Goal: Task Accomplishment & Management: Use online tool/utility

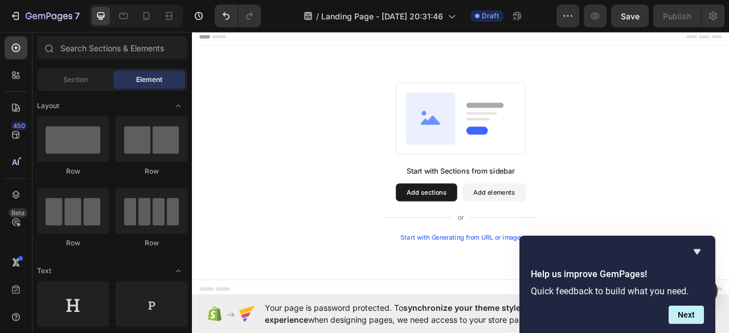
scroll to position [342, 0]
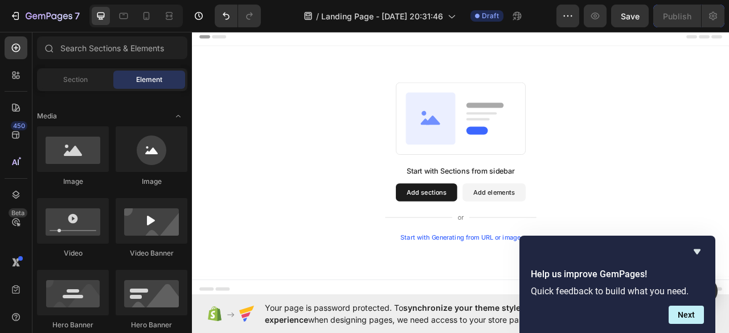
click at [478, 113] on icon at bounding box center [495, 142] width 63 height 66
click at [467, 238] on button "Add sections" at bounding box center [490, 237] width 78 height 23
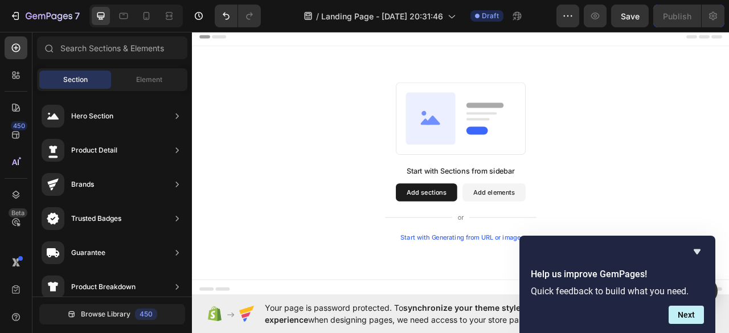
click at [614, 111] on rect at bounding box center [534, 143] width 165 height 92
click at [705, 246] on div "Help us improve GemPages! Quick feedback to build what you need. Next" at bounding box center [617, 284] width 196 height 97
click at [688, 318] on button "Next" at bounding box center [686, 315] width 35 height 18
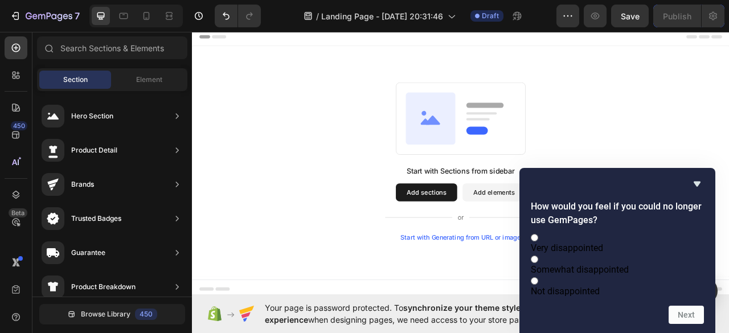
click at [575, 243] on span "Very disappointed" at bounding box center [567, 248] width 72 height 11
click at [538, 234] on input "Very disappointed" at bounding box center [534, 237] width 7 height 7
radio input "true"
click at [693, 317] on button "Next" at bounding box center [686, 315] width 35 height 18
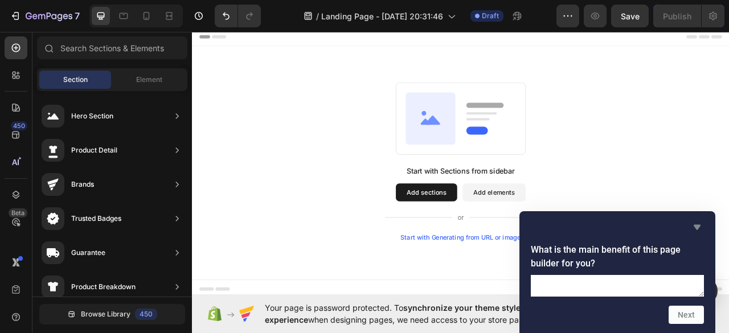
click at [699, 225] on icon "Hide survey" at bounding box center [697, 227] width 7 height 5
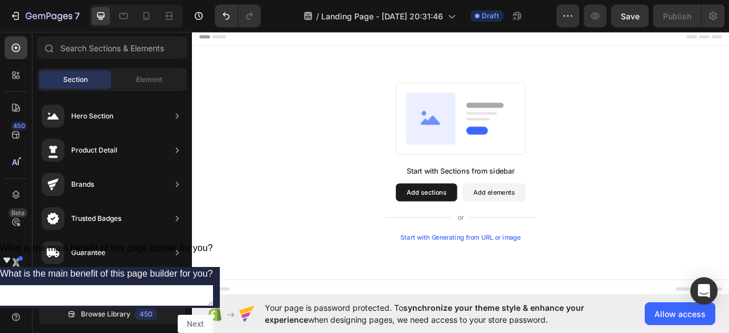
click at [631, 114] on div "Start with Sections from sidebar Add sections Add elements Start with Generatin…" at bounding box center [534, 198] width 602 height 202
click at [491, 298] on div "Start with Sections from sidebar Add sections Add elements Start with Generatin…" at bounding box center [534, 197] width 684 height 293
click at [15, 75] on icon at bounding box center [15, 74] width 11 height 11
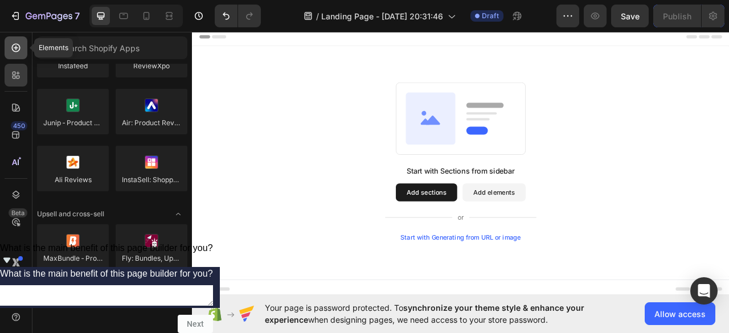
click at [23, 45] on div at bounding box center [16, 47] width 23 height 23
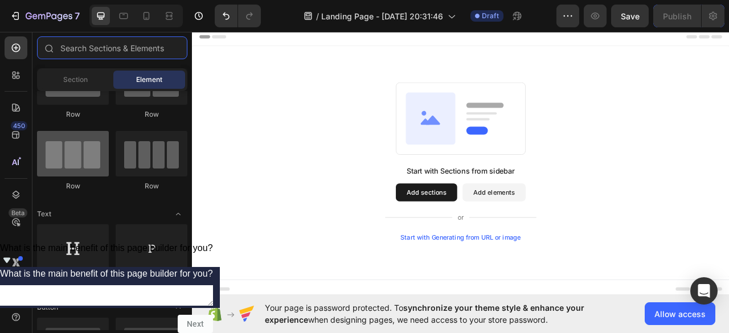
scroll to position [0, 0]
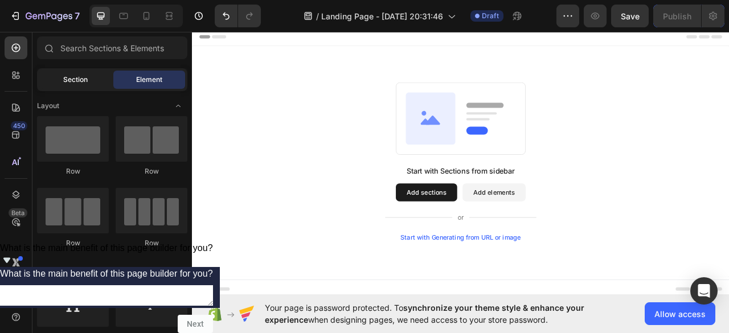
click at [76, 78] on span "Section" at bounding box center [75, 80] width 24 height 10
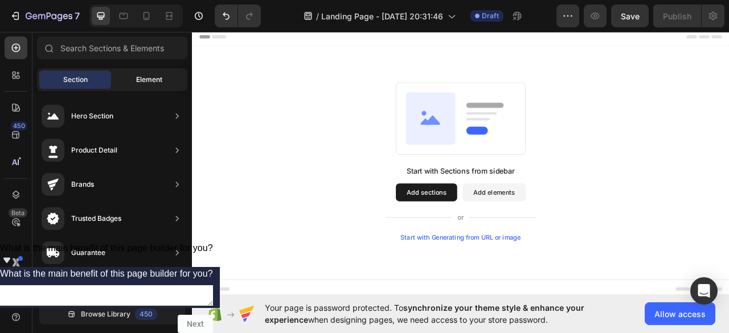
click at [131, 79] on div "Element" at bounding box center [149, 80] width 72 height 18
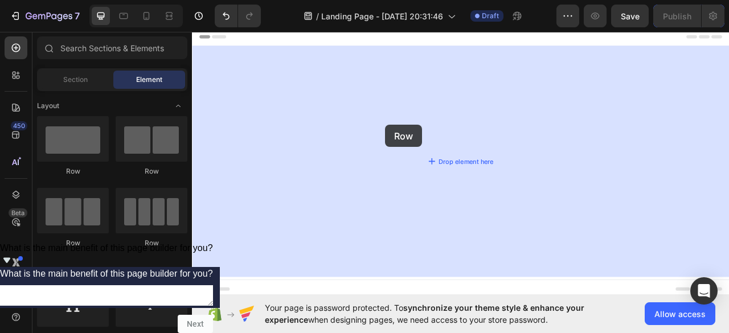
drag, startPoint x: 249, startPoint y: 179, endPoint x: 432, endPoint y: 153, distance: 184.7
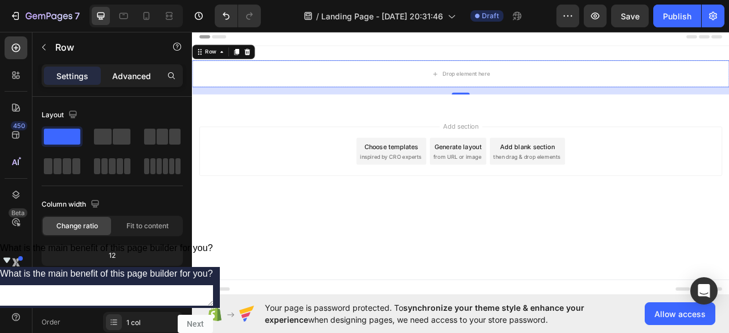
click at [124, 75] on p "Advanced" at bounding box center [131, 76] width 39 height 12
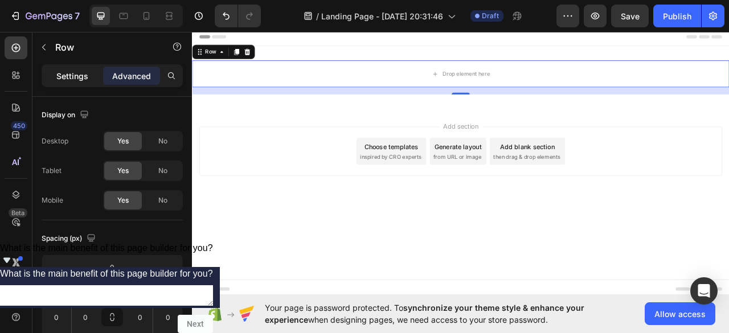
click at [72, 73] on p "Settings" at bounding box center [72, 76] width 32 height 12
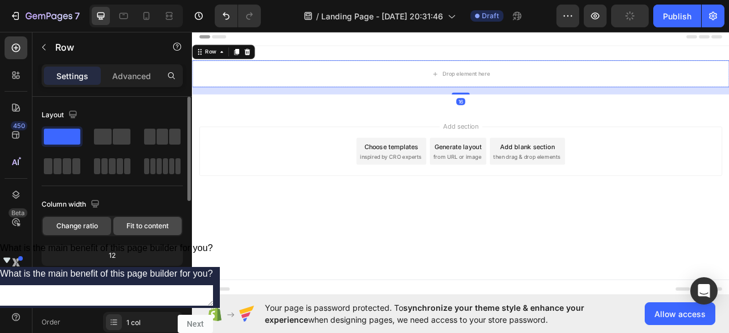
click at [138, 221] on span "Fit to content" at bounding box center [147, 226] width 42 height 10
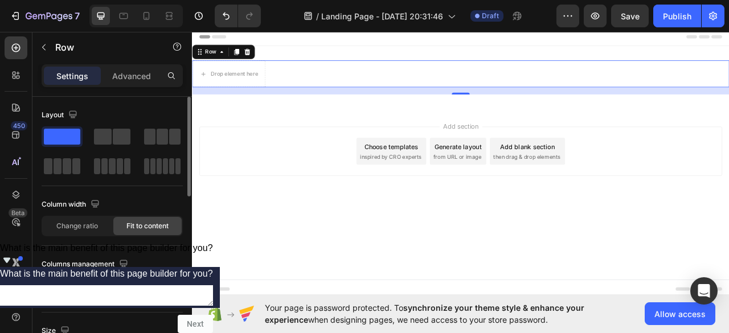
scroll to position [57, 0]
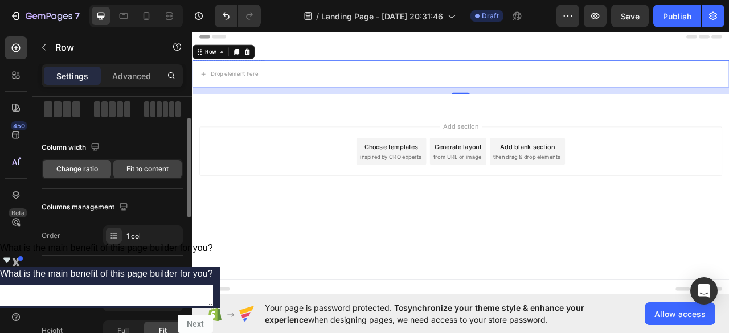
click at [81, 165] on span "Change ratio" at bounding box center [77, 169] width 42 height 10
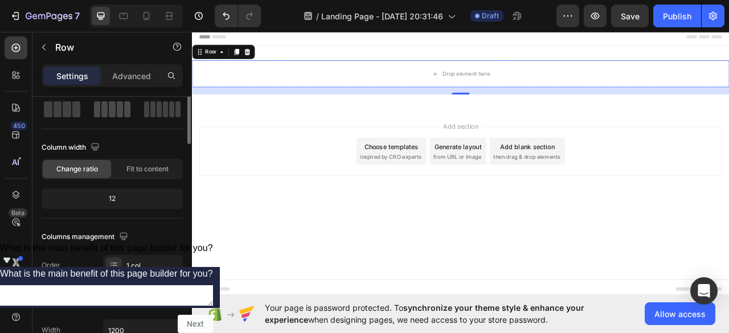
scroll to position [0, 0]
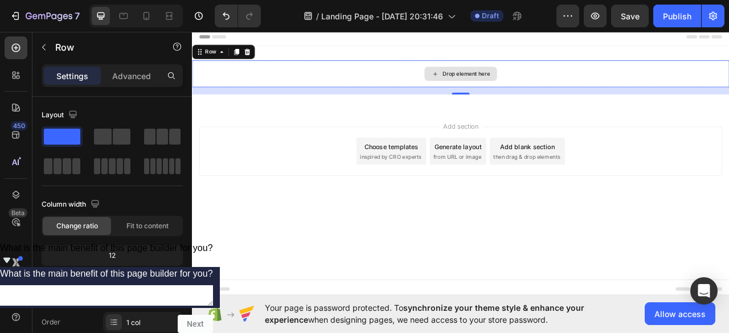
click at [395, 86] on div "Drop element here" at bounding box center [534, 86] width 684 height 34
click at [349, 127] on div "Drop element here Row 16 Section 1" at bounding box center [534, 91] width 684 height 80
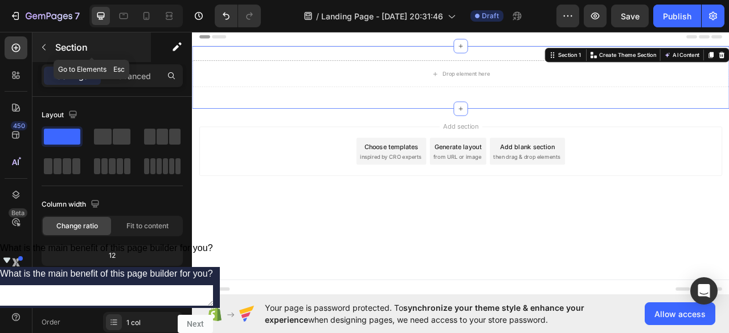
click at [46, 45] on icon "button" at bounding box center [43, 47] width 9 height 9
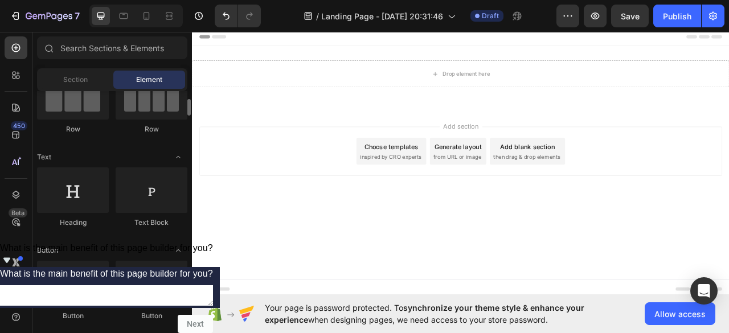
scroll to position [171, 0]
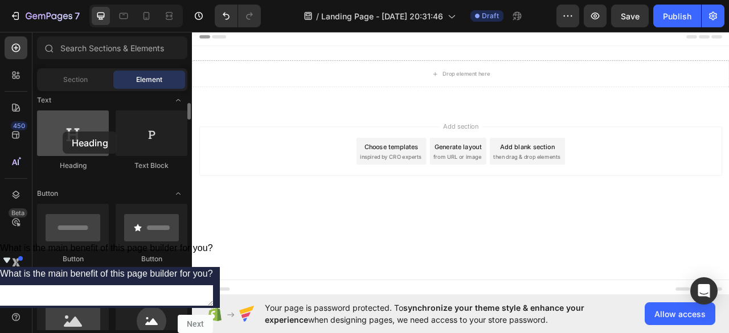
drag, startPoint x: 75, startPoint y: 145, endPoint x: 63, endPoint y: 132, distance: 18.5
click at [63, 132] on div at bounding box center [73, 134] width 72 height 46
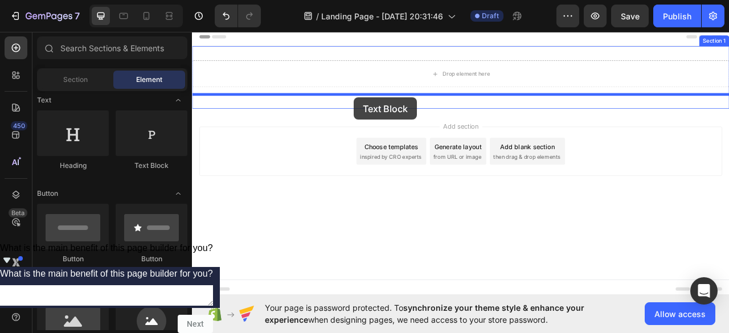
drag, startPoint x: 339, startPoint y: 160, endPoint x: 398, endPoint y: 116, distance: 72.8
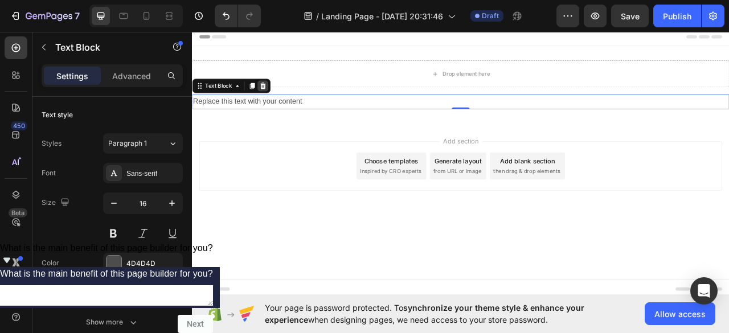
click at [277, 99] on icon at bounding box center [281, 101] width 9 height 9
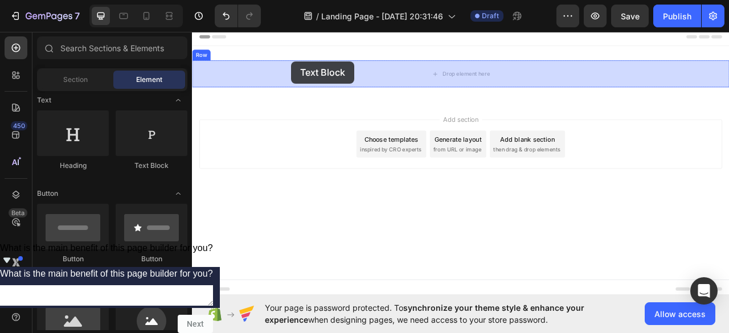
drag, startPoint x: 317, startPoint y: 161, endPoint x: 317, endPoint y: 72, distance: 88.9
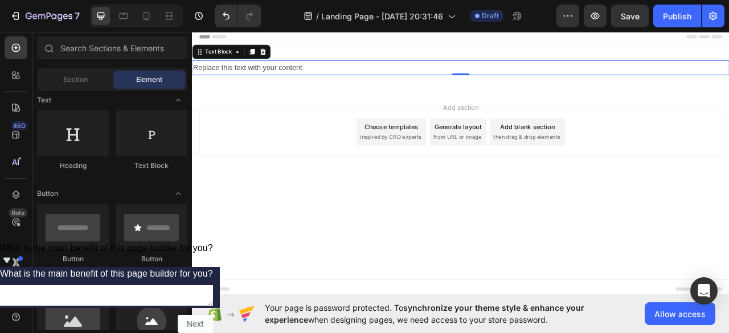
click at [381, 114] on div "Add section Choose templates inspired by CRO experts Generate layout from URL o…" at bounding box center [534, 176] width 684 height 140
click at [395, 85] on div "Replace this text with your content" at bounding box center [534, 78] width 684 height 19
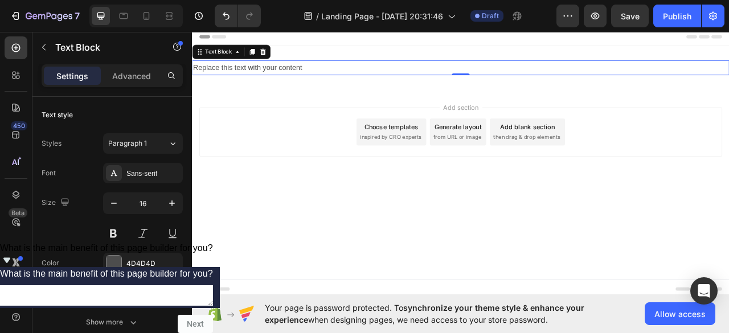
click at [490, 81] on div "Replace this text with your content" at bounding box center [534, 78] width 684 height 19
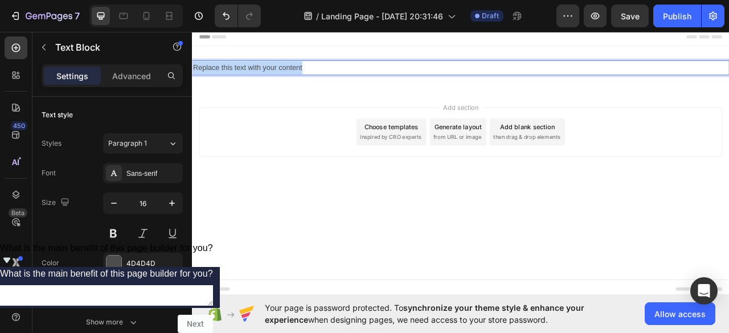
drag, startPoint x: 490, startPoint y: 81, endPoint x: 248, endPoint y: 97, distance: 242.6
click at [192, 81] on html "Header Replace this text with your content Text Block 0 Row Section 1 Root Star…" at bounding box center [534, 199] width 684 height 345
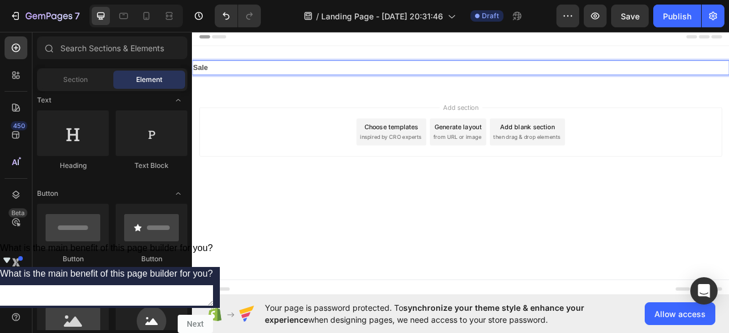
click at [298, 159] on div "Add section Choose templates inspired by CRO experts Generate layout from URL o…" at bounding box center [533, 160] width 665 height 63
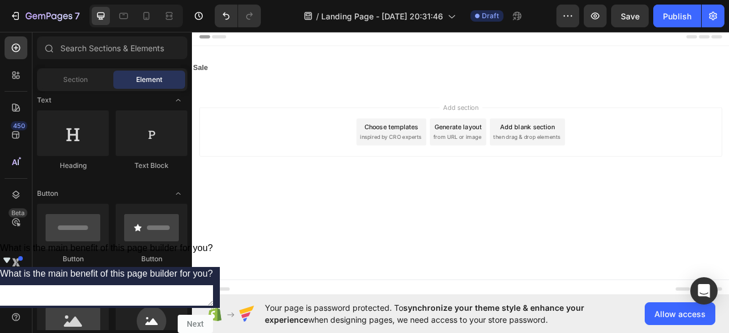
click at [219, 79] on p "Sale" at bounding box center [533, 78] width 681 height 17
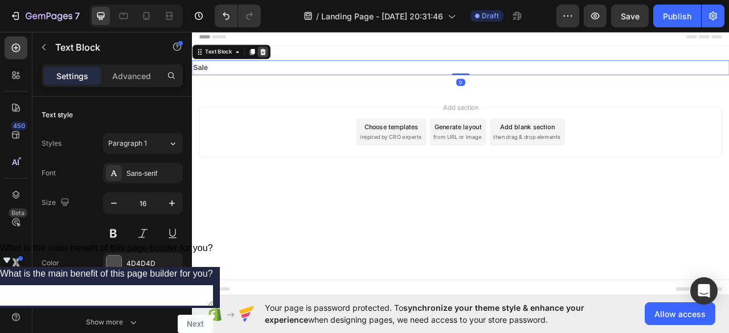
click at [285, 56] on icon at bounding box center [281, 58] width 9 height 9
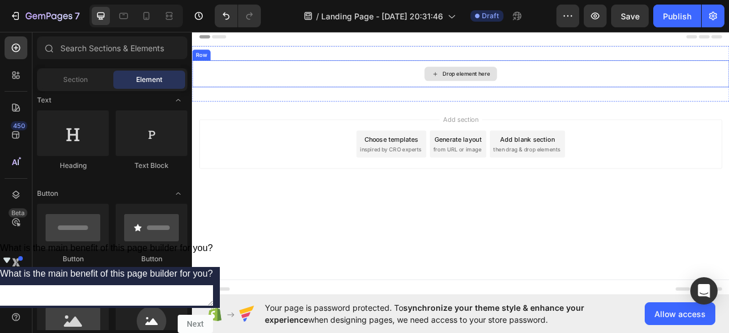
click at [342, 99] on div "Drop element here" at bounding box center [534, 86] width 684 height 34
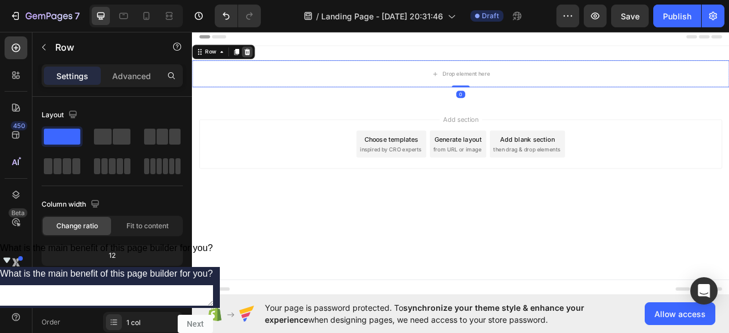
click at [261, 61] on icon at bounding box center [262, 58] width 7 height 8
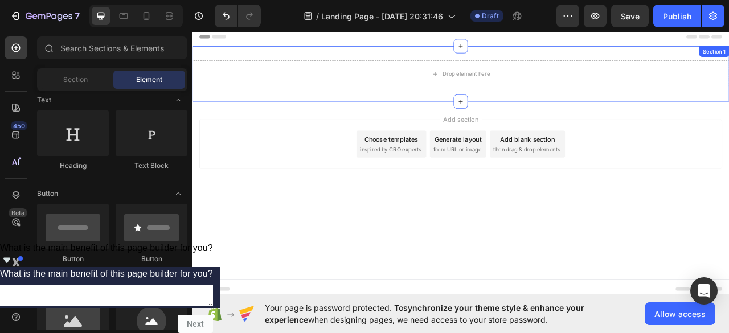
click at [347, 105] on div "Drop element here Section 1" at bounding box center [534, 86] width 684 height 71
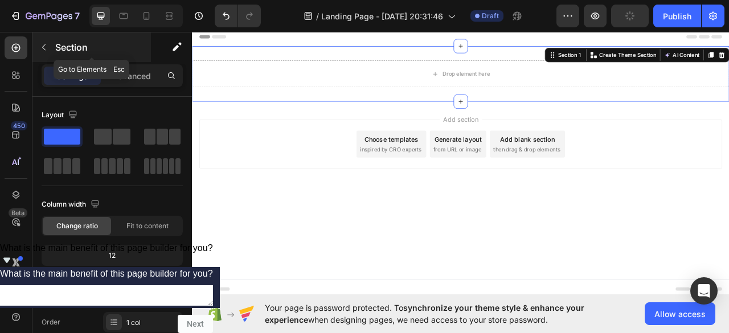
click at [45, 45] on icon "button" at bounding box center [43, 47] width 9 height 9
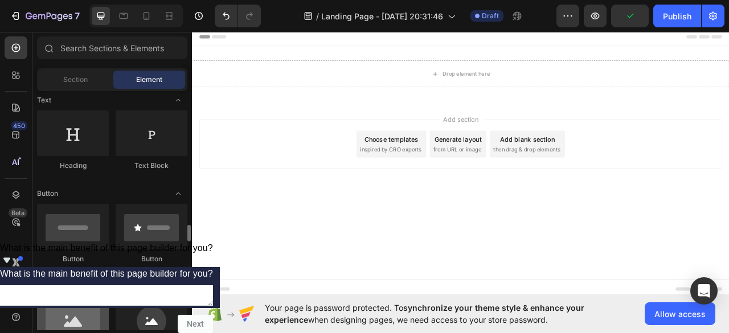
scroll to position [285, 0]
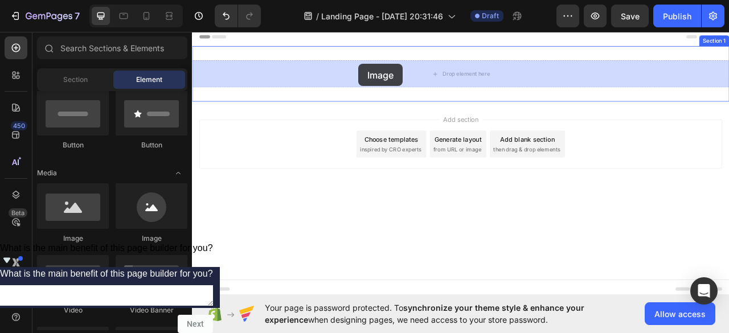
drag, startPoint x: 259, startPoint y: 239, endPoint x: 403, endPoint y: 73, distance: 219.6
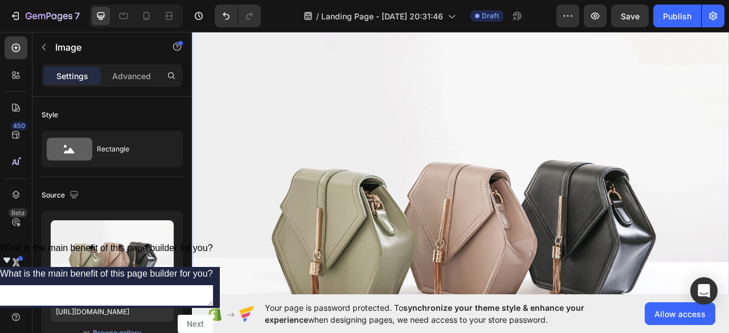
scroll to position [0, 0]
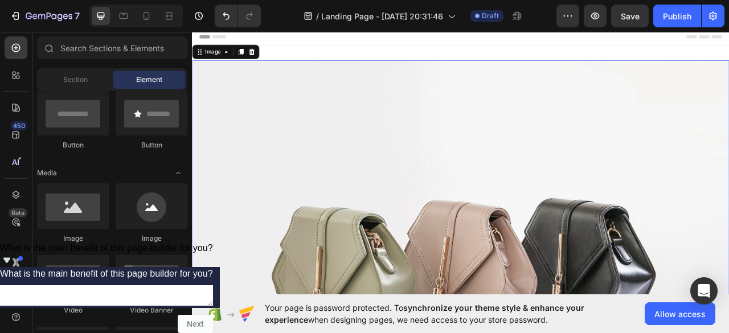
click at [408, 46] on div "Header" at bounding box center [533, 38] width 665 height 23
click at [398, 71] on img at bounding box center [534, 325] width 684 height 513
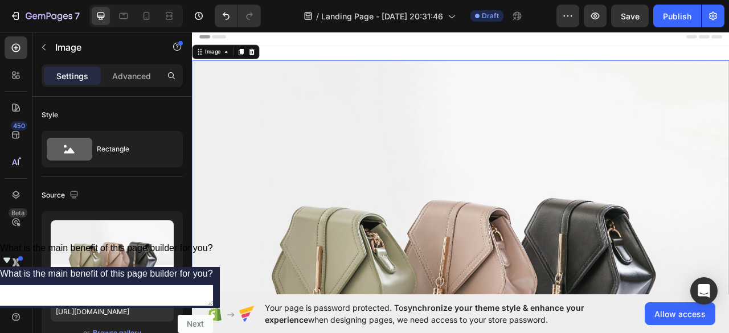
click at [449, 229] on img at bounding box center [534, 325] width 684 height 513
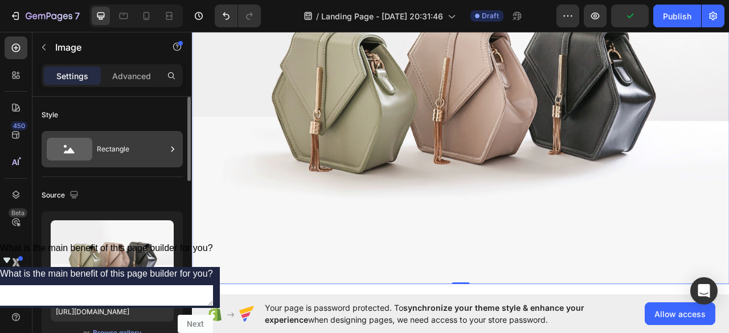
click at [115, 154] on div "Rectangle" at bounding box center [131, 149] width 69 height 26
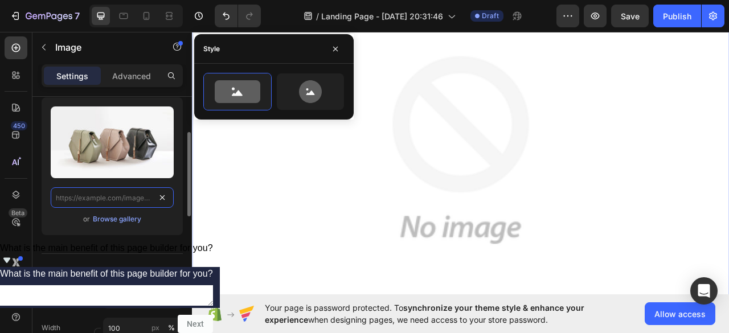
scroll to position [0, 0]
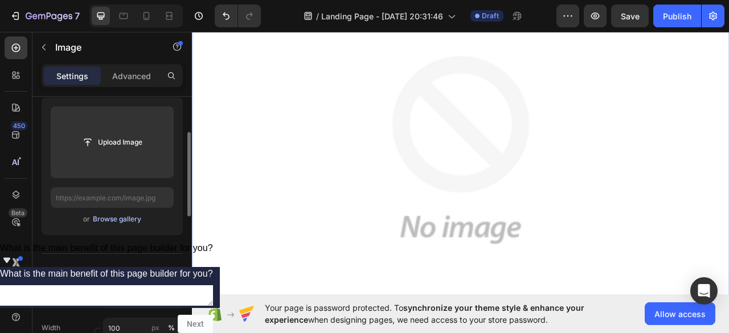
click at [123, 220] on div "Browse gallery" at bounding box center [117, 219] width 48 height 10
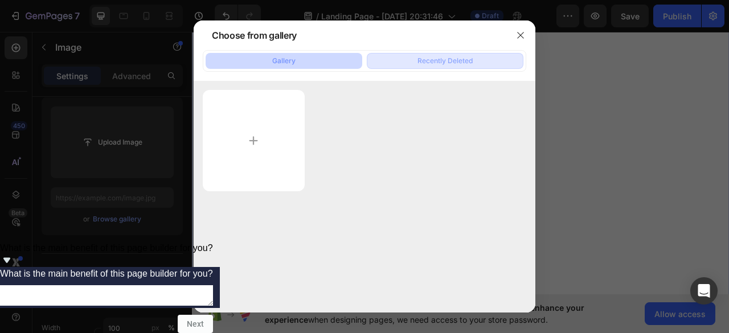
click at [418, 60] on div "Recently Deleted" at bounding box center [445, 61] width 55 height 10
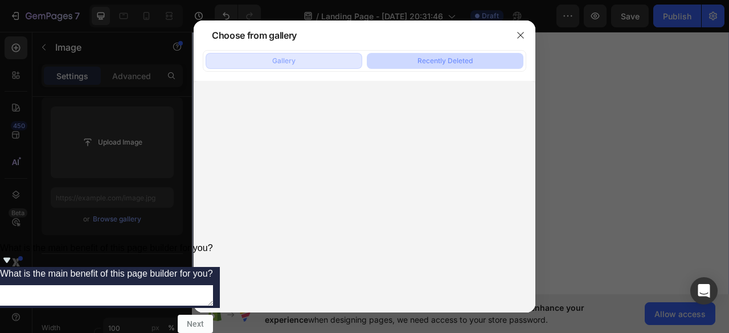
click at [315, 59] on button "Gallery" at bounding box center [284, 61] width 157 height 16
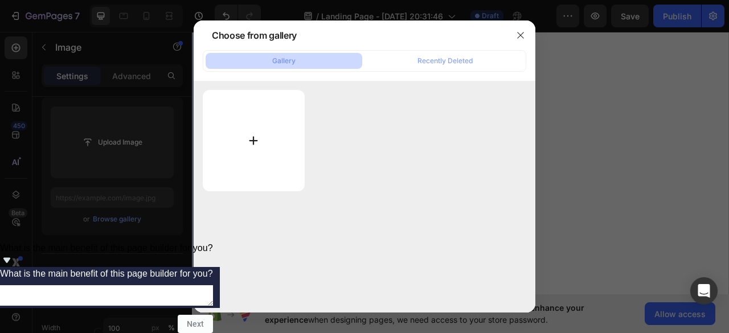
click at [249, 159] on input "file" at bounding box center [254, 140] width 102 height 101
type input "C:\fakepath\vecteezy_joyful-[DEMOGRAPHIC_DATA]-girl-displaying-open-palm-with-c…"
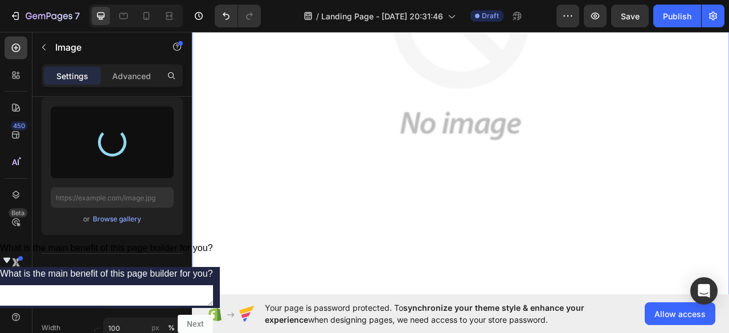
scroll to position [211, 0]
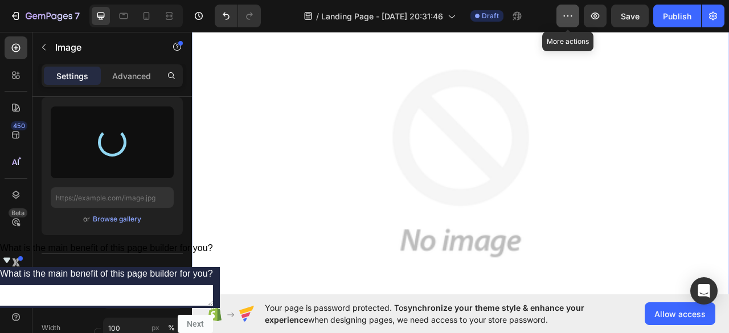
click at [564, 10] on button "button" at bounding box center [568, 16] width 23 height 23
click at [598, 21] on icon "button" at bounding box center [595, 15] width 11 height 11
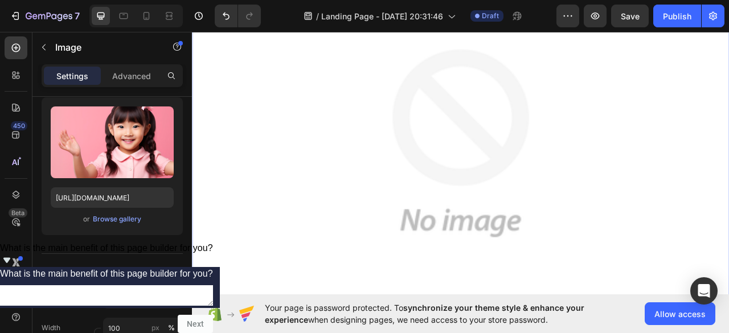
scroll to position [114, 0]
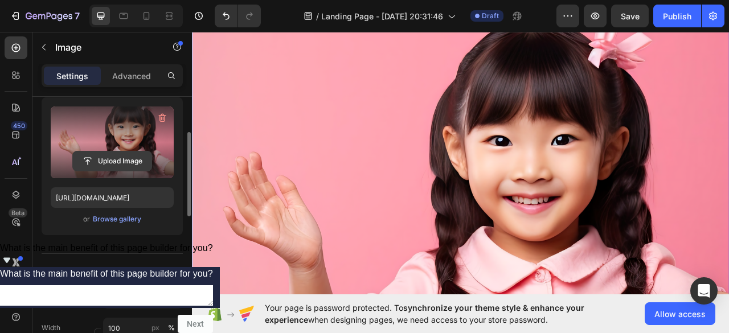
click at [120, 154] on input "file" at bounding box center [112, 161] width 79 height 19
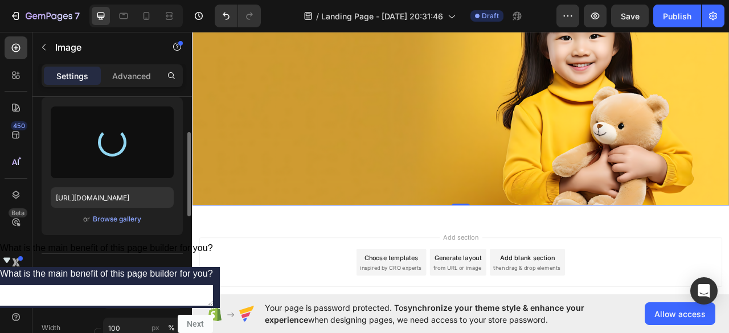
type input "[URL][DOMAIN_NAME]"
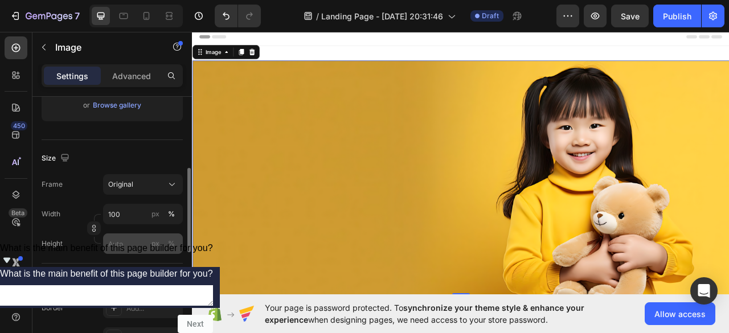
scroll to position [285, 0]
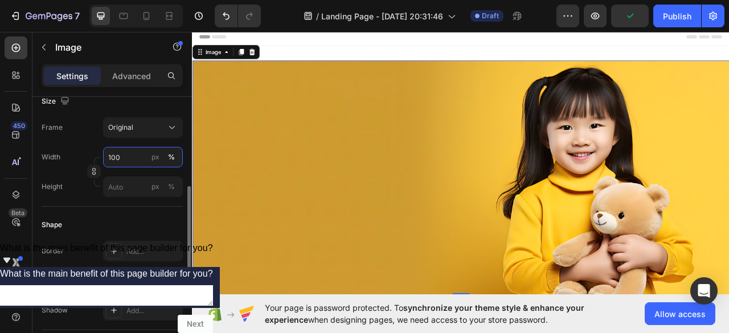
click at [131, 156] on input "100" at bounding box center [143, 157] width 80 height 21
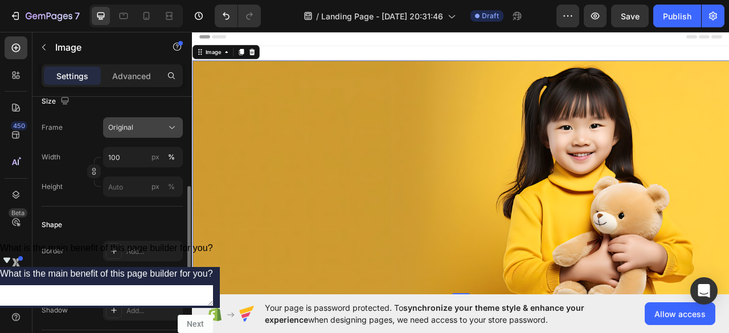
click at [156, 133] on button "Original" at bounding box center [143, 127] width 80 height 21
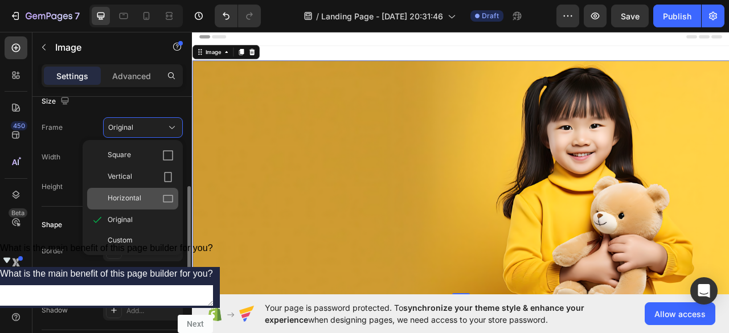
click at [166, 194] on icon at bounding box center [167, 198] width 11 height 11
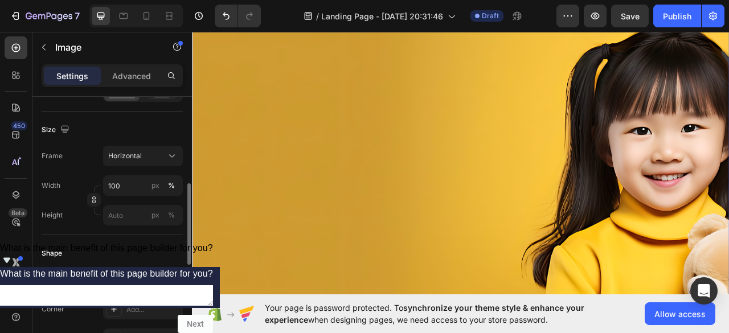
scroll to position [0, 0]
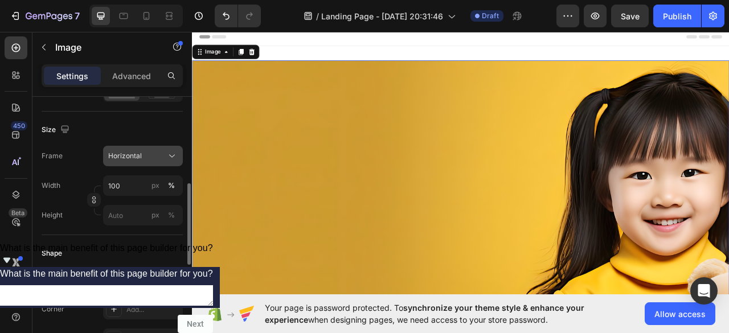
click at [141, 153] on div "Horizontal" at bounding box center [136, 156] width 56 height 10
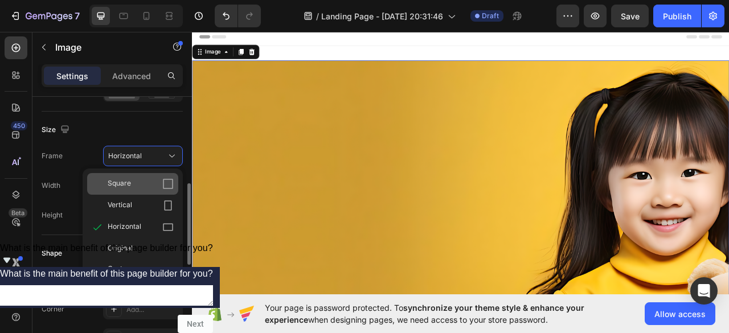
click at [164, 189] on icon at bounding box center [167, 183] width 11 height 11
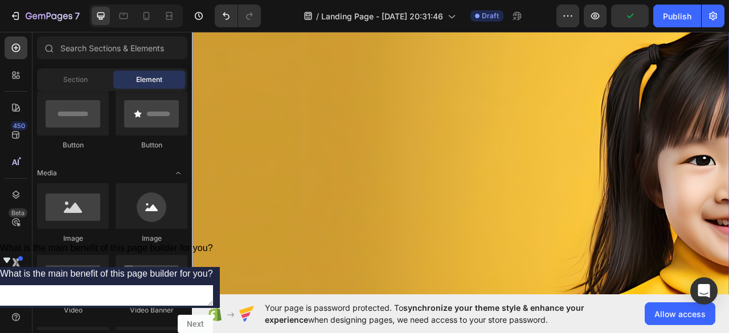
scroll to position [67, 0]
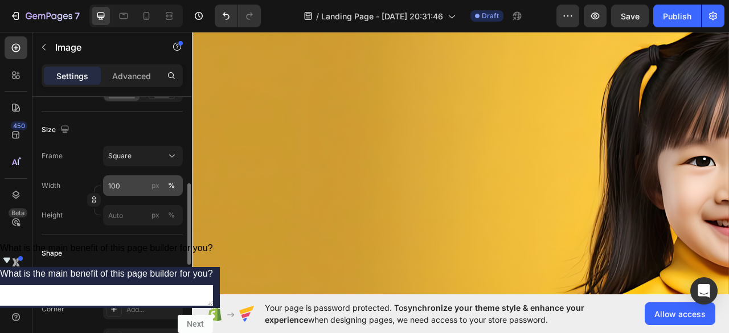
scroll to position [228, 0]
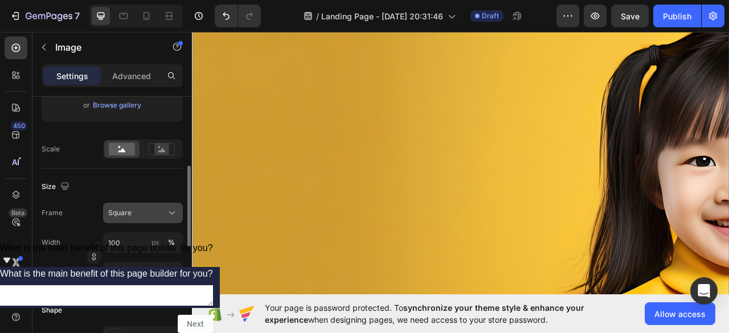
click at [145, 218] on div "Square" at bounding box center [142, 212] width 69 height 11
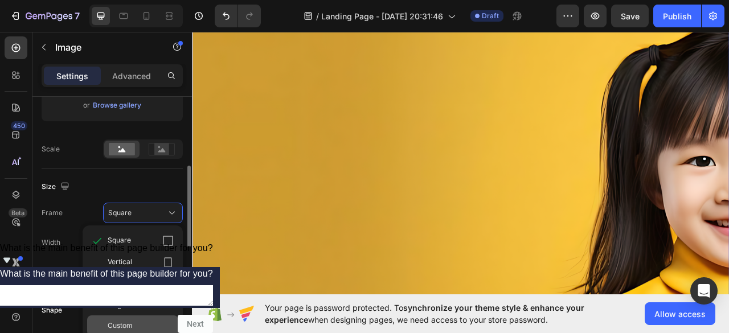
scroll to position [285, 0]
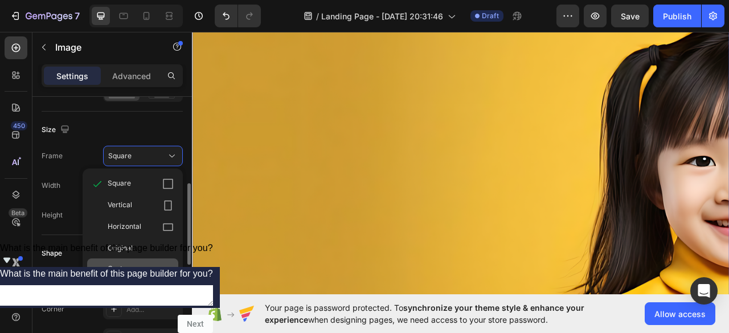
click at [140, 267] on div "Custom" at bounding box center [141, 269] width 66 height 10
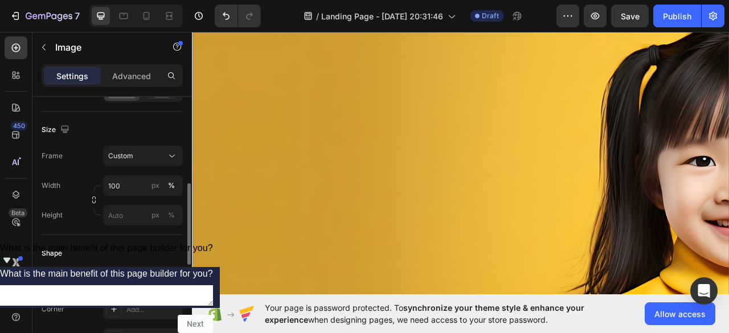
click at [148, 166] on div "Frame Custom Width 100 px % Height px %" at bounding box center [112, 186] width 141 height 80
click at [154, 158] on div "Custom" at bounding box center [136, 156] width 56 height 10
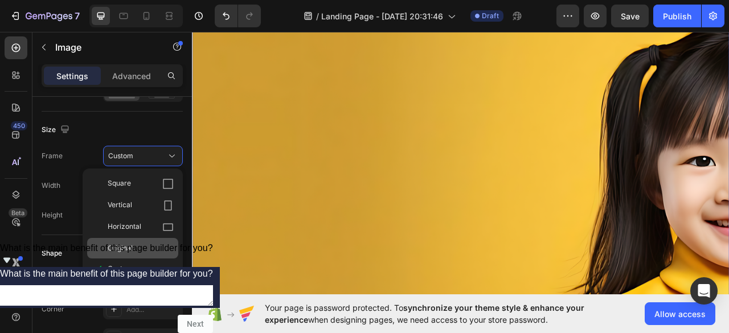
click at [154, 243] on div "Original" at bounding box center [141, 248] width 66 height 10
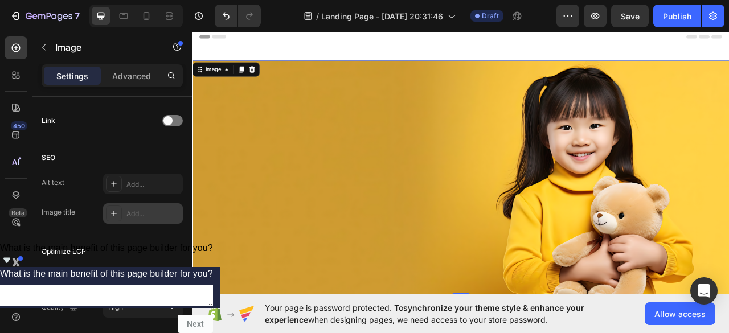
scroll to position [570, 0]
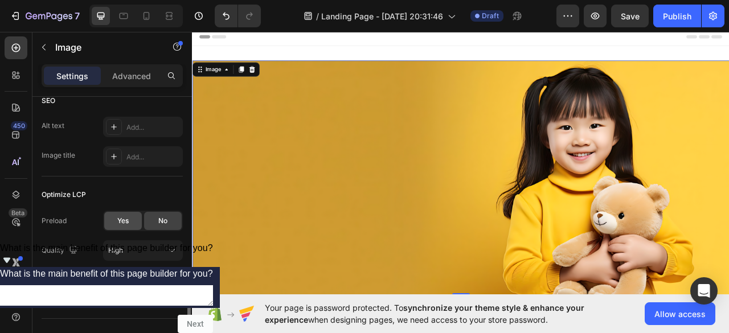
click at [122, 222] on span "Yes" at bounding box center [122, 221] width 11 height 10
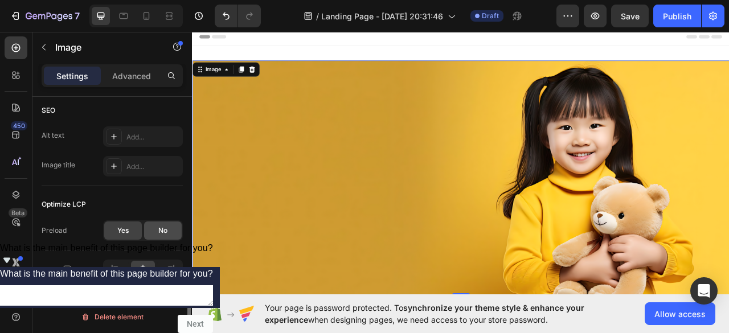
click at [153, 228] on div "No" at bounding box center [163, 231] width 38 height 18
click at [123, 223] on div "Yes" at bounding box center [123, 231] width 38 height 18
click at [153, 231] on div "No" at bounding box center [163, 231] width 38 height 18
click at [115, 294] on icon at bounding box center [116, 299] width 11 height 11
click at [146, 296] on icon at bounding box center [142, 299] width 11 height 11
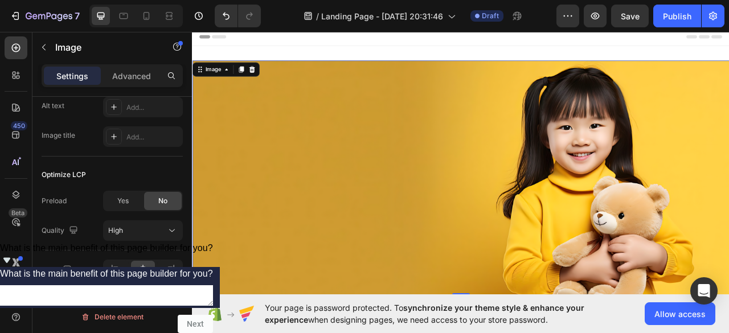
scroll to position [149, 0]
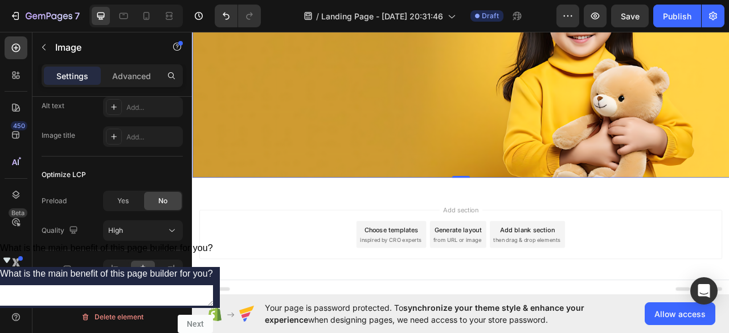
drag, startPoint x: 774, startPoint y: 267, endPoint x: 674, endPoint y: 160, distance: 145.9
click at [729, 266] on div "Add section Choose templates inspired by CRO experts Generate layout from URL o…" at bounding box center [533, 290] width 665 height 63
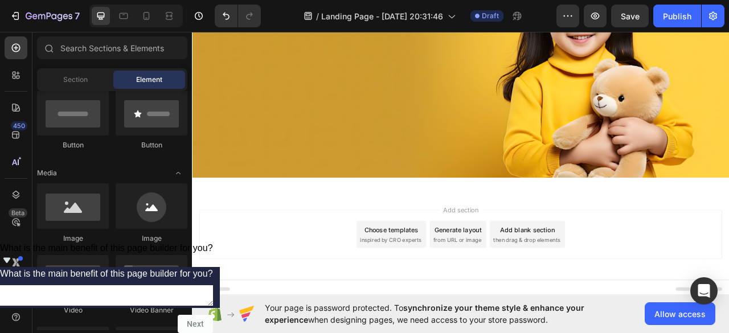
scroll to position [0, 0]
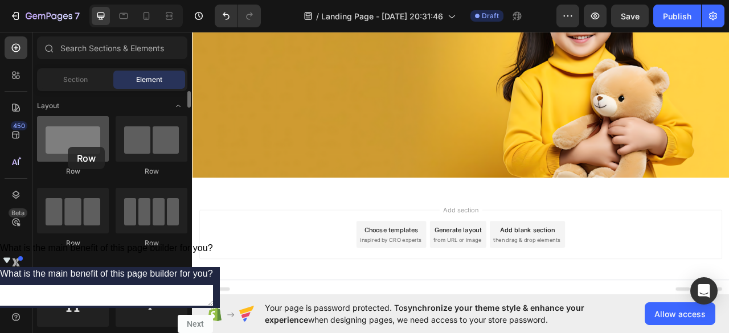
drag, startPoint x: 84, startPoint y: 149, endPoint x: 73, endPoint y: 148, distance: 10.9
click at [73, 148] on div at bounding box center [73, 139] width 72 height 46
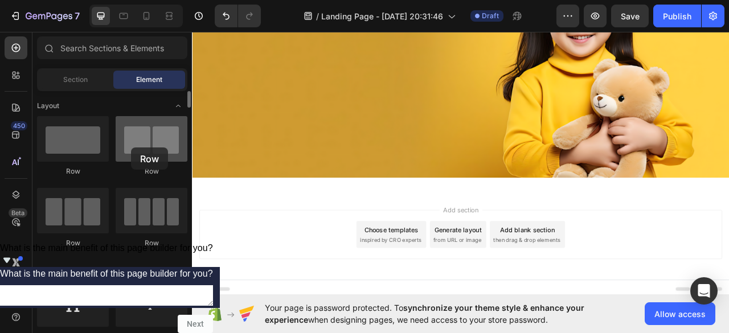
drag, startPoint x: 148, startPoint y: 137, endPoint x: 131, endPoint y: 144, distance: 18.1
click at [131, 144] on div at bounding box center [152, 139] width 72 height 46
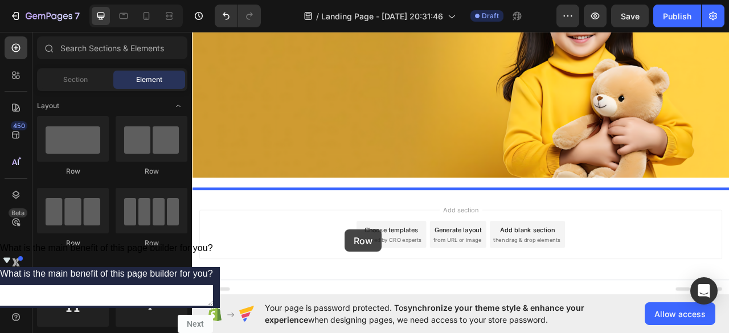
drag, startPoint x: 279, startPoint y: 250, endPoint x: 386, endPoint y: 284, distance: 112.4
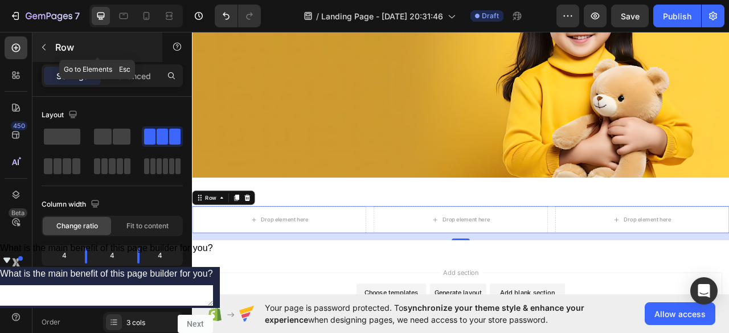
click at [43, 46] on icon "button" at bounding box center [43, 47] width 3 height 6
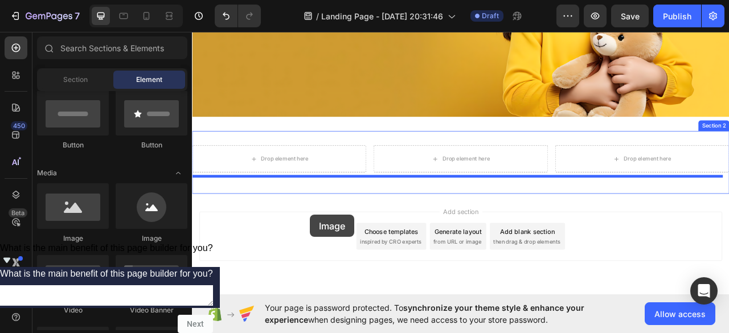
scroll to position [252, 0]
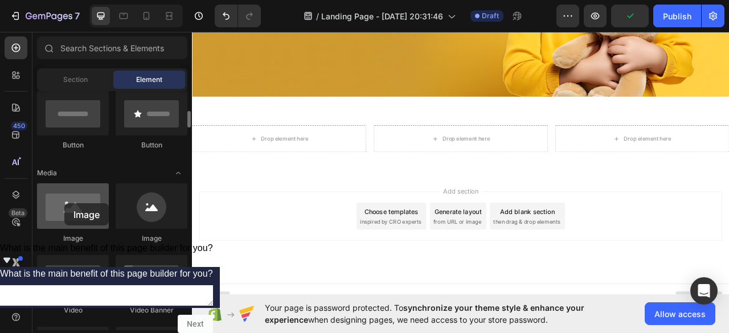
drag, startPoint x: 73, startPoint y: 217, endPoint x: 64, endPoint y: 203, distance: 16.1
click at [64, 203] on div at bounding box center [73, 206] width 72 height 46
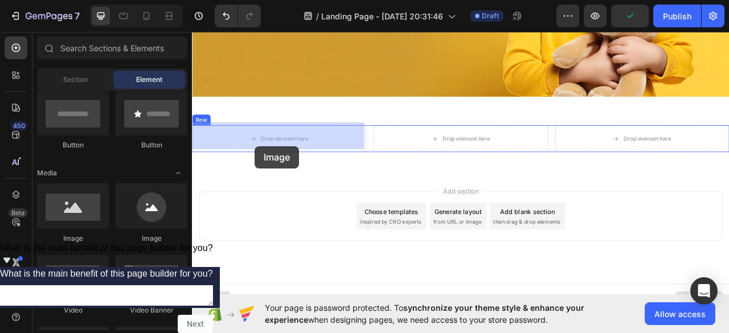
drag, startPoint x: 326, startPoint y: 238, endPoint x: 272, endPoint y: 178, distance: 81.0
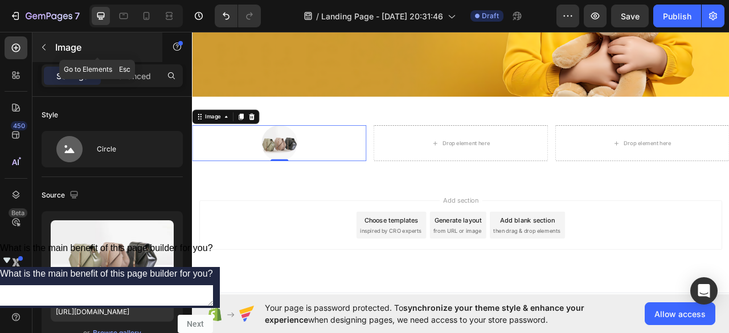
click at [49, 47] on button "button" at bounding box center [44, 47] width 18 height 18
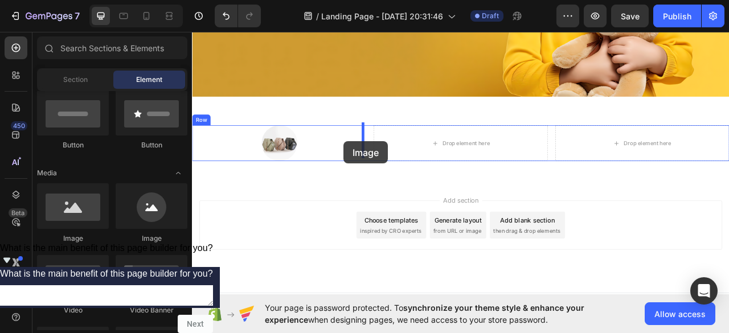
drag, startPoint x: 264, startPoint y: 245, endPoint x: 380, endPoint y: 174, distance: 136.0
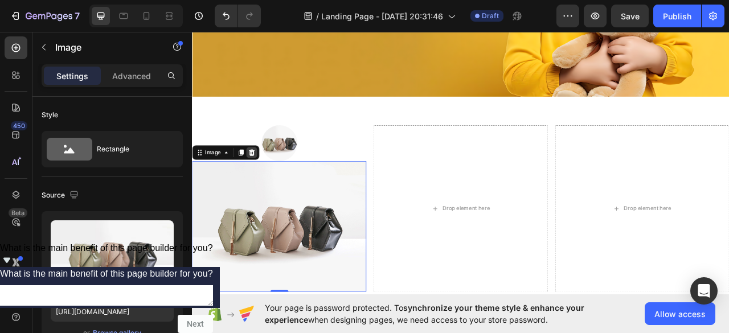
click at [273, 181] on div at bounding box center [268, 186] width 14 height 14
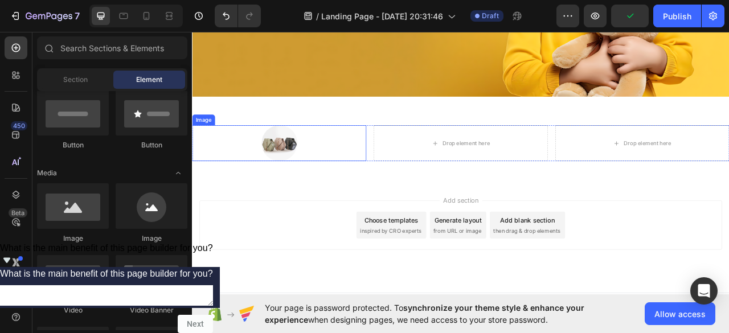
click at [268, 166] on div at bounding box center [303, 175] width 222 height 46
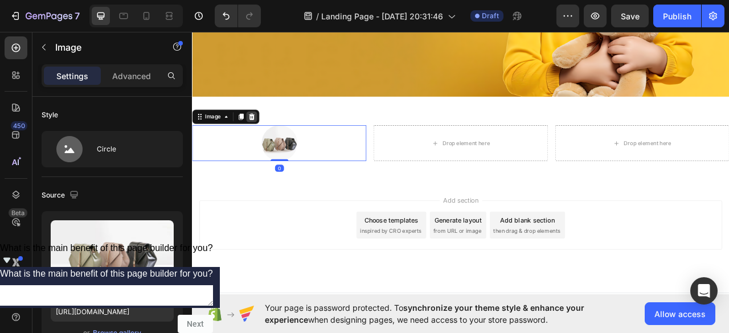
click at [269, 138] on icon at bounding box center [267, 141] width 7 height 8
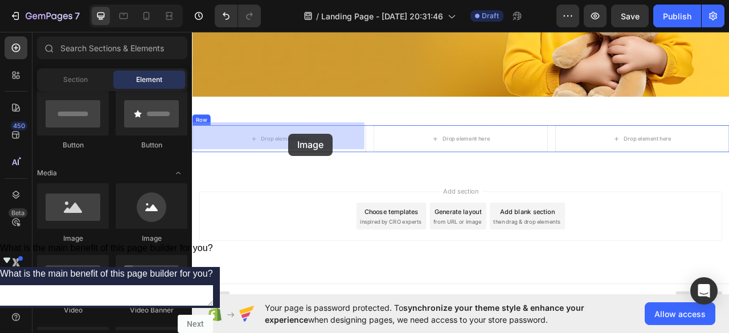
drag, startPoint x: 274, startPoint y: 238, endPoint x: 315, endPoint y: 162, distance: 86.1
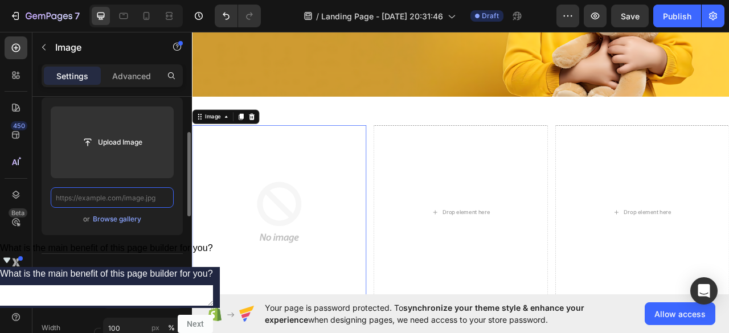
scroll to position [0, 0]
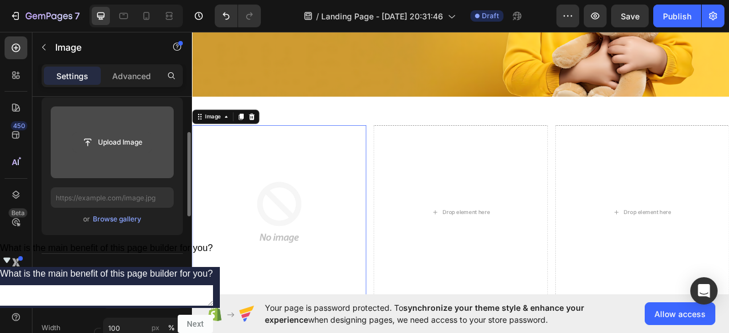
click at [132, 141] on input "file" at bounding box center [112, 142] width 79 height 19
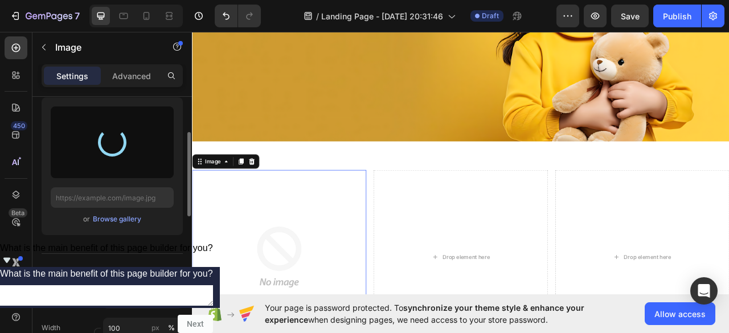
scroll to position [252, 0]
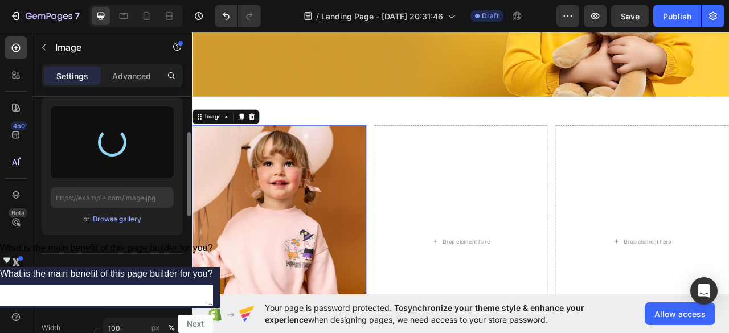
type input "[URL][DOMAIN_NAME]"
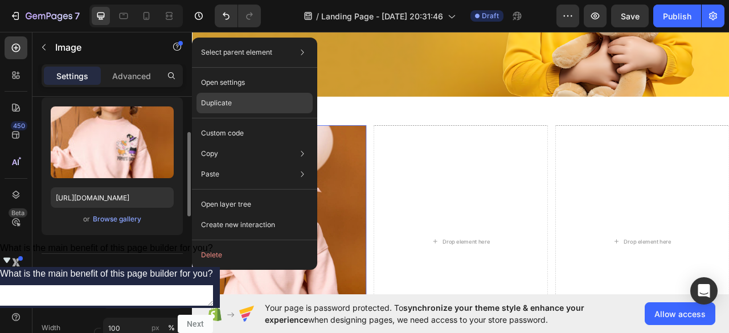
click at [231, 99] on p "Duplicate" at bounding box center [216, 103] width 31 height 10
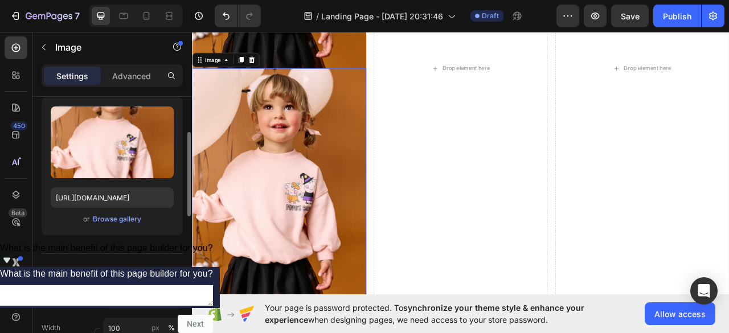
scroll to position [624, 0]
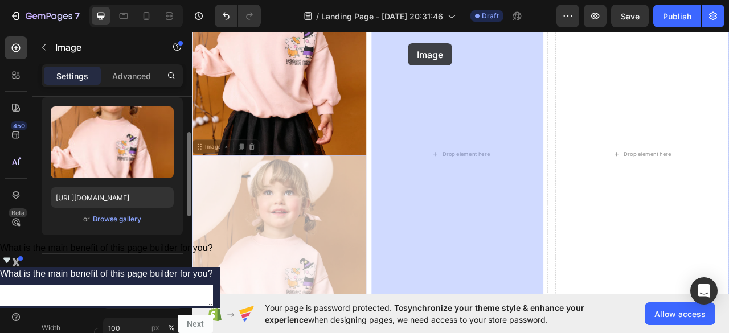
drag, startPoint x: 310, startPoint y: 189, endPoint x: 467, endPoint y: 47, distance: 211.3
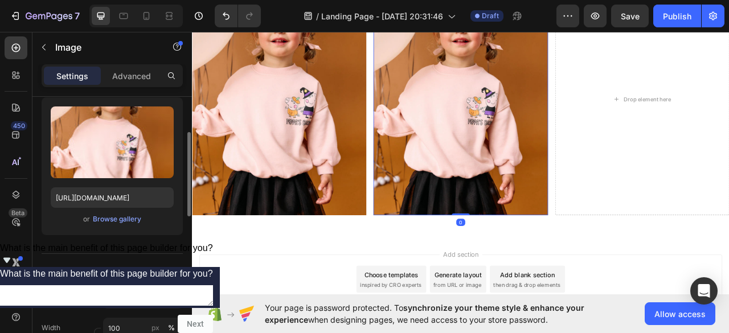
scroll to position [415, 0]
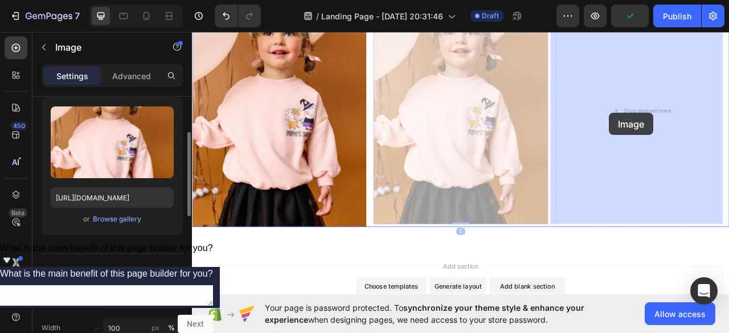
drag, startPoint x: 505, startPoint y: 187, endPoint x: 722, endPoint y: 137, distance: 222.7
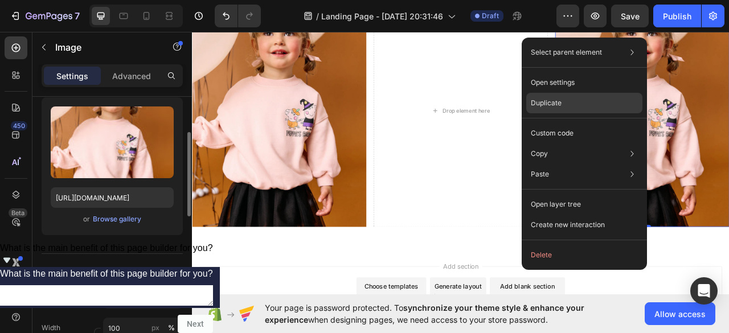
click at [537, 100] on p "Duplicate" at bounding box center [546, 103] width 31 height 10
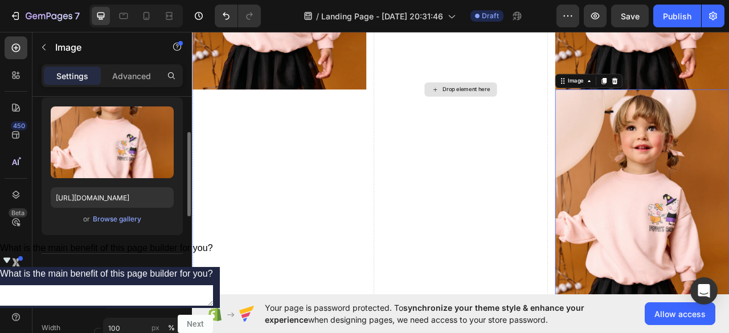
scroll to position [624, 0]
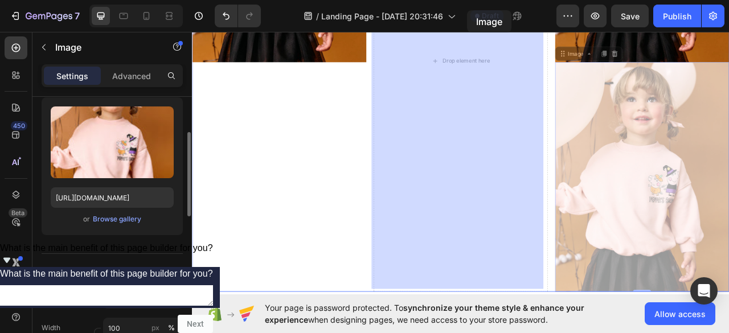
drag, startPoint x: 783, startPoint y: 196, endPoint x: 661, endPoint y: 41, distance: 197.5
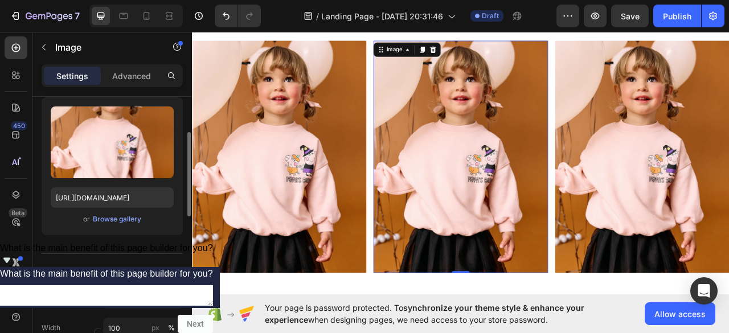
scroll to position [282, 0]
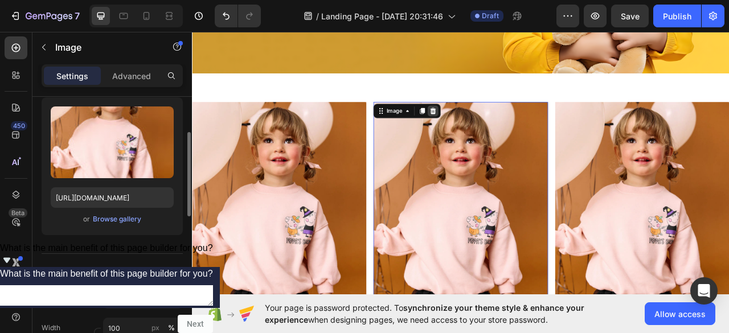
click at [492, 126] on div at bounding box center [499, 133] width 14 height 14
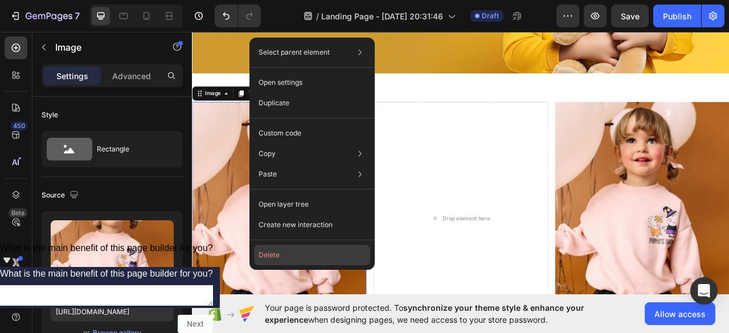
click at [283, 250] on button "Delete" at bounding box center [312, 255] width 116 height 21
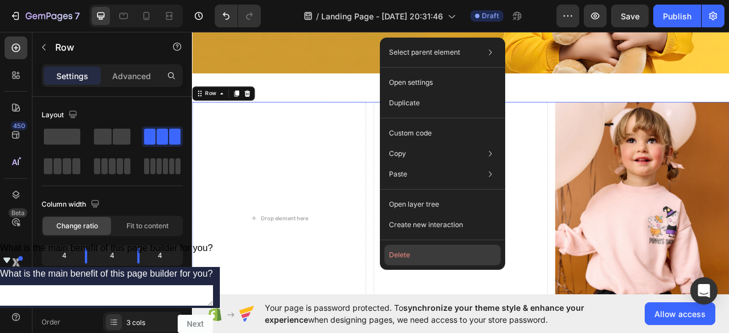
click at [409, 263] on button "Delete" at bounding box center [442, 255] width 116 height 21
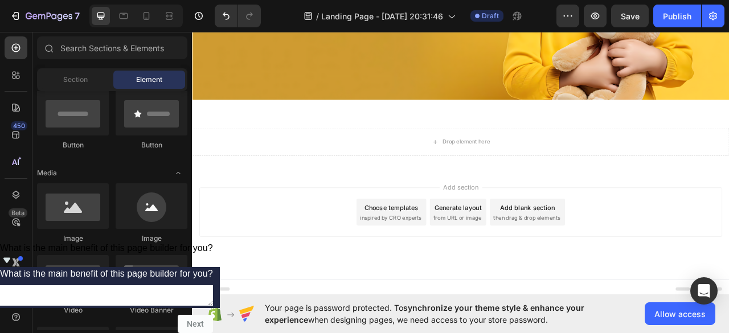
scroll to position [243, 0]
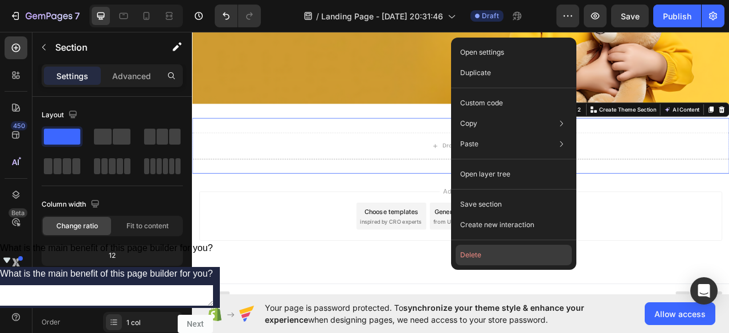
click at [472, 259] on button "Delete" at bounding box center [514, 255] width 116 height 21
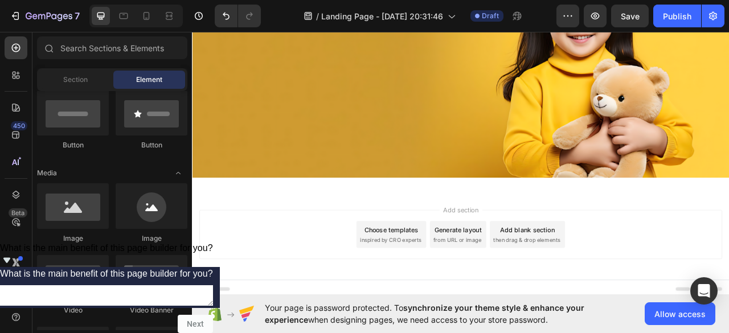
scroll to position [0, 0]
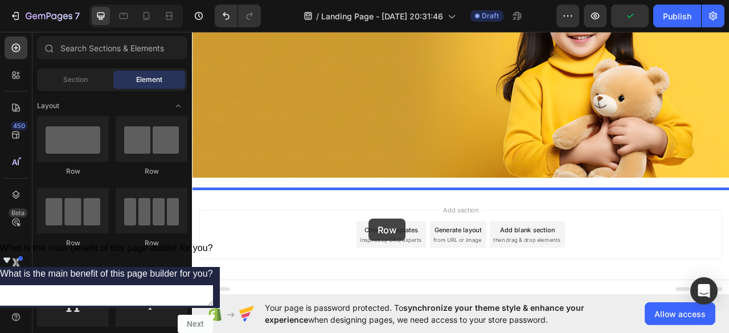
drag, startPoint x: 328, startPoint y: 176, endPoint x: 416, endPoint y: 271, distance: 129.8
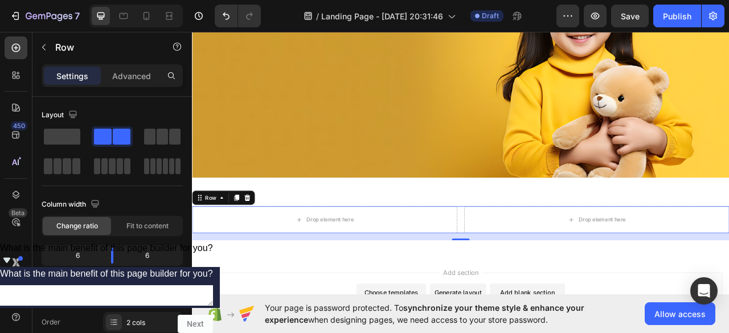
drag, startPoint x: 299, startPoint y: 162, endPoint x: 290, endPoint y: 278, distance: 115.9
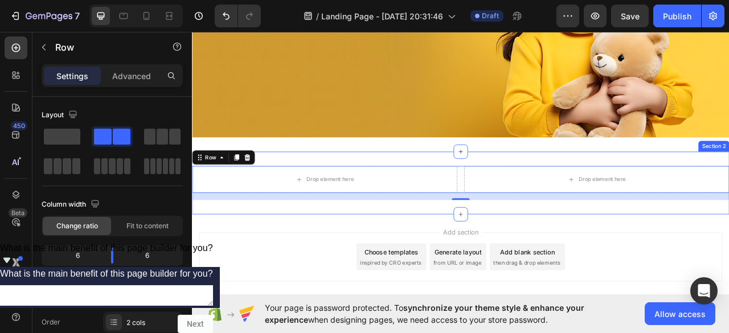
scroll to position [252, 0]
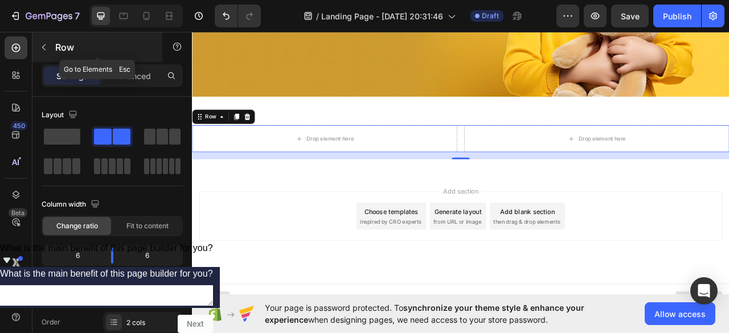
click at [41, 44] on icon "button" at bounding box center [43, 47] width 9 height 9
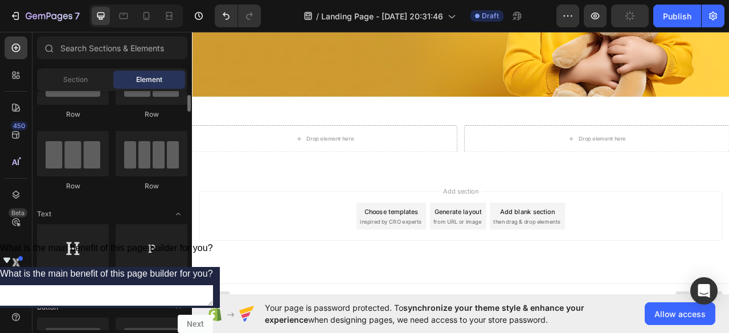
scroll to position [0, 0]
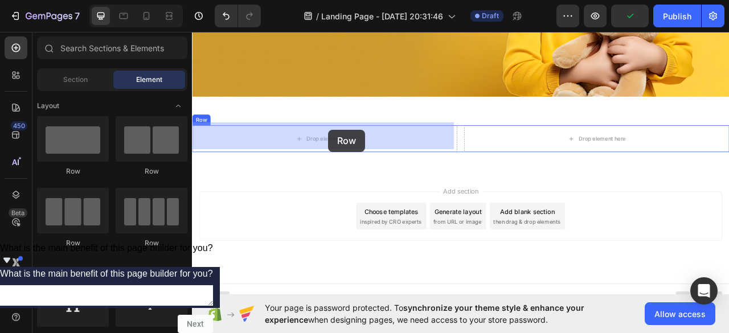
drag, startPoint x: 348, startPoint y: 160, endPoint x: 365, endPoint y: 157, distance: 17.3
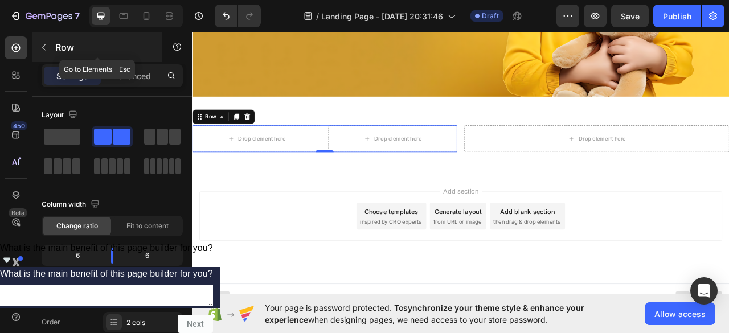
click at [43, 42] on button "button" at bounding box center [44, 47] width 18 height 18
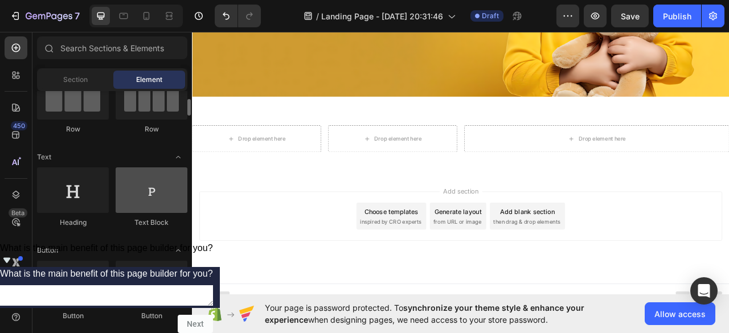
scroll to position [228, 0]
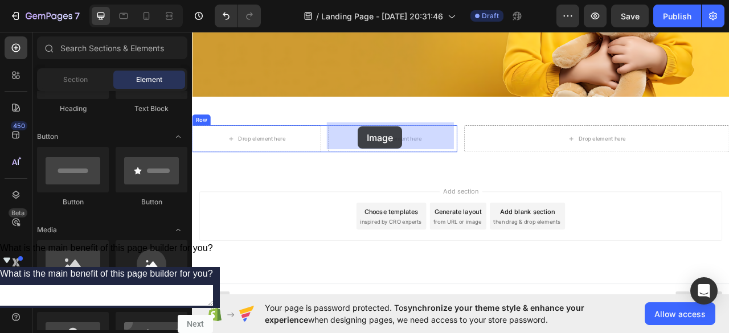
drag, startPoint x: 247, startPoint y: 298, endPoint x: 404, endPoint y: 153, distance: 214.0
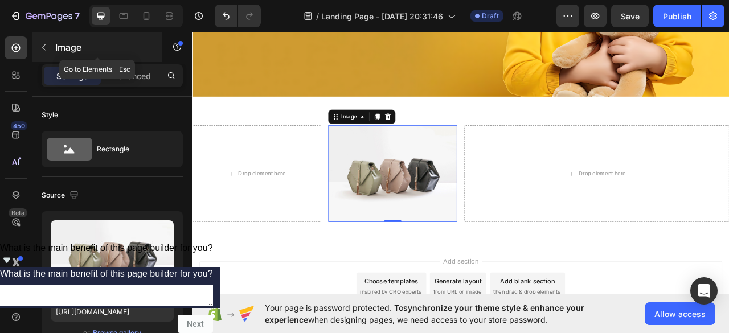
click at [39, 50] on button "button" at bounding box center [44, 47] width 18 height 18
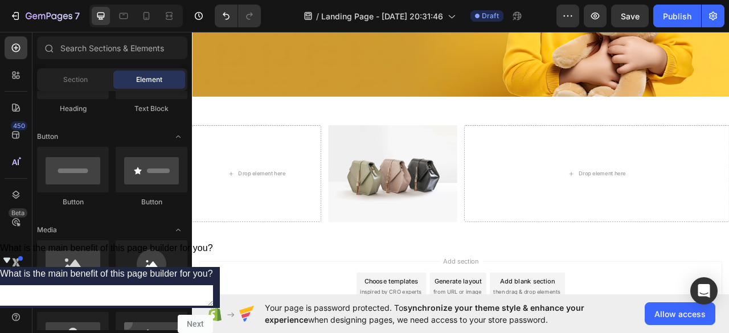
scroll to position [0, 0]
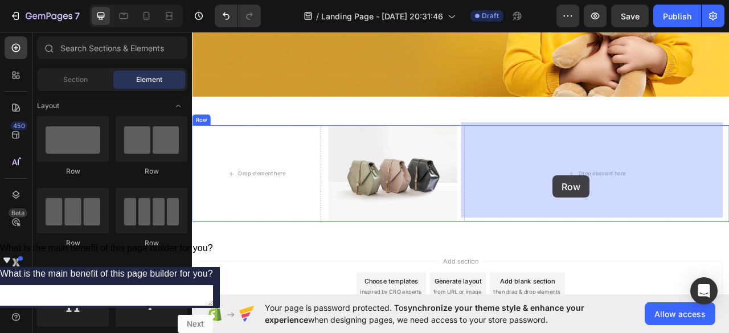
drag, startPoint x: 374, startPoint y: 177, endPoint x: 650, endPoint y: 215, distance: 278.9
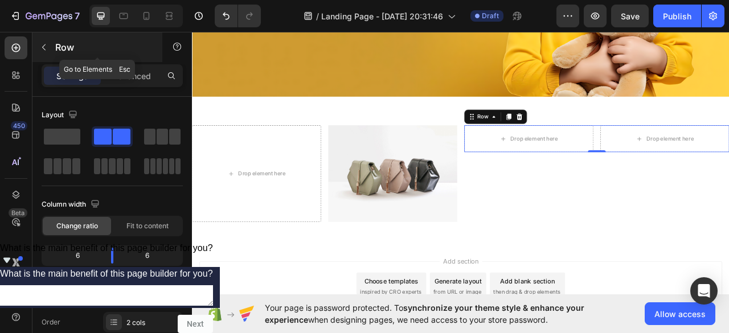
click at [45, 38] on button "button" at bounding box center [44, 47] width 18 height 18
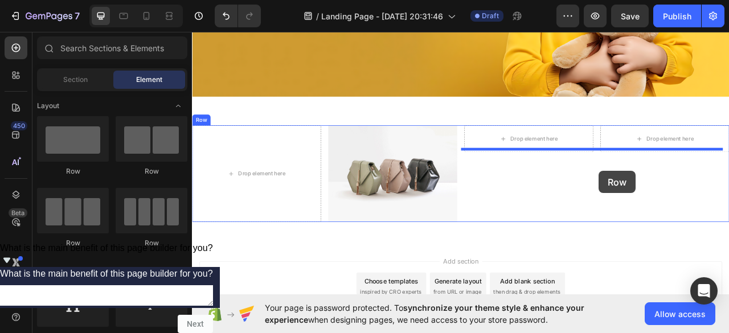
drag, startPoint x: 378, startPoint y: 174, endPoint x: 709, endPoint y: 210, distance: 333.4
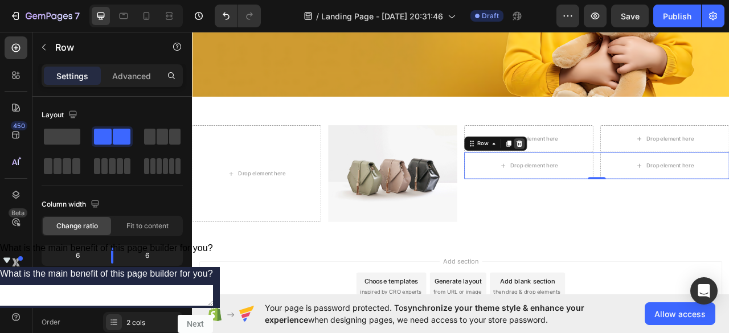
click at [605, 171] on icon at bounding box center [608, 175] width 7 height 8
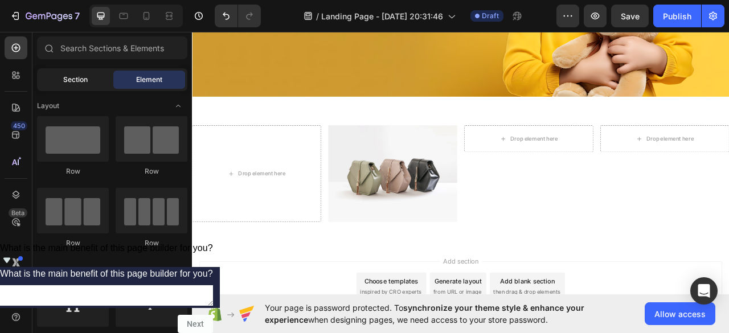
click at [73, 82] on span "Section" at bounding box center [75, 80] width 24 height 10
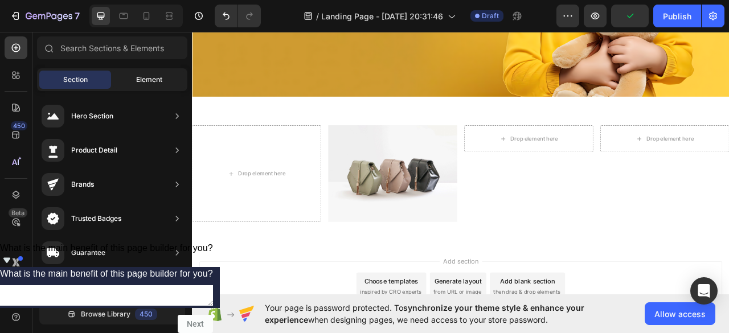
click at [140, 73] on div "Element" at bounding box center [149, 80] width 72 height 18
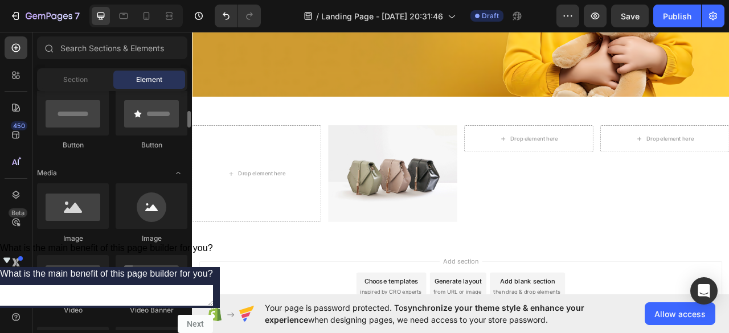
scroll to position [342, 0]
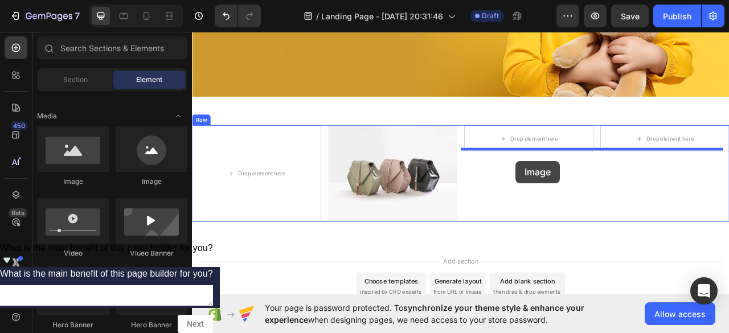
drag, startPoint x: 272, startPoint y: 189, endPoint x: 604, endPoint y: 197, distance: 332.8
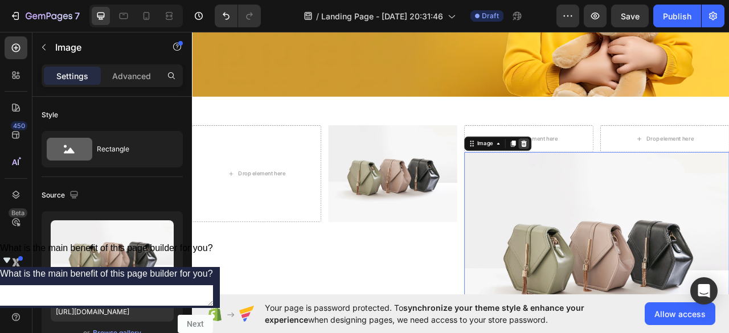
click at [613, 173] on icon at bounding box center [613, 174] width 9 height 9
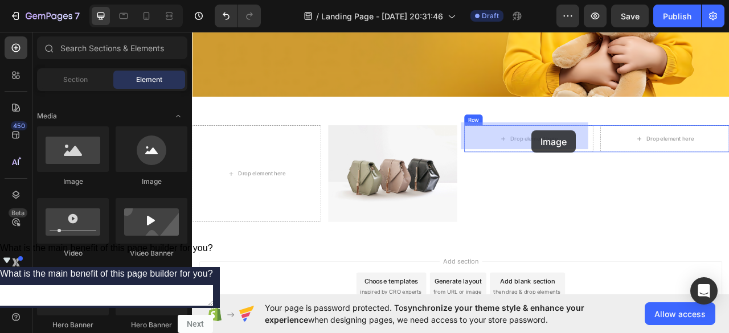
drag, startPoint x: 267, startPoint y: 177, endPoint x: 624, endPoint y: 158, distance: 357.1
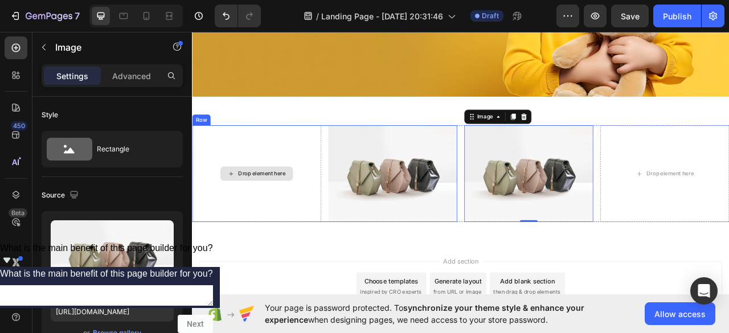
click at [261, 211] on div "Drop element here" at bounding box center [281, 212] width 60 height 9
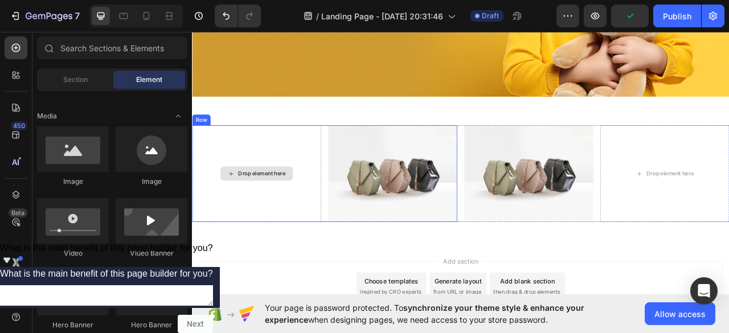
click at [287, 208] on div "Drop element here" at bounding box center [281, 212] width 60 height 9
drag, startPoint x: 287, startPoint y: 208, endPoint x: 392, endPoint y: 197, distance: 106.1
click at [290, 208] on div "Drop element here" at bounding box center [281, 212] width 60 height 9
click at [416, 191] on img at bounding box center [447, 213] width 164 height 123
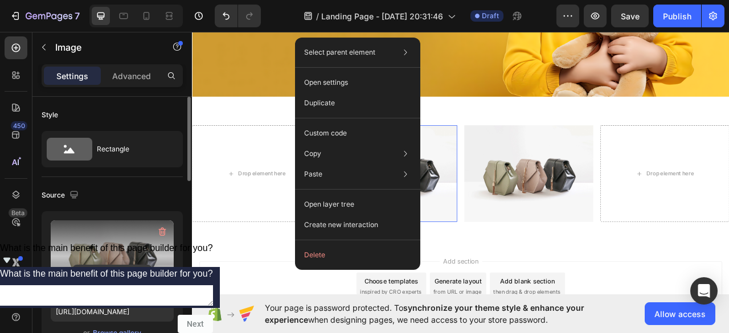
click at [132, 275] on input "file" at bounding box center [112, 274] width 79 height 19
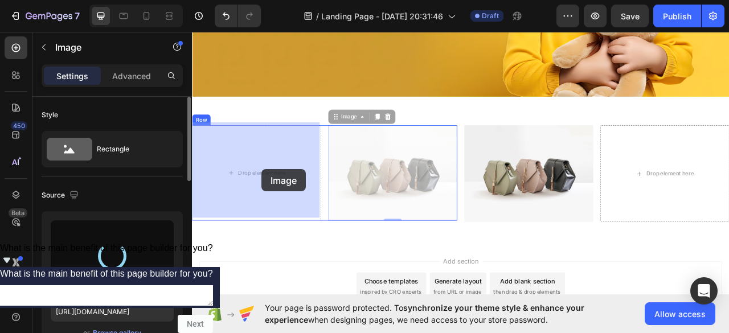
drag, startPoint x: 400, startPoint y: 206, endPoint x: 288, endPoint y: 207, distance: 112.2
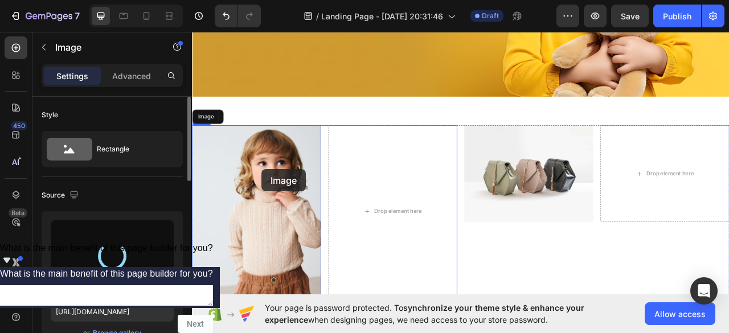
type input "[URL][DOMAIN_NAME]"
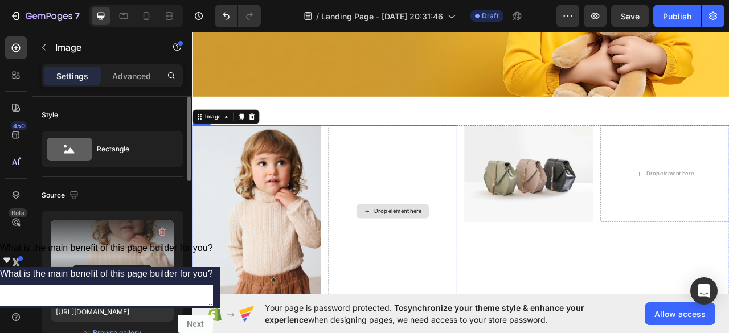
scroll to position [309, 0]
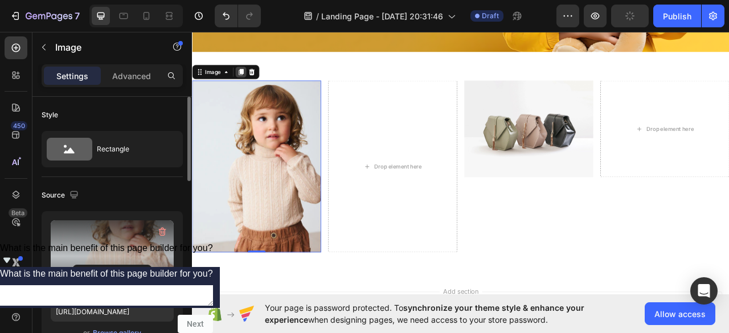
click at [251, 79] on icon at bounding box center [253, 83] width 9 height 9
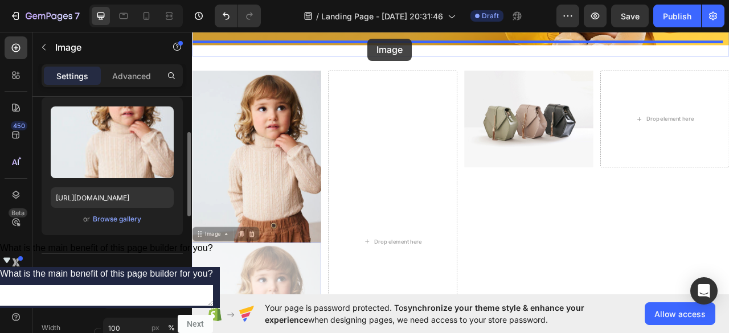
scroll to position [239, 0]
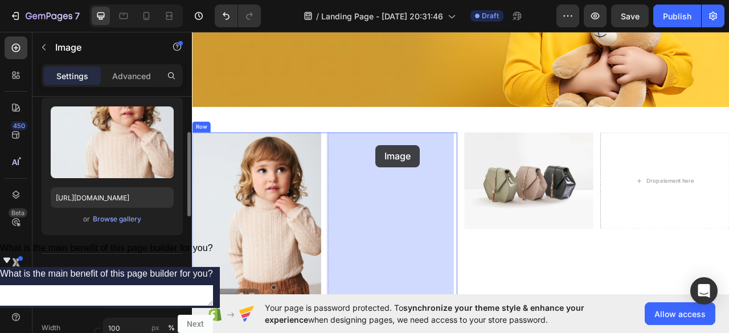
drag, startPoint x: 214, startPoint y: 157, endPoint x: 425, endPoint y: 177, distance: 212.8
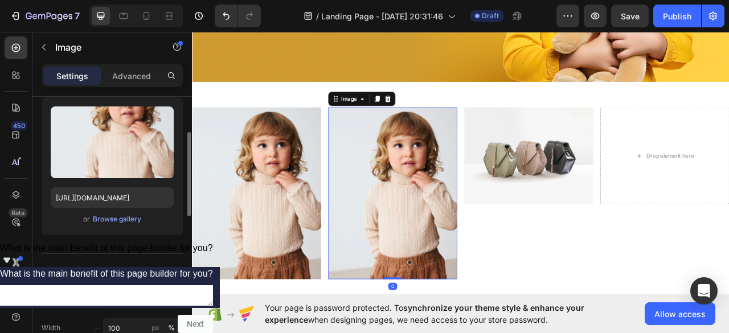
scroll to position [296, 0]
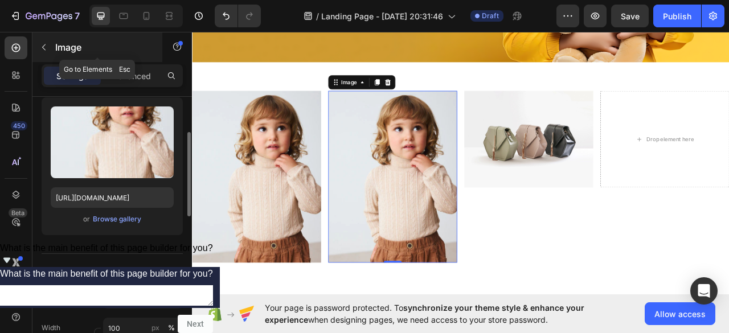
click at [43, 45] on icon "button" at bounding box center [43, 47] width 9 height 9
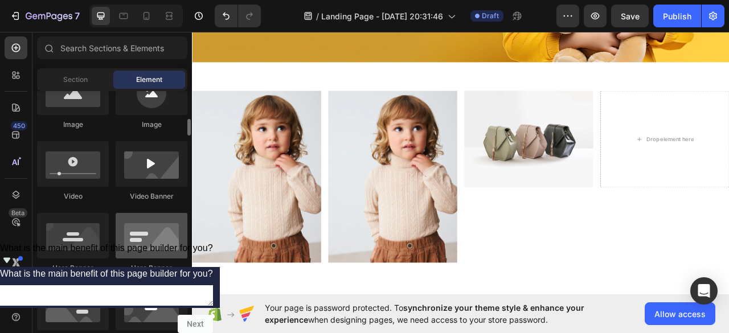
scroll to position [285, 0]
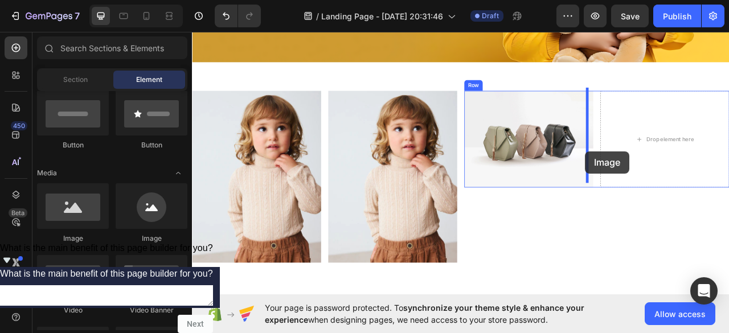
drag, startPoint x: 343, startPoint y: 251, endPoint x: 683, endPoint y: 190, distance: 345.0
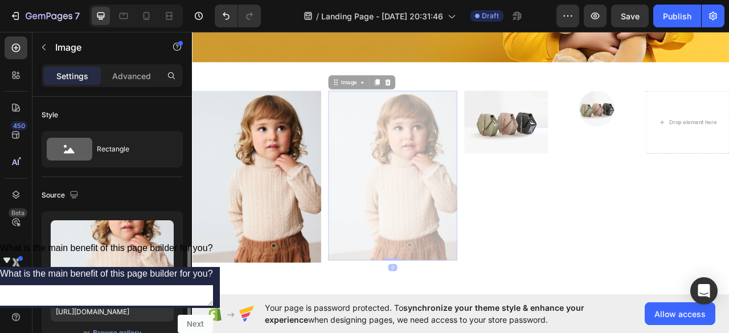
scroll to position [114, 0]
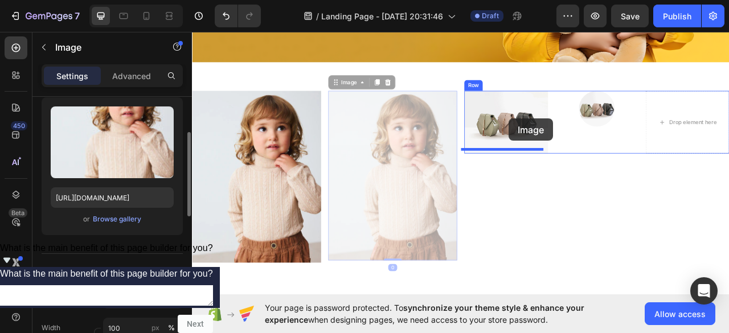
drag, startPoint x: 444, startPoint y: 206, endPoint x: 596, endPoint y: 145, distance: 163.6
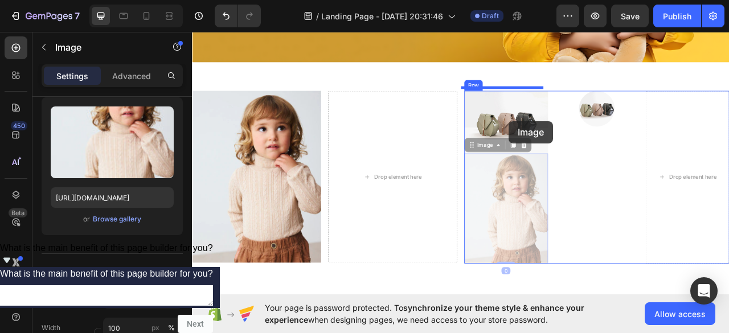
drag, startPoint x: 596, startPoint y: 243, endPoint x: 595, endPoint y: 146, distance: 96.8
click at [595, 146] on div "Header Image Section 1 Image Drop element here Row Image Image 0 Image 0 Image …" at bounding box center [534, 125] width 684 height 788
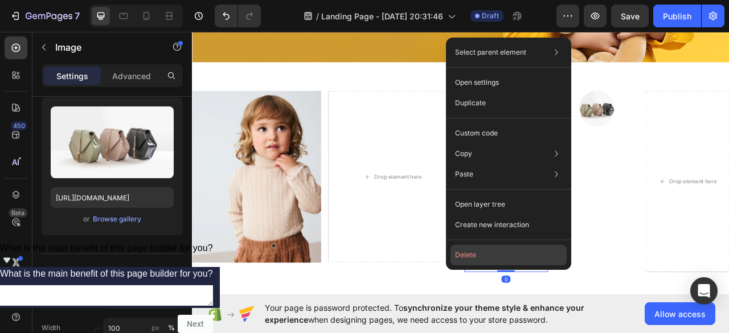
click at [496, 252] on button "Delete" at bounding box center [509, 255] width 116 height 21
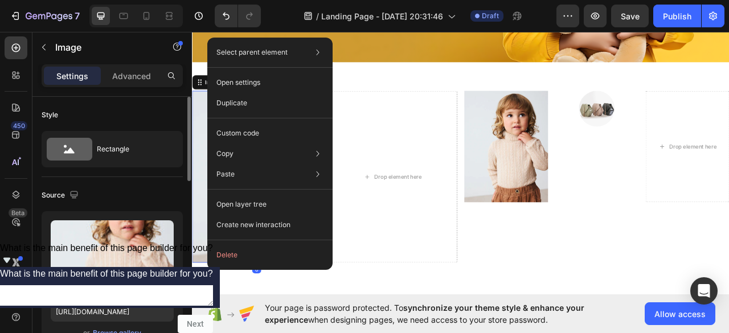
click at [131, 114] on div "Style" at bounding box center [112, 115] width 141 height 18
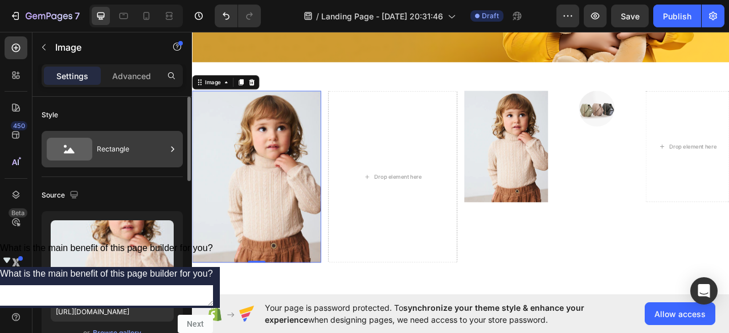
click at [84, 142] on icon at bounding box center [70, 149] width 46 height 23
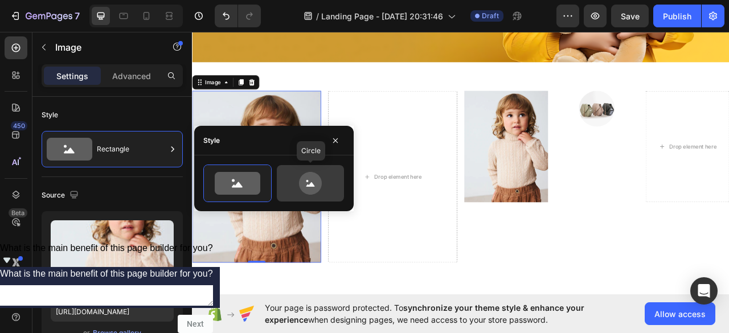
click at [308, 183] on icon at bounding box center [310, 183] width 23 height 23
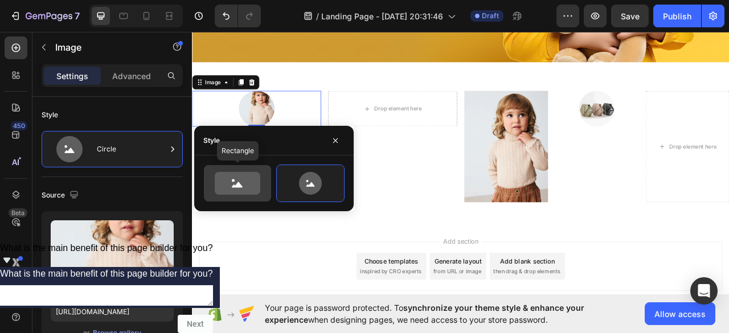
click at [246, 178] on icon at bounding box center [238, 183] width 46 height 23
type input "100"
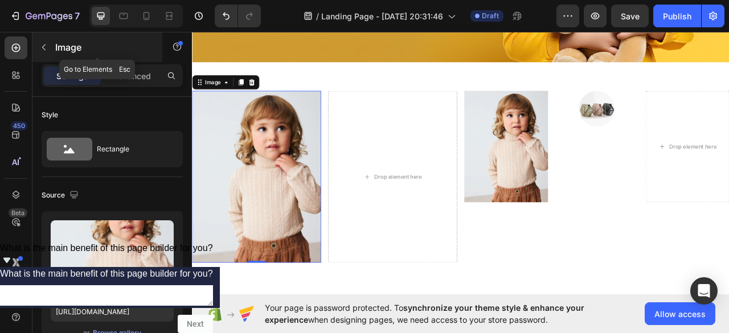
click at [47, 47] on icon "button" at bounding box center [43, 47] width 9 height 9
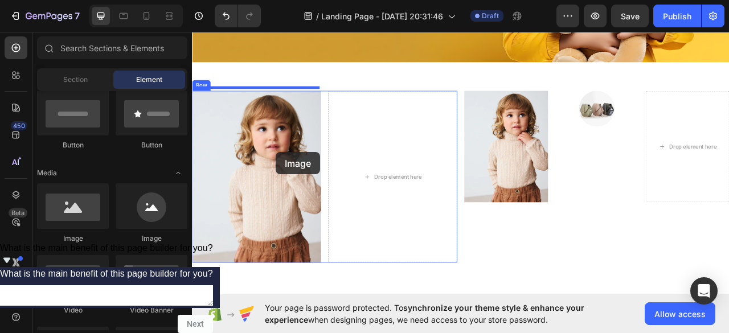
drag, startPoint x: 339, startPoint y: 233, endPoint x: 298, endPoint y: 186, distance: 62.2
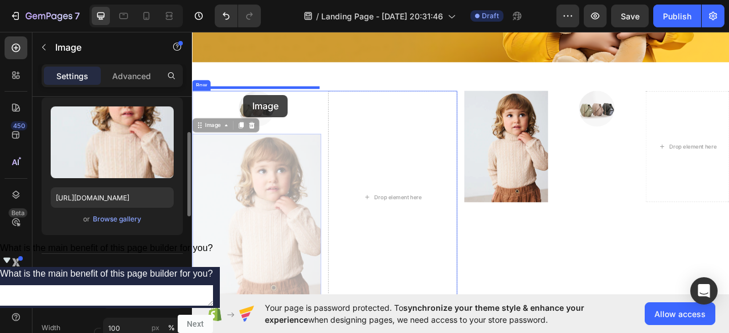
drag, startPoint x: 300, startPoint y: 246, endPoint x: 256, endPoint y: 117, distance: 135.5
click at [257, 113] on div "Header Image Section 1 Image Image 0 Image 0 Drop element here Row Image Image …" at bounding box center [534, 150] width 684 height 838
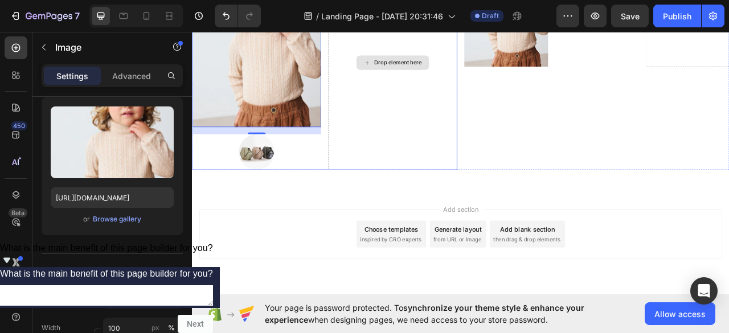
scroll to position [467, 0]
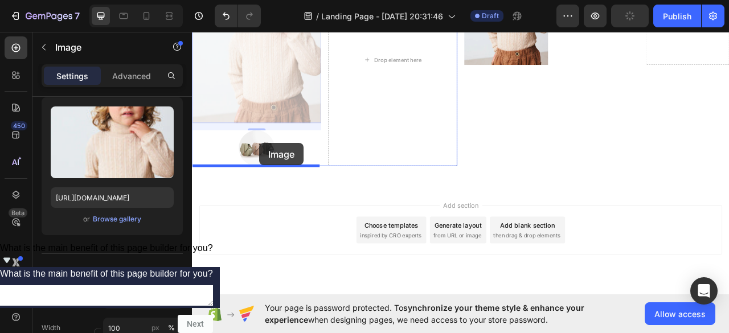
drag, startPoint x: 273, startPoint y: 108, endPoint x: 277, endPoint y: 174, distance: 66.8
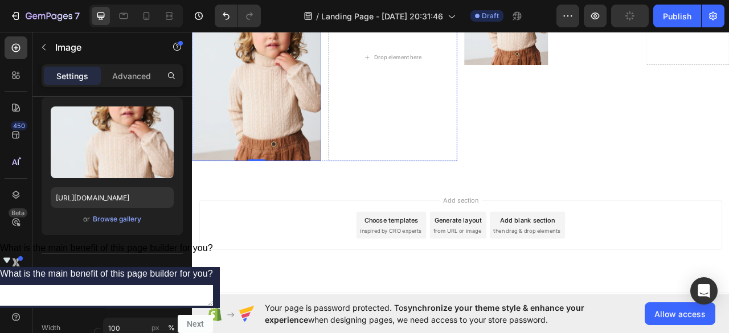
scroll to position [243, 0]
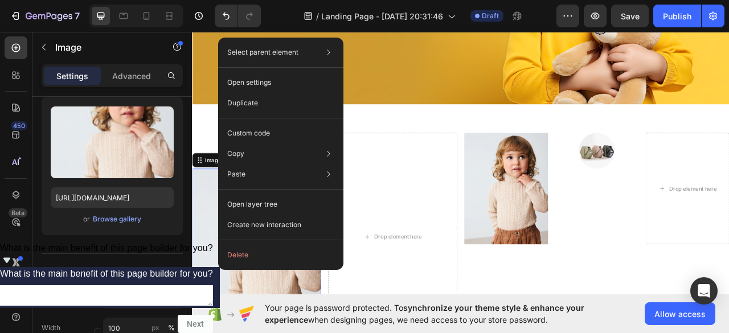
click at [204, 230] on img at bounding box center [274, 316] width 164 height 219
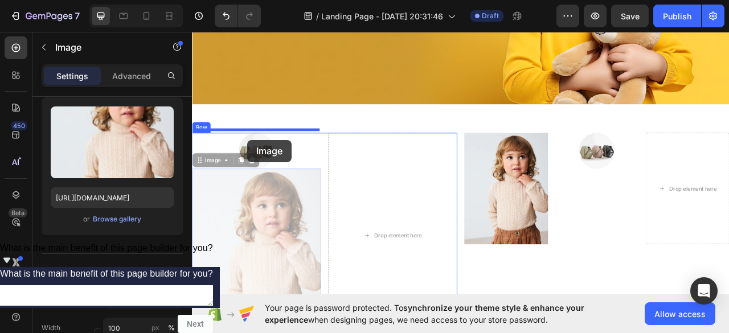
drag, startPoint x: 263, startPoint y: 267, endPoint x: 262, endPoint y: 170, distance: 96.3
click at [262, 170] on div "Header Image Section 1 Image Image 0 Image 0 Drop element here Row Image Image …" at bounding box center [534, 199] width 684 height 829
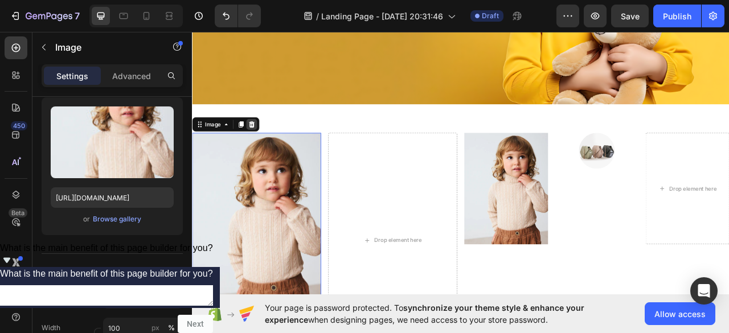
click at [263, 147] on icon at bounding box center [267, 150] width 9 height 9
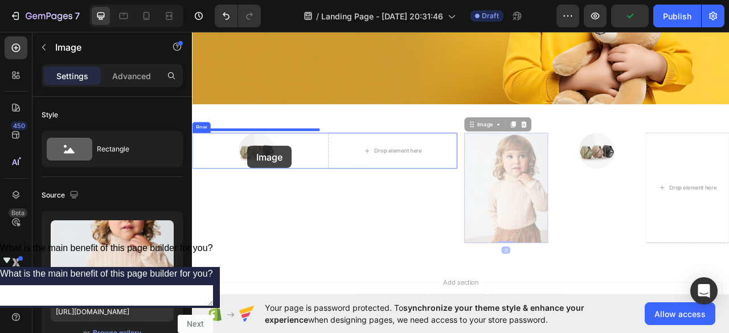
drag, startPoint x: 597, startPoint y: 205, endPoint x: 263, endPoint y: 178, distance: 335.5
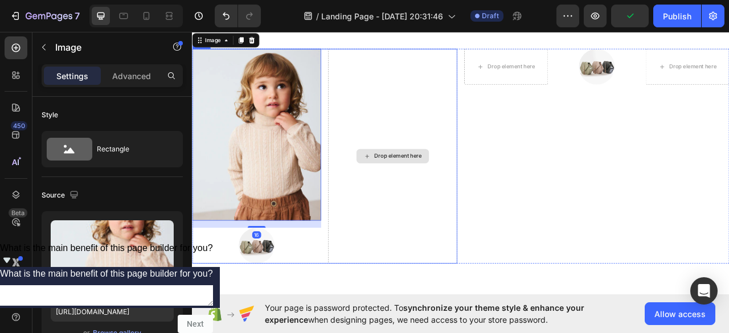
scroll to position [357, 0]
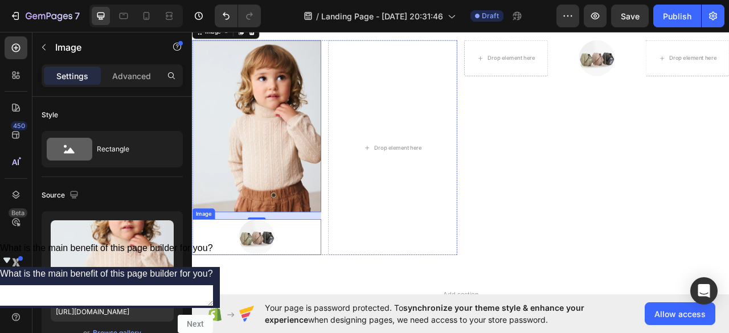
click at [269, 286] on img at bounding box center [274, 294] width 46 height 46
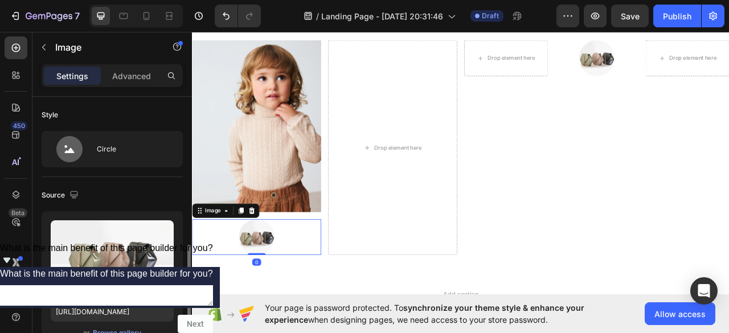
scroll to position [114, 0]
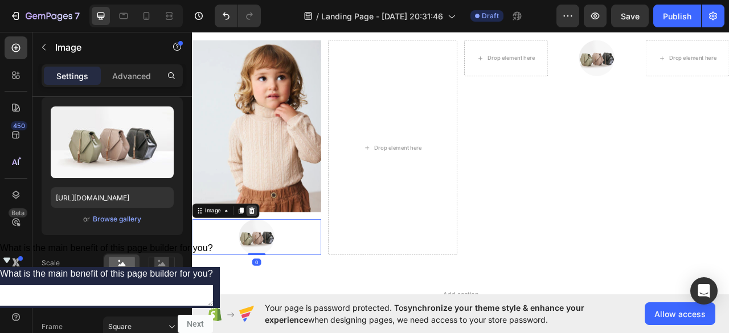
click at [267, 261] on icon at bounding box center [267, 260] width 7 height 8
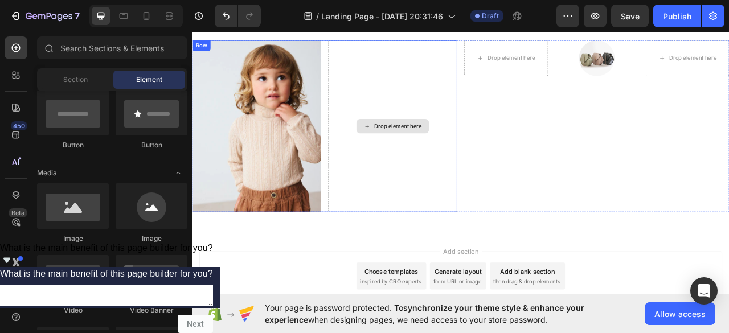
scroll to position [243, 0]
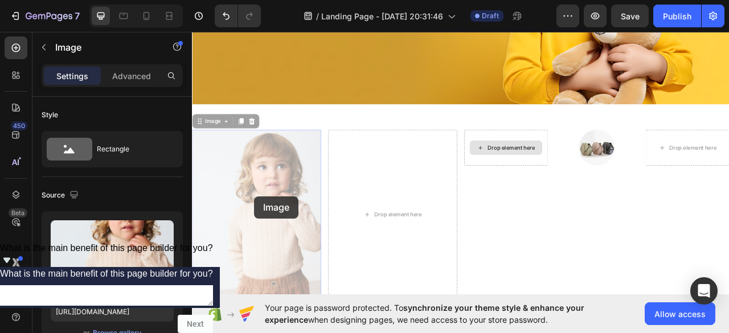
drag, startPoint x: 271, startPoint y: 242, endPoint x: 585, endPoint y: 194, distance: 317.6
click at [585, 194] on div "Image 0 Image 0 Drop element here Row Drop element here Image Drop element here…" at bounding box center [534, 265] width 684 height 216
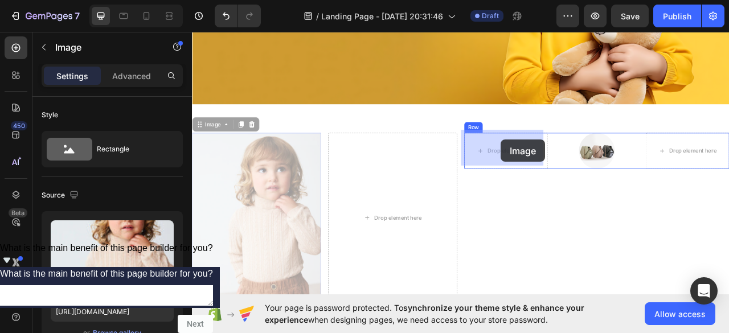
drag, startPoint x: 305, startPoint y: 249, endPoint x: 584, endPoint y: 172, distance: 289.5
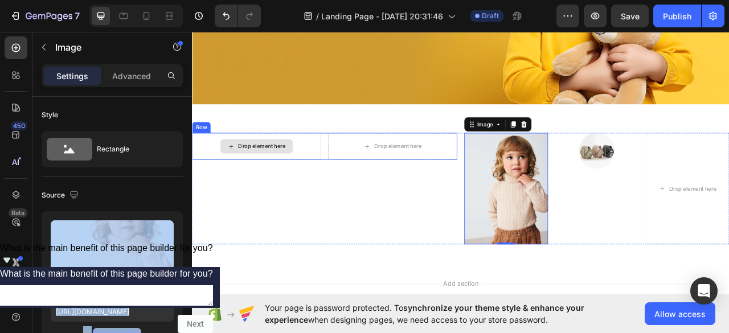
drag, startPoint x: 325, startPoint y: 277, endPoint x: 280, endPoint y: 175, distance: 111.4
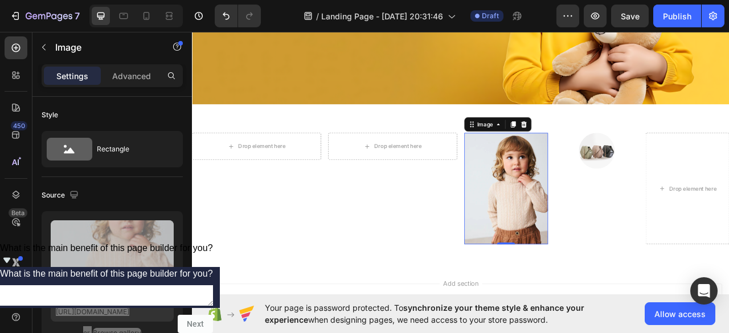
click at [590, 141] on div "Image" at bounding box center [580, 150] width 85 height 18
click at [598, 146] on icon at bounding box center [600, 150] width 9 height 9
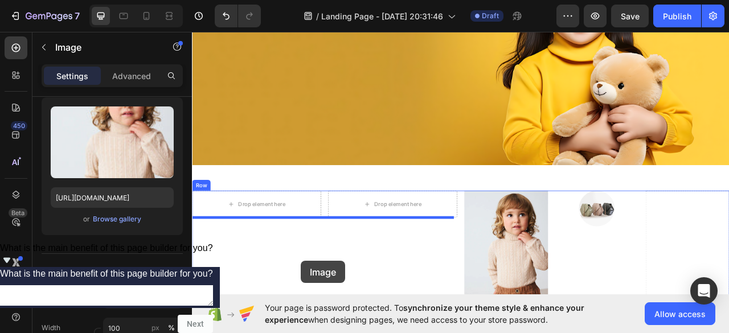
scroll to position [199, 0]
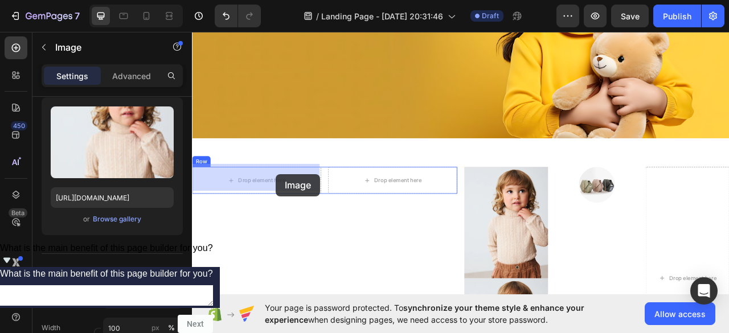
drag, startPoint x: 585, startPoint y: 166, endPoint x: 298, endPoint y: 214, distance: 290.4
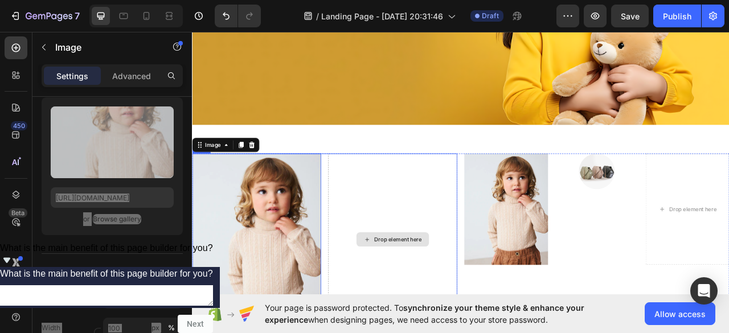
scroll to position [313, 0]
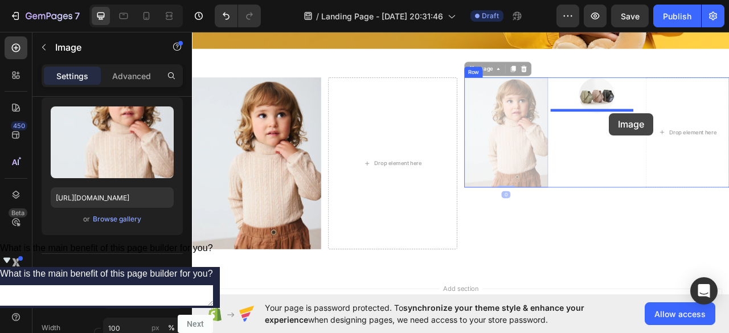
drag, startPoint x: 595, startPoint y: 165, endPoint x: 722, endPoint y: 136, distance: 130.3
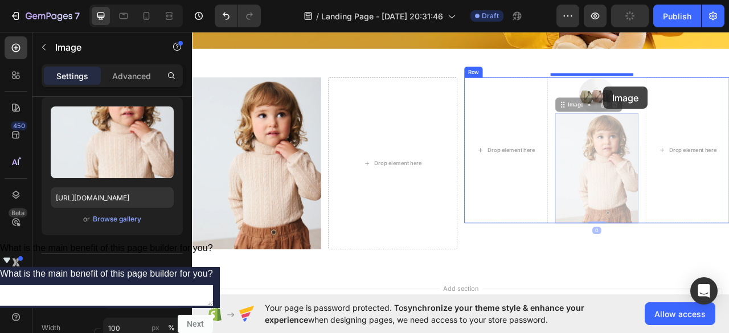
drag, startPoint x: 695, startPoint y: 197, endPoint x: 717, endPoint y: 114, distance: 84.7
click at [715, 104] on div "Header Image Section 1 Image Drop element here Row Drop element here Image Imag…" at bounding box center [534, 107] width 684 height 787
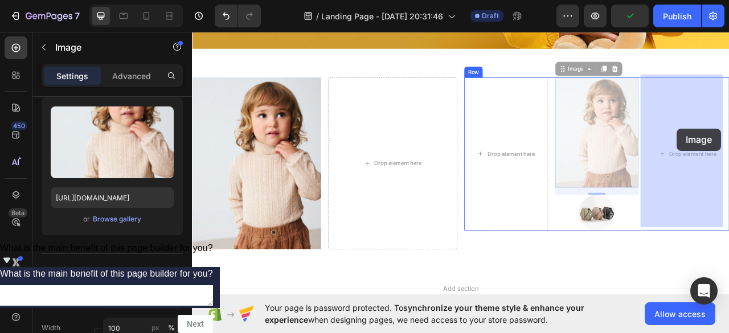
drag, startPoint x: 715, startPoint y: 182, endPoint x: 809, endPoint y: 156, distance: 97.6
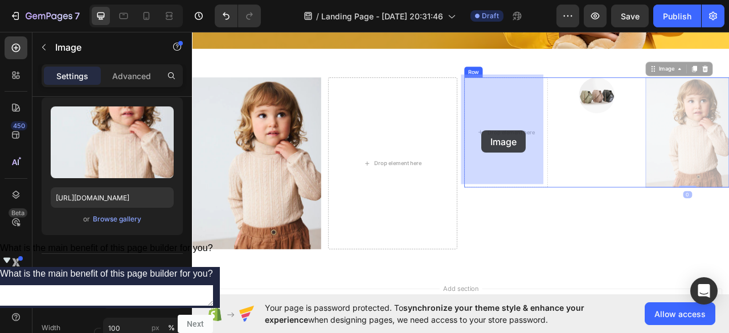
drag, startPoint x: 834, startPoint y: 157, endPoint x: 560, endPoint y: 158, distance: 273.4
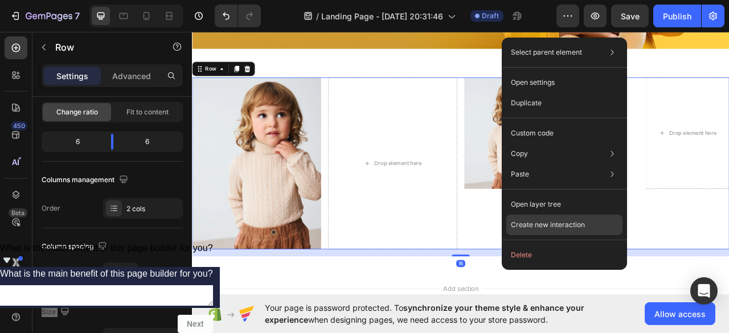
scroll to position [0, 0]
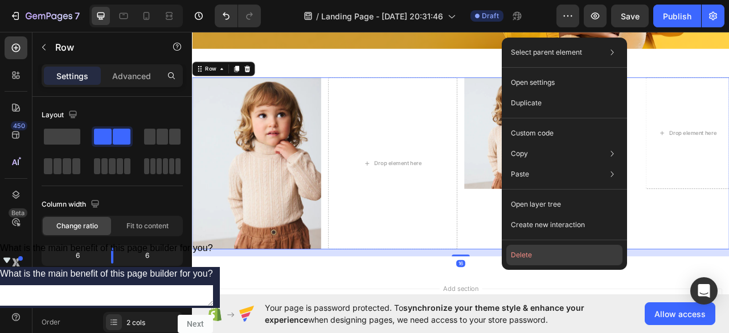
click at [534, 251] on button "Delete" at bounding box center [564, 255] width 116 height 21
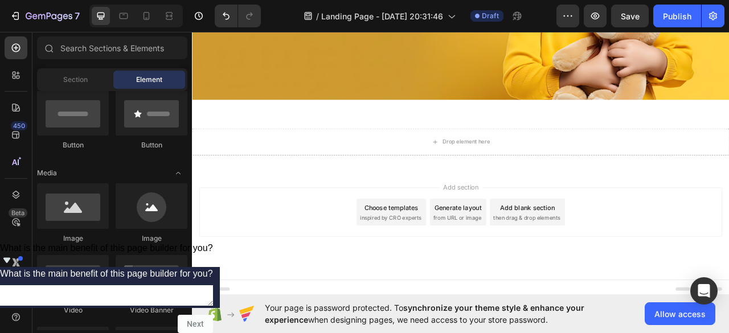
scroll to position [243, 0]
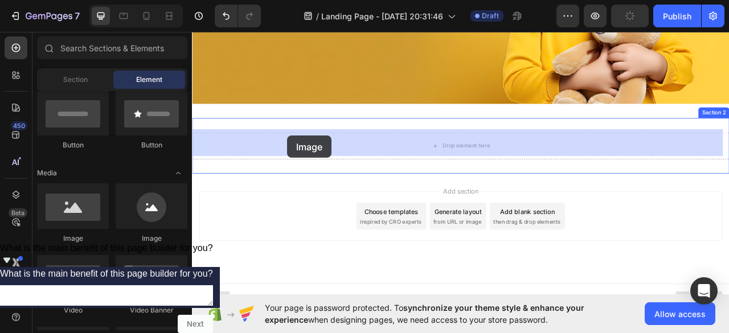
drag, startPoint x: 365, startPoint y: 244, endPoint x: 300, endPoint y: 194, distance: 81.9
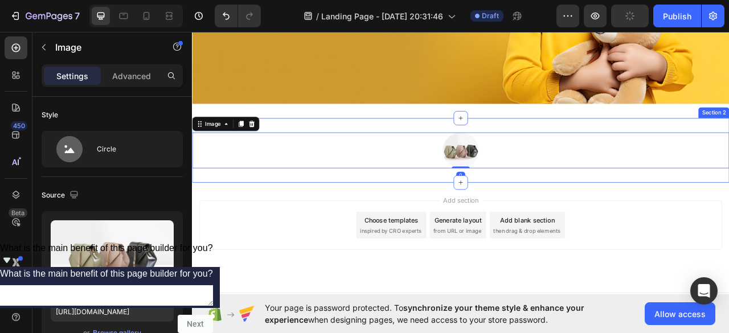
scroll to position [255, 0]
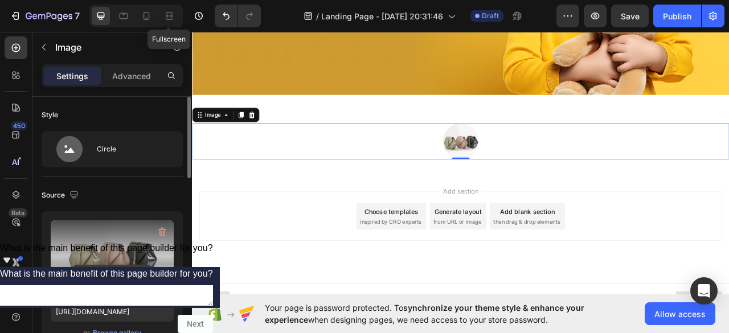
click at [120, 272] on input "file" at bounding box center [112, 274] width 79 height 19
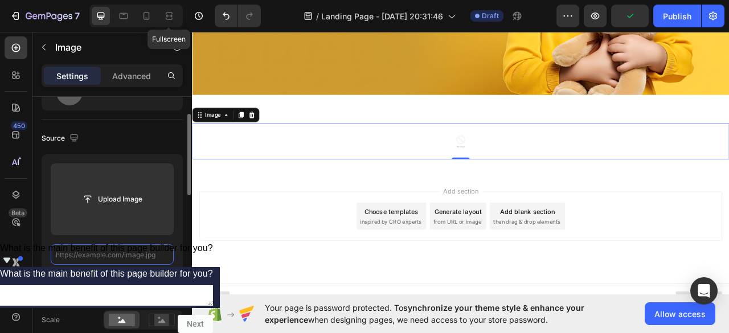
scroll to position [0, 0]
click at [128, 272] on div "Browse gallery" at bounding box center [117, 276] width 48 height 10
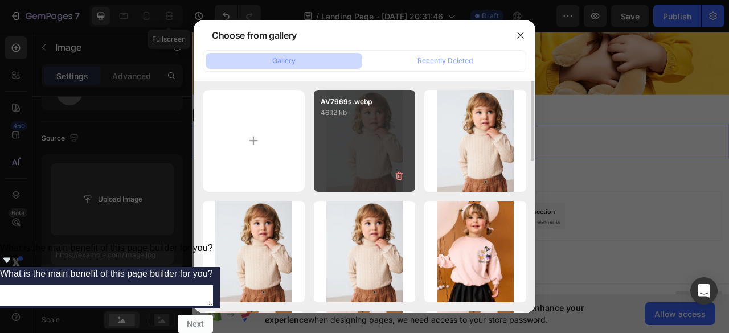
click at [369, 125] on div "AV7969s.webp 46.12 kb" at bounding box center [365, 141] width 102 height 102
type input "[URL][DOMAIN_NAME]"
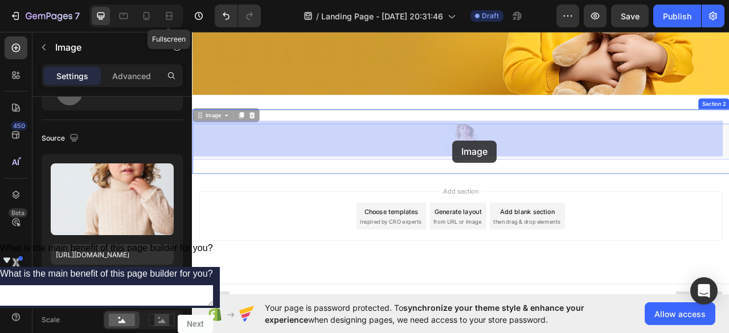
drag, startPoint x: 539, startPoint y: 168, endPoint x: 523, endPoint y: 171, distance: 16.2
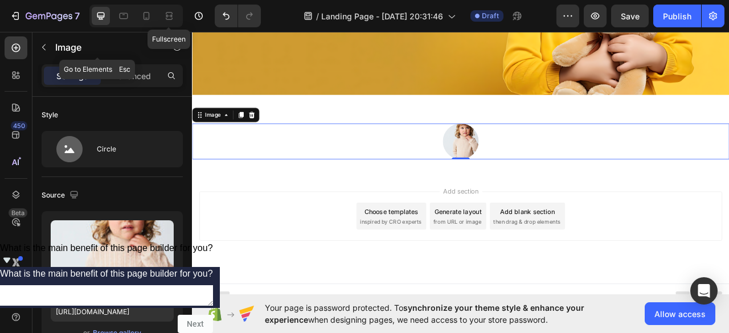
click at [42, 46] on icon "button" at bounding box center [43, 47] width 9 height 9
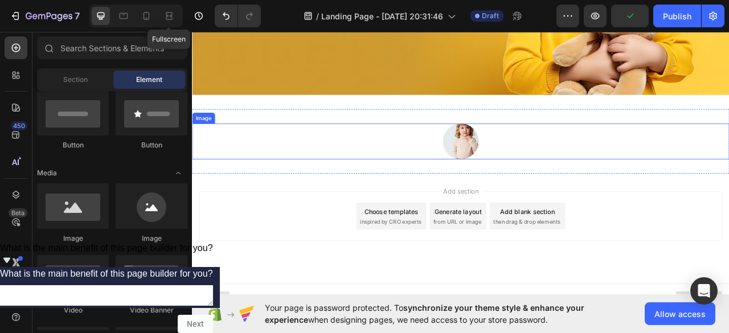
click at [534, 156] on img at bounding box center [534, 172] width 46 height 46
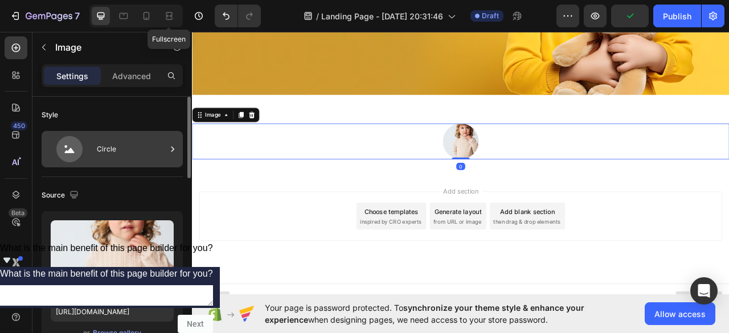
click at [146, 152] on div "Circle" at bounding box center [131, 149] width 69 height 26
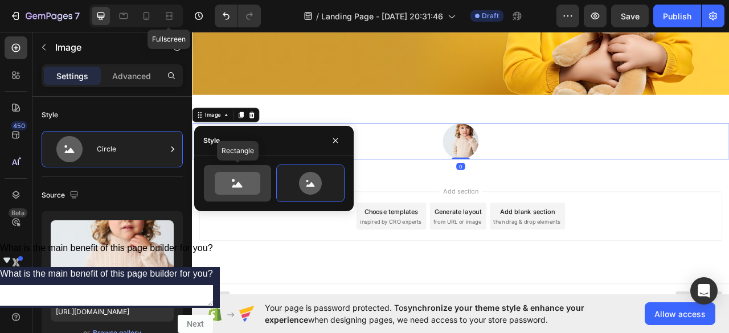
click at [235, 179] on icon at bounding box center [238, 183] width 46 height 23
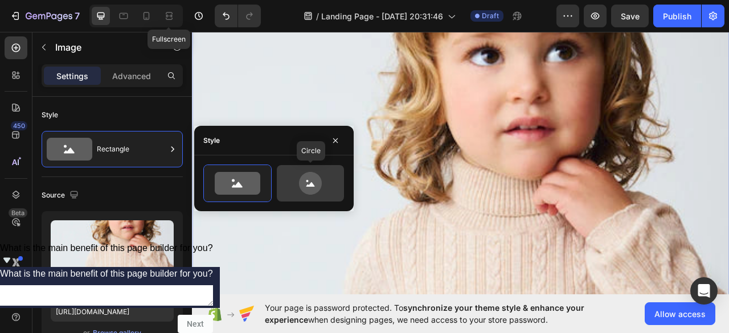
click at [301, 177] on icon at bounding box center [310, 183] width 23 height 23
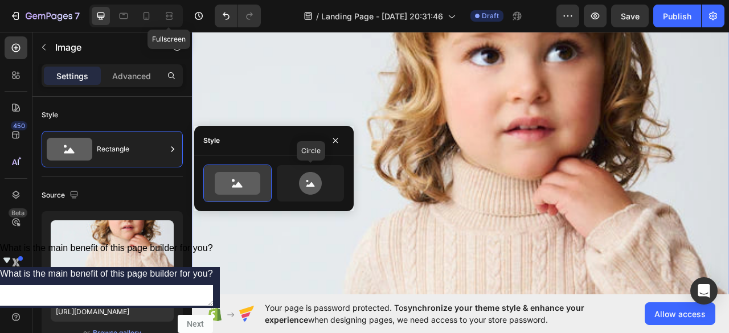
type input "80"
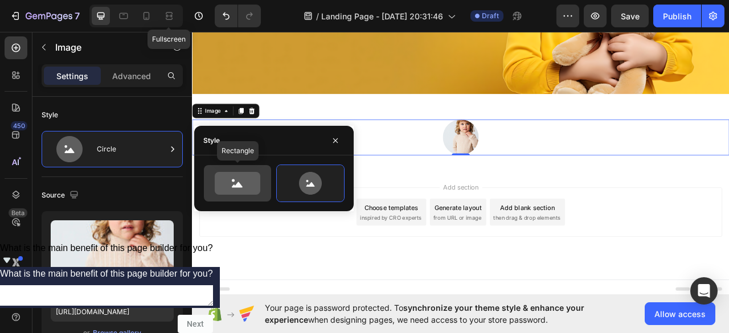
scroll to position [255, 0]
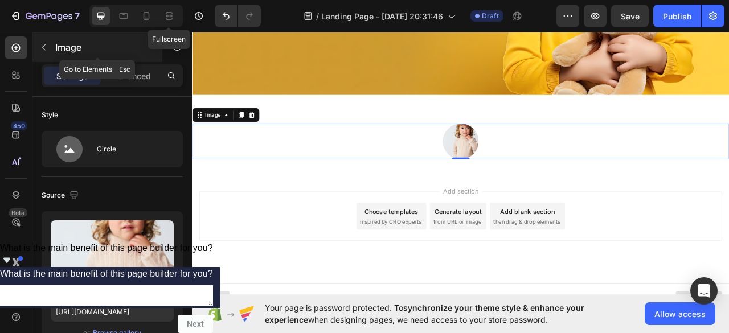
click at [44, 48] on icon "button" at bounding box center [43, 47] width 9 height 9
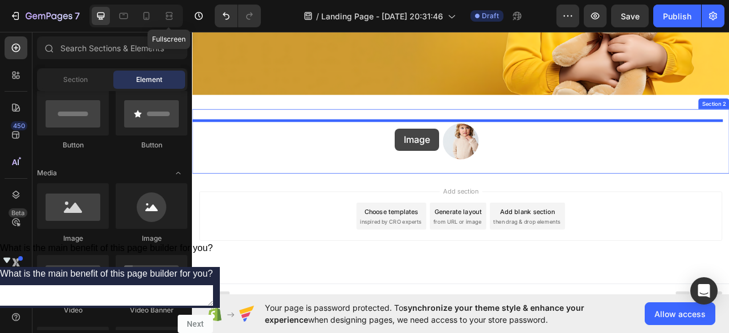
drag, startPoint x: 354, startPoint y: 242, endPoint x: 450, endPoint y: 156, distance: 129.5
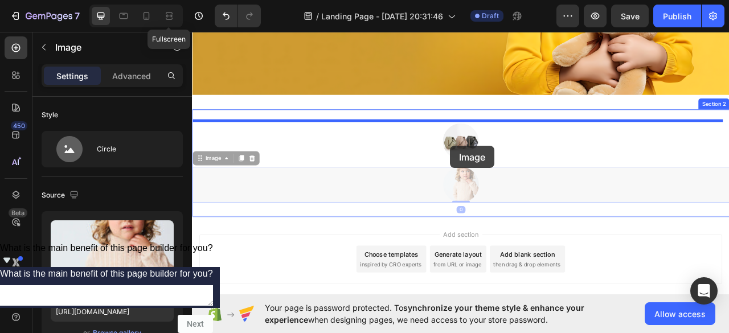
drag, startPoint x: 524, startPoint y: 227, endPoint x: 520, endPoint y: 178, distance: 49.7
click at [520, 178] on div "Header Image Section 1 Image Image 0 Image 0 Section 2 Root Start with Sections…" at bounding box center [534, 102] width 684 height 659
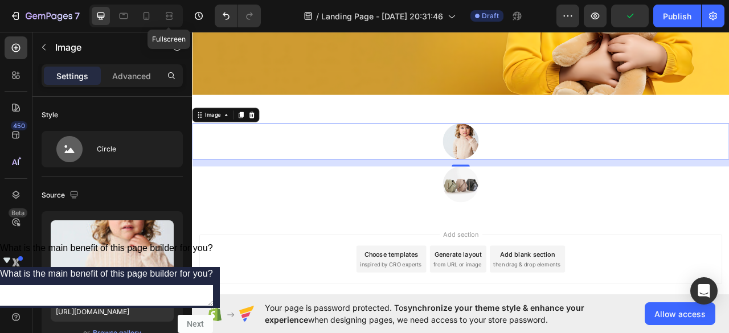
click at [531, 175] on img at bounding box center [534, 172] width 46 height 46
click at [268, 138] on icon at bounding box center [267, 138] width 7 height 8
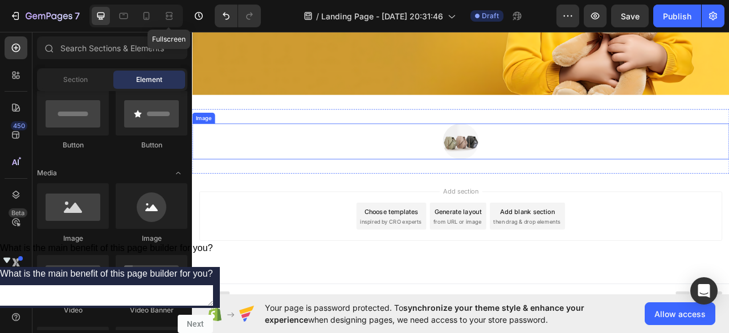
click at [539, 172] on img at bounding box center [534, 172] width 46 height 46
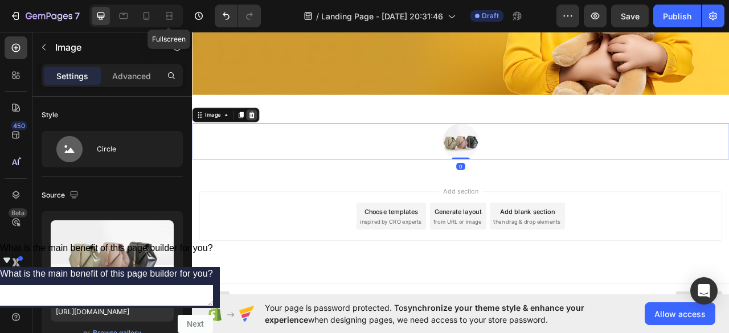
click at [266, 136] on icon at bounding box center [267, 138] width 7 height 8
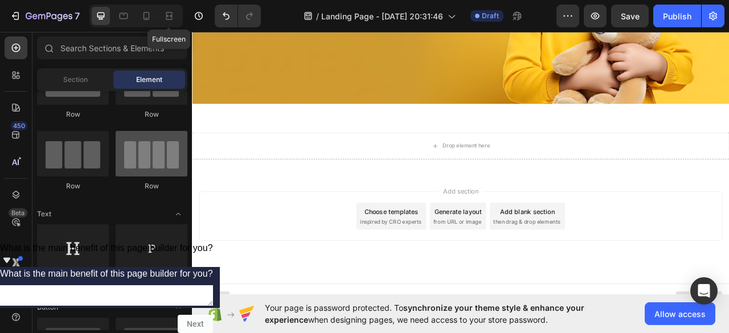
scroll to position [0, 0]
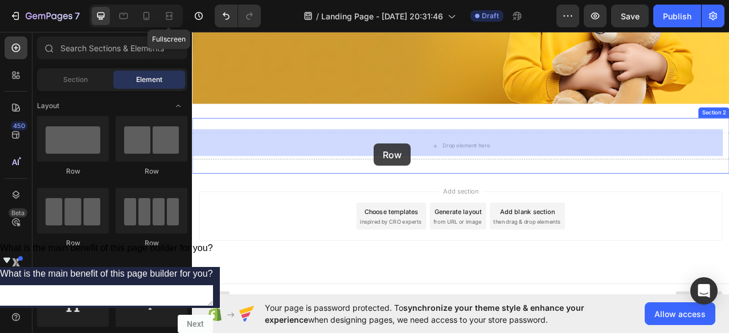
drag, startPoint x: 329, startPoint y: 189, endPoint x: 423, endPoint y: 175, distance: 95.5
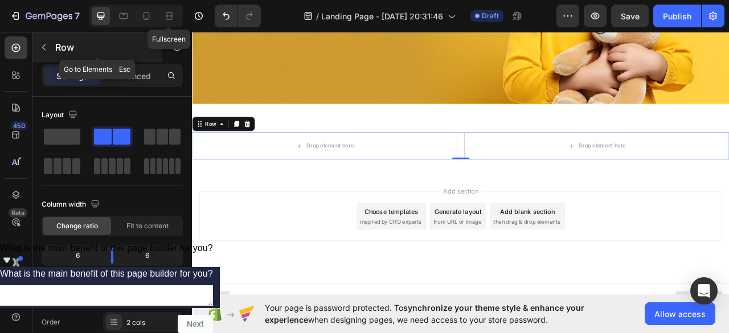
click at [42, 46] on icon "button" at bounding box center [43, 47] width 9 height 9
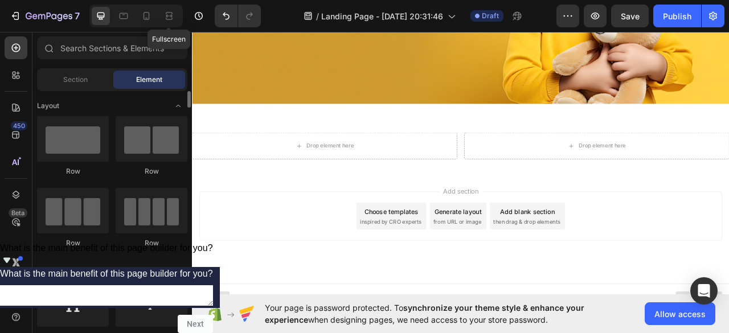
scroll to position [228, 0]
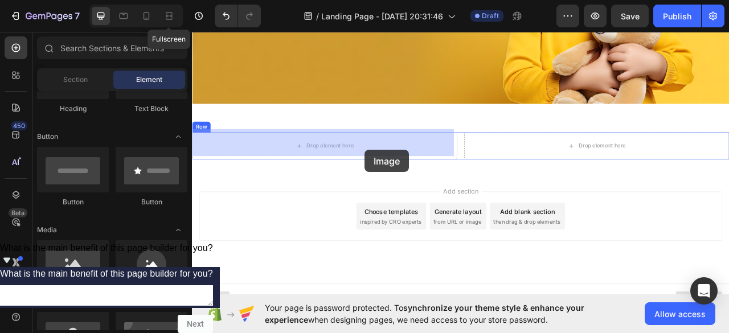
drag, startPoint x: 335, startPoint y: 299, endPoint x: 411, endPoint y: 184, distance: 137.4
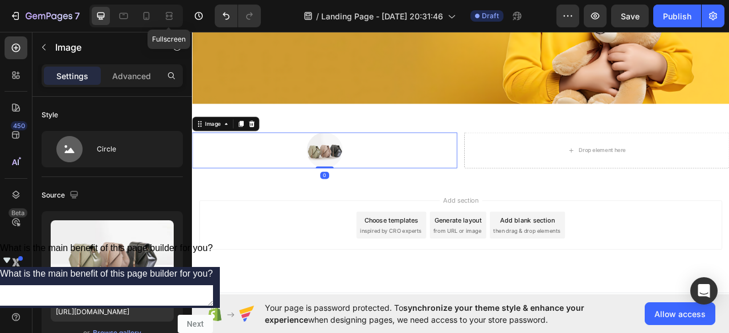
scroll to position [255, 0]
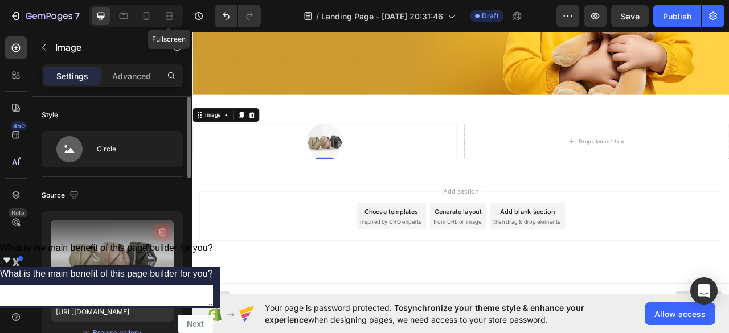
click at [165, 231] on icon "button" at bounding box center [162, 231] width 11 height 11
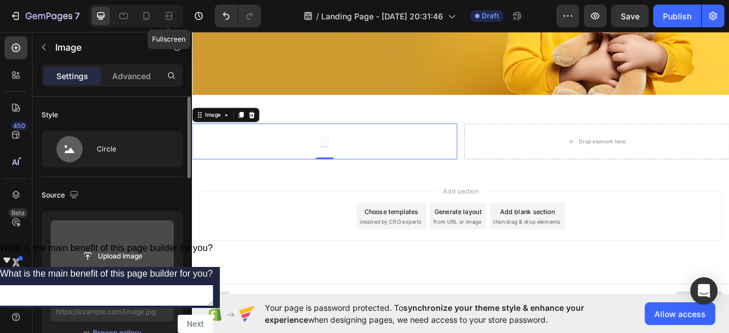
click at [141, 258] on input "file" at bounding box center [112, 256] width 79 height 19
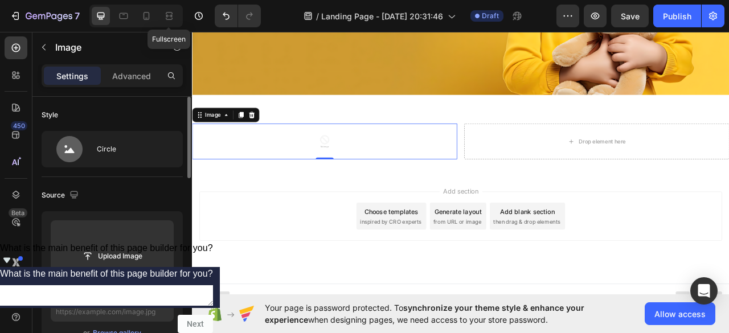
scroll to position [171, 0]
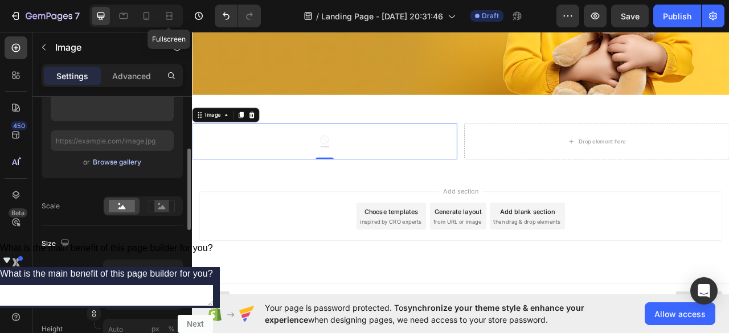
click at [120, 158] on div "Browse gallery" at bounding box center [117, 162] width 48 height 10
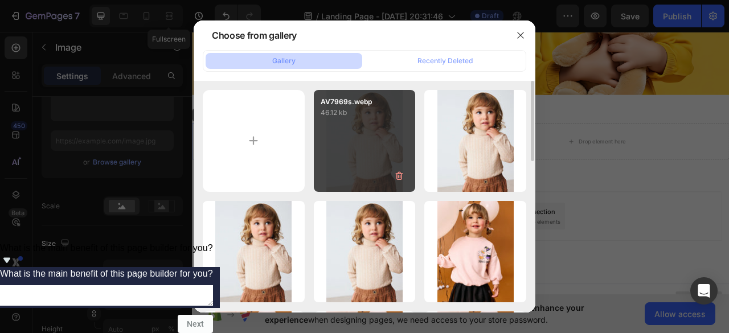
click at [378, 136] on div "AV7969s.webp 46.12 kb" at bounding box center [365, 141] width 102 height 102
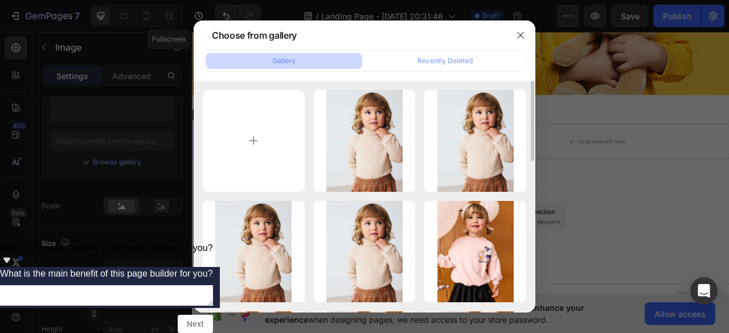
type input "[URL][DOMAIN_NAME]"
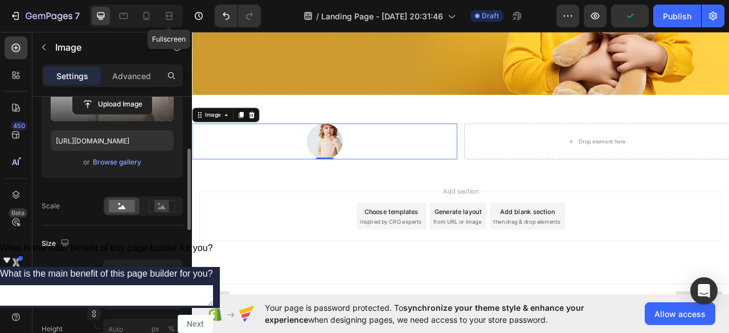
scroll to position [57, 0]
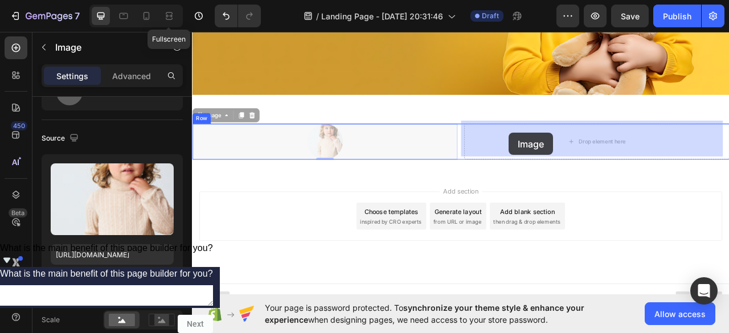
drag, startPoint x: 402, startPoint y: 169, endPoint x: 594, endPoint y: 162, distance: 192.1
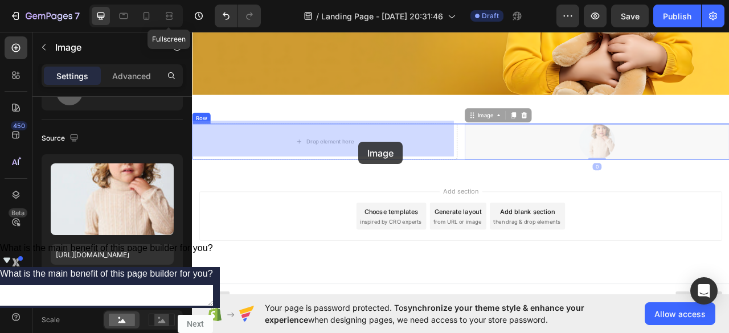
drag, startPoint x: 690, startPoint y: 157, endPoint x: 403, endPoint y: 173, distance: 288.1
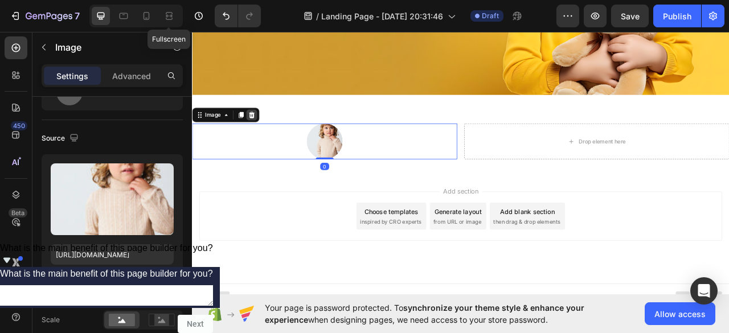
click at [270, 132] on div at bounding box center [268, 139] width 14 height 14
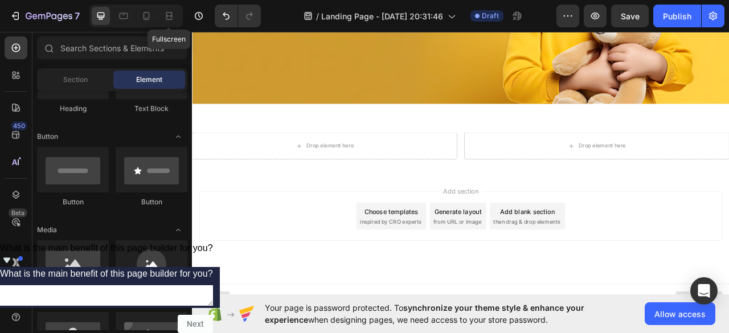
scroll to position [342, 0]
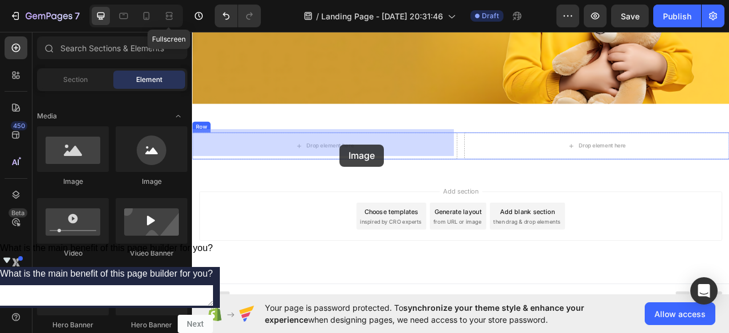
drag, startPoint x: 334, startPoint y: 198, endPoint x: 379, endPoint y: 176, distance: 49.9
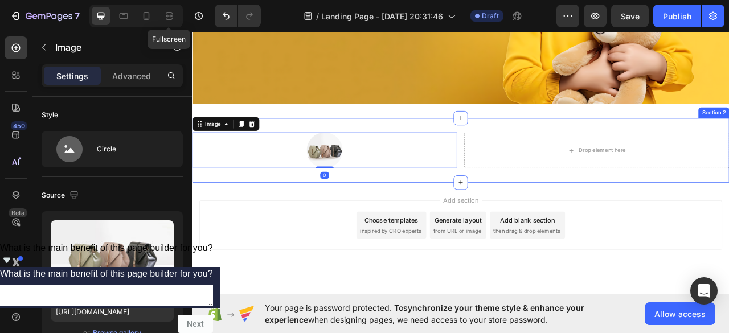
scroll to position [255, 0]
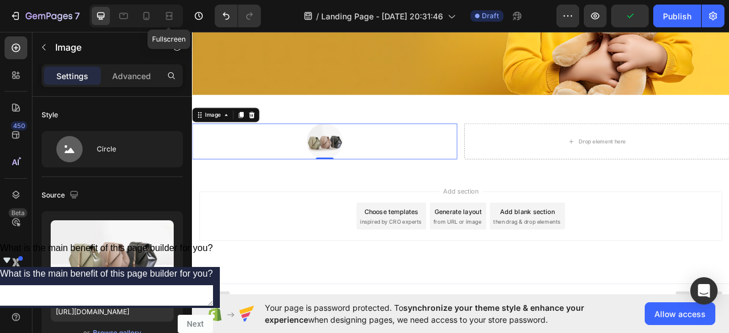
click at [275, 132] on div "Image" at bounding box center [234, 138] width 85 height 18
click at [268, 136] on icon at bounding box center [267, 138] width 7 height 8
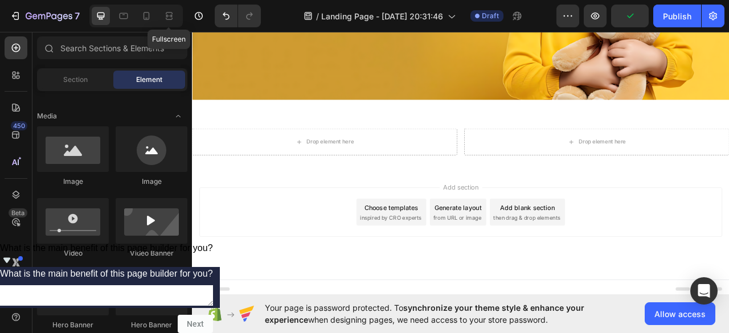
scroll to position [243, 0]
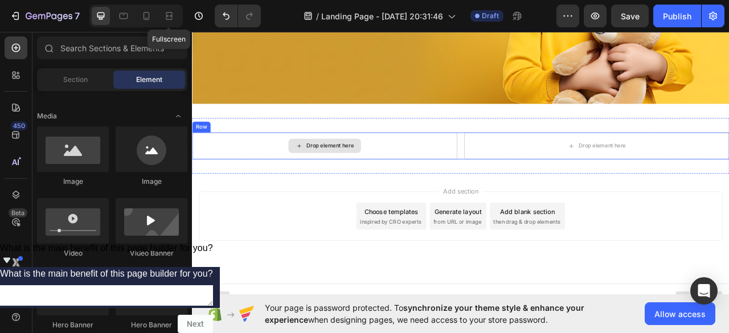
click at [253, 178] on div "Drop element here" at bounding box center [360, 178] width 337 height 34
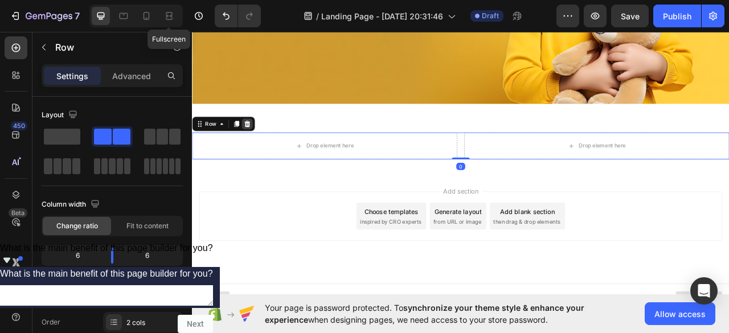
click at [257, 145] on icon at bounding box center [261, 149] width 9 height 9
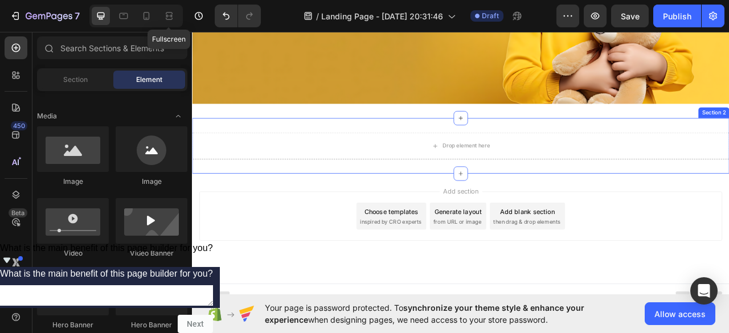
click at [275, 191] on div "Drop element here Section 2" at bounding box center [534, 177] width 684 height 71
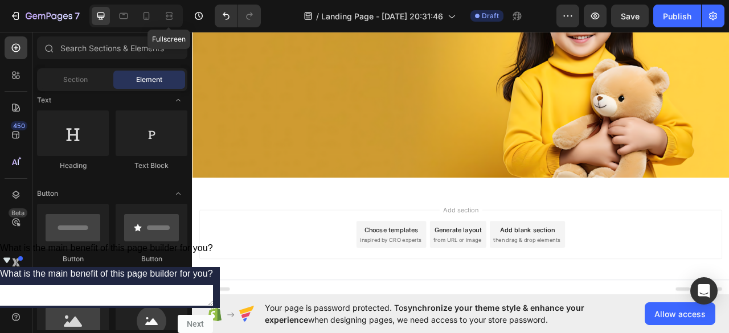
scroll to position [0, 0]
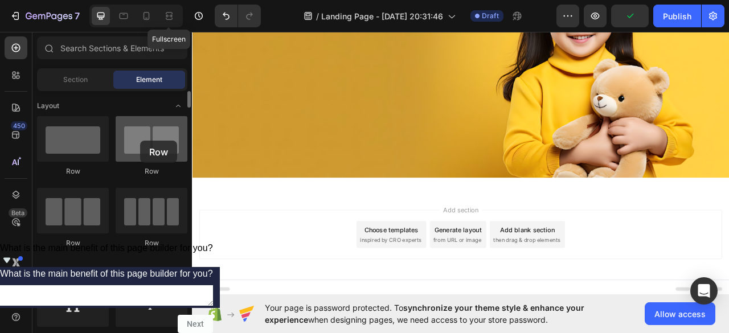
drag, startPoint x: 153, startPoint y: 153, endPoint x: 140, endPoint y: 141, distance: 18.1
click at [140, 141] on div at bounding box center [152, 139] width 72 height 46
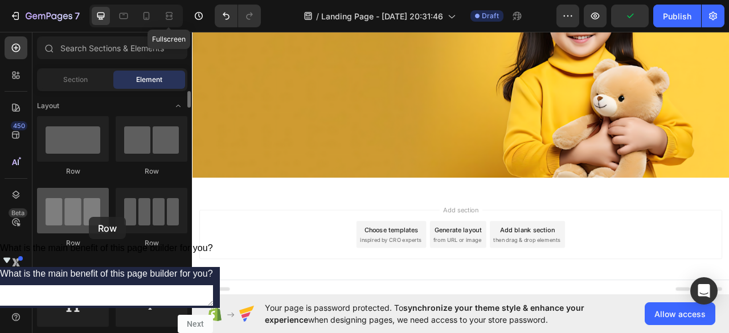
drag, startPoint x: 89, startPoint y: 217, endPoint x: 101, endPoint y: 197, distance: 24.0
click at [88, 217] on div at bounding box center [73, 211] width 72 height 46
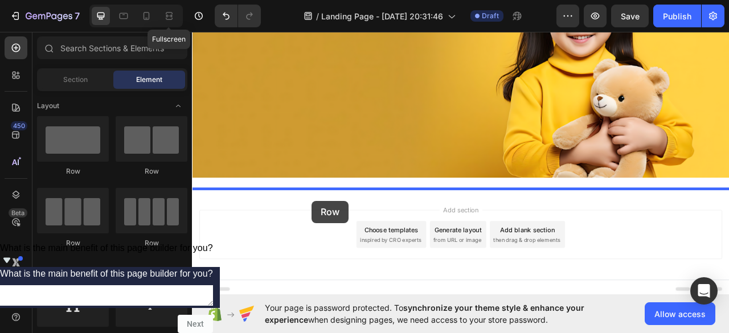
drag, startPoint x: 374, startPoint y: 199, endPoint x: 342, endPoint y: 249, distance: 59.7
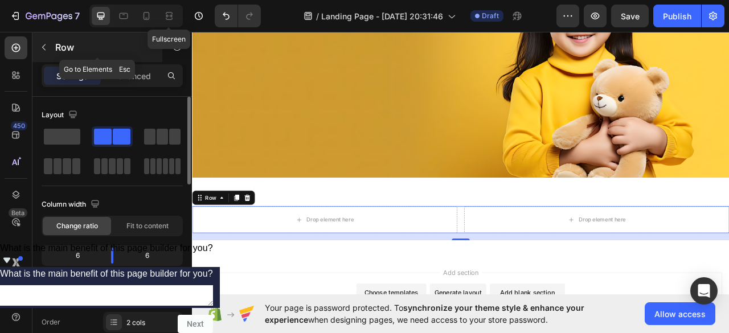
click at [39, 48] on button "button" at bounding box center [44, 47] width 18 height 18
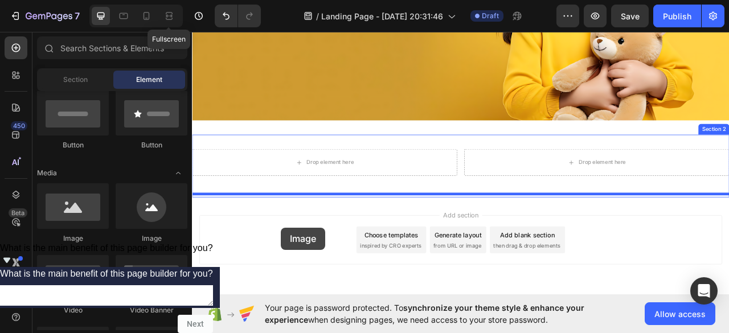
scroll to position [252, 0]
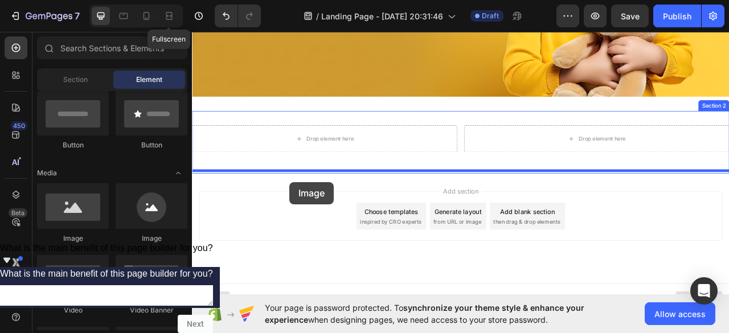
drag, startPoint x: 312, startPoint y: 243, endPoint x: 311, endPoint y: 228, distance: 14.8
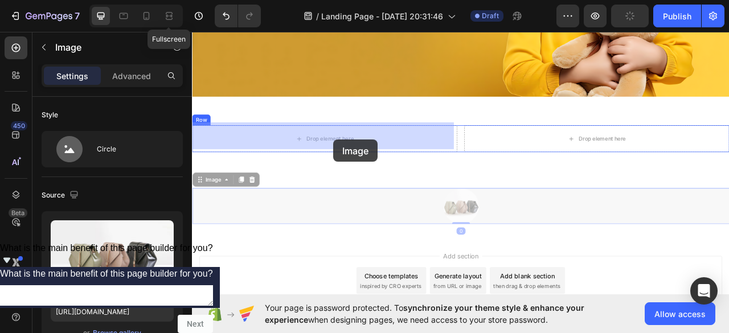
drag, startPoint x: 518, startPoint y: 247, endPoint x: 371, endPoint y: 169, distance: 166.9
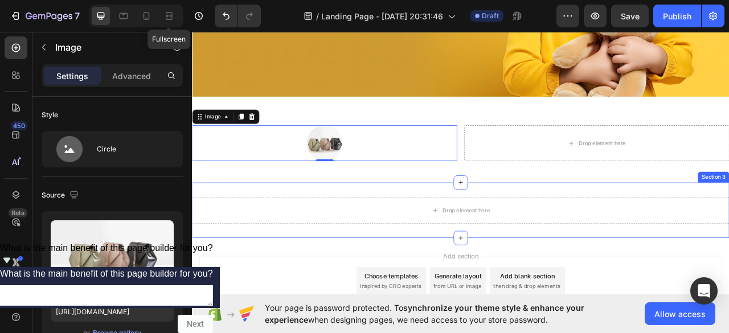
click at [452, 283] on div "Drop element here Section 3" at bounding box center [534, 259] width 684 height 71
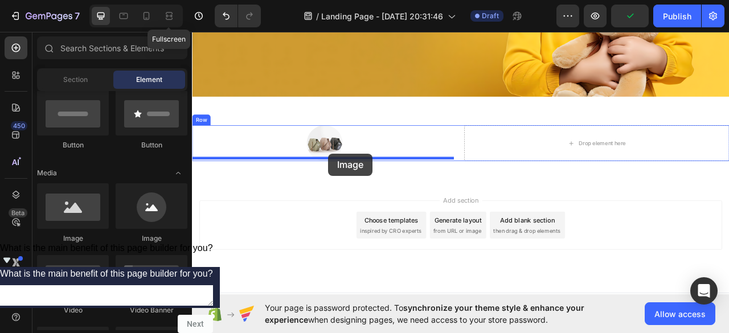
drag, startPoint x: 268, startPoint y: 246, endPoint x: 362, endPoint y: 188, distance: 110.2
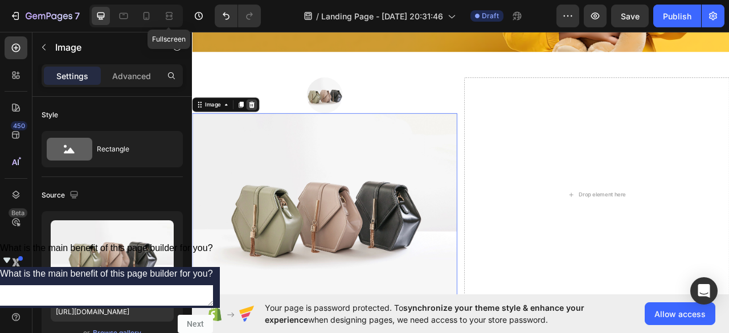
click at [273, 127] on div at bounding box center [268, 125] width 14 height 14
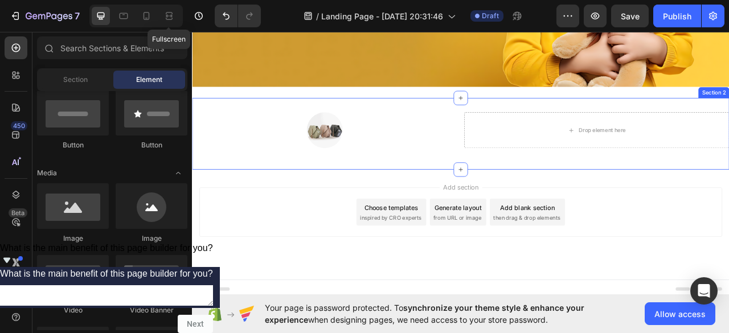
scroll to position [264, 0]
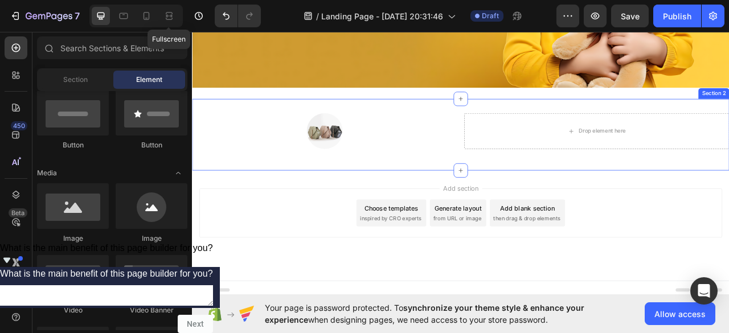
click at [308, 138] on div at bounding box center [360, 159] width 337 height 46
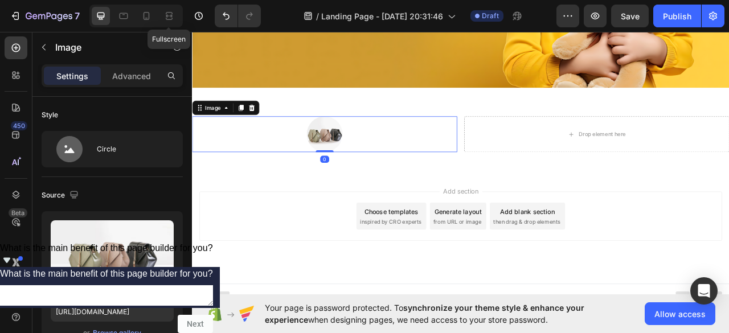
click at [264, 125] on icon at bounding box center [267, 129] width 7 height 8
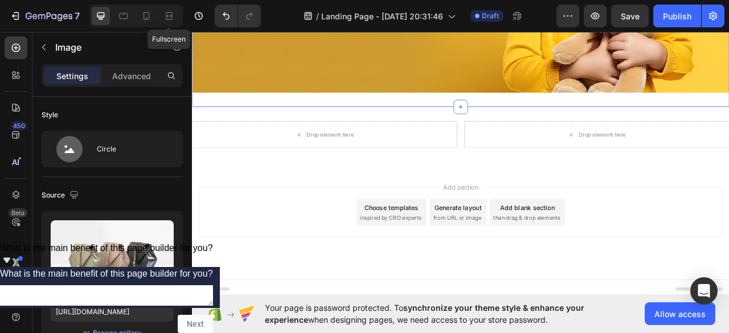
scroll to position [252, 0]
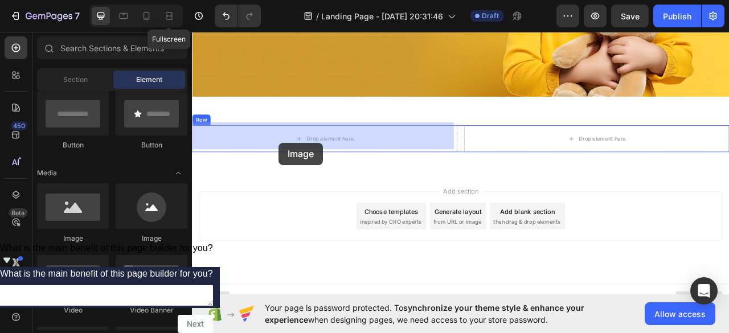
drag, startPoint x: 258, startPoint y: 250, endPoint x: 298, endPoint y: 176, distance: 84.4
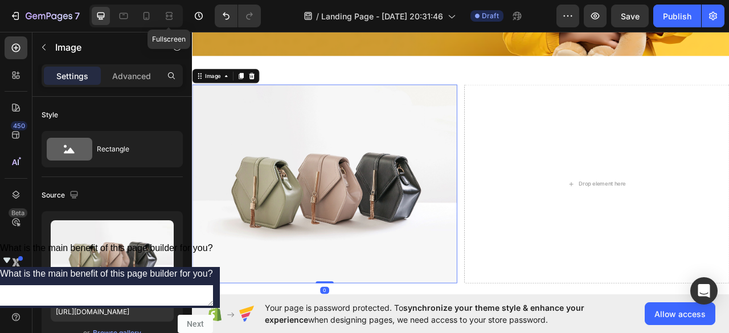
scroll to position [321, 0]
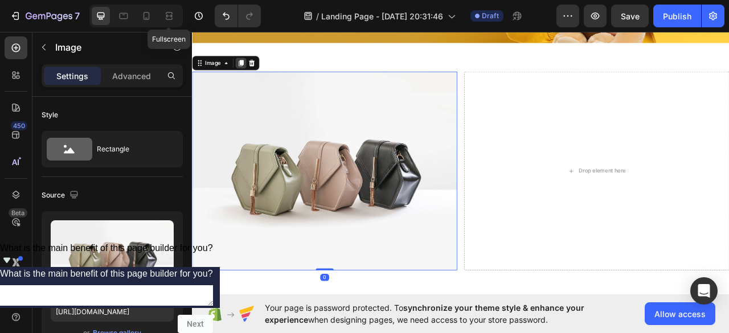
click at [257, 73] on div at bounding box center [254, 73] width 14 height 14
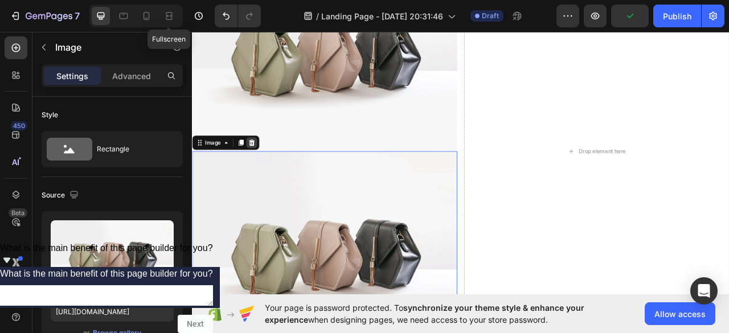
click at [263, 169] on icon at bounding box center [267, 173] width 9 height 9
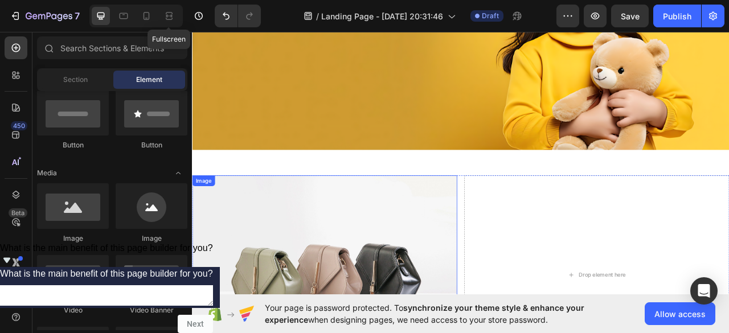
scroll to position [183, 0]
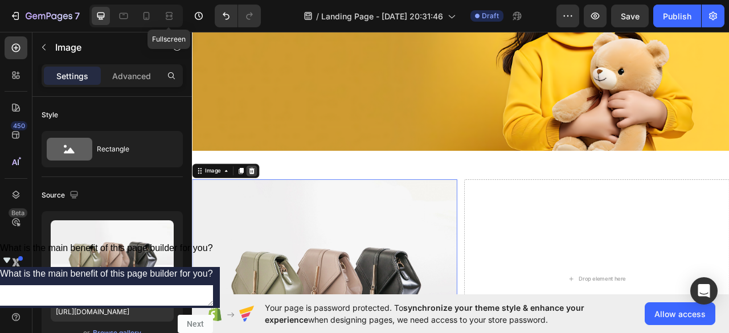
click at [271, 206] on icon at bounding box center [267, 209] width 9 height 9
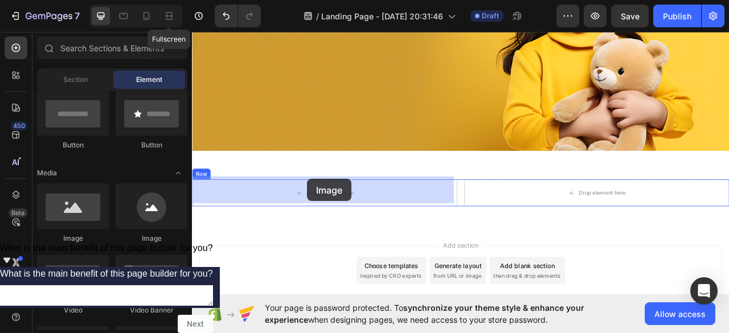
drag, startPoint x: 340, startPoint y: 240, endPoint x: 335, endPoint y: 221, distance: 19.9
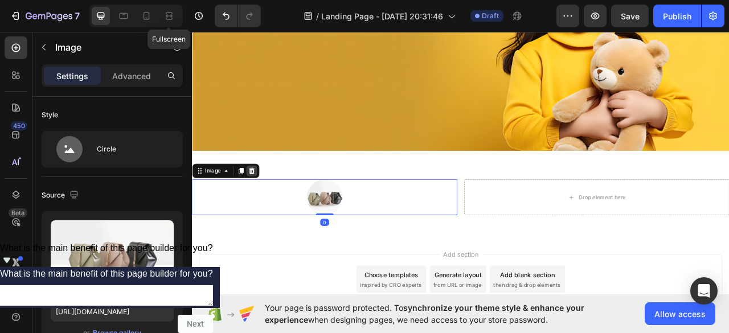
click at [265, 206] on icon at bounding box center [267, 210] width 7 height 8
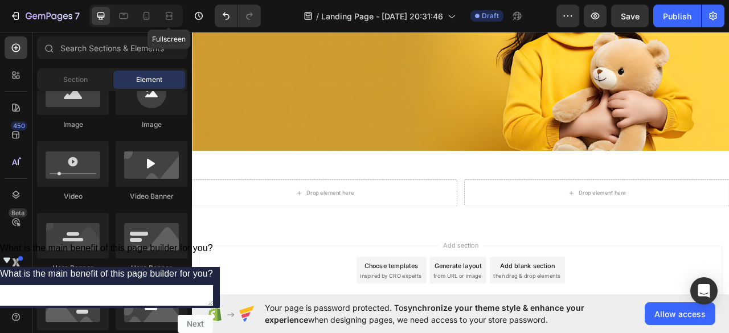
scroll to position [171, 0]
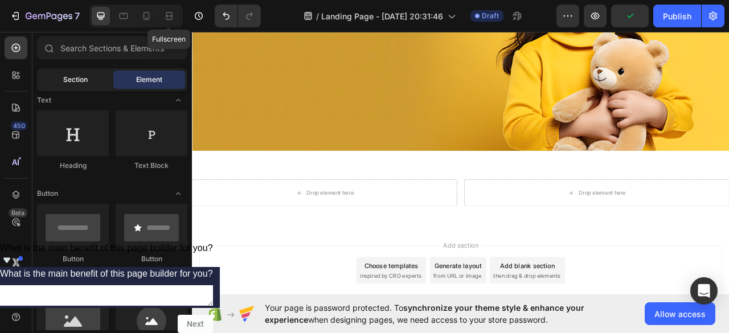
click at [88, 83] on div "Section" at bounding box center [75, 80] width 72 height 18
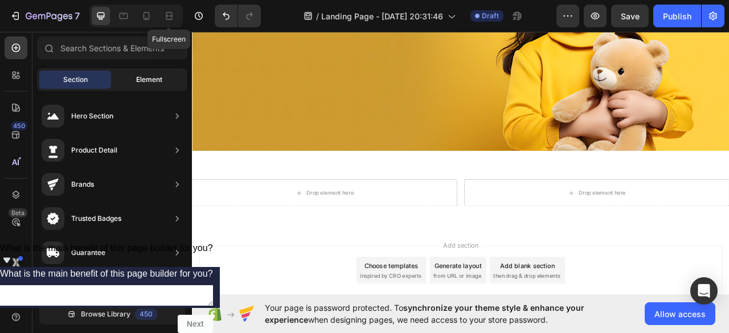
click at [152, 84] on span "Element" at bounding box center [149, 80] width 26 height 10
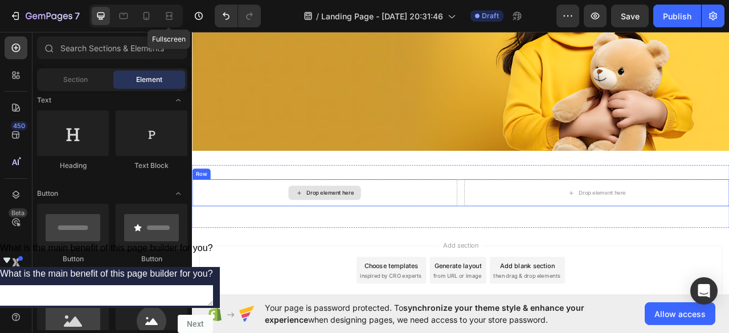
click at [332, 230] on div "Drop element here" at bounding box center [360, 237] width 92 height 18
click at [264, 239] on div "Drop element here" at bounding box center [360, 237] width 337 height 34
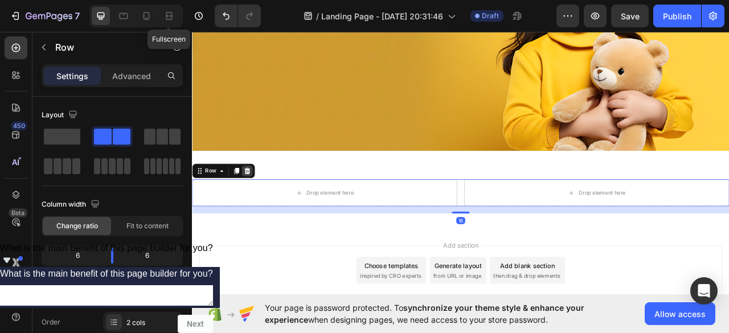
click at [261, 205] on icon at bounding box center [261, 209] width 9 height 9
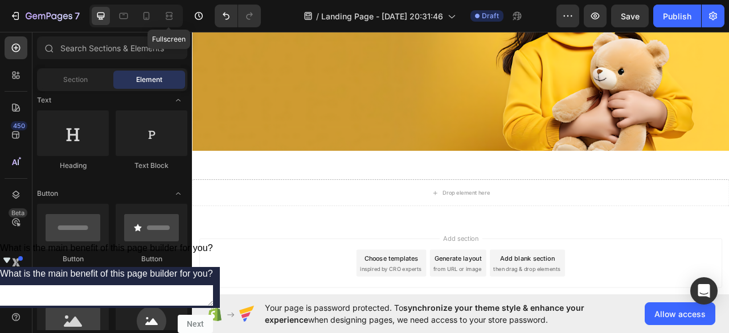
click at [426, 330] on span "inspired by CRO experts" at bounding box center [445, 334] width 78 height 10
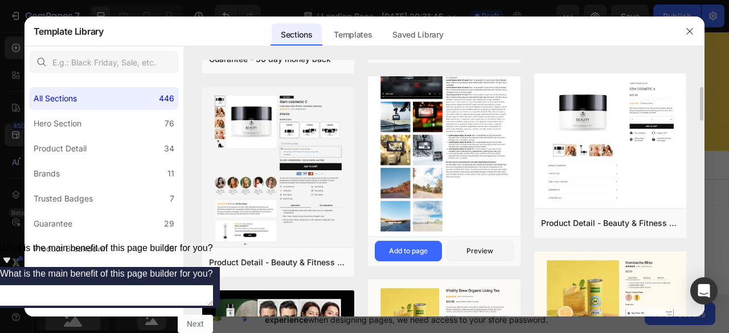
scroll to position [0, 0]
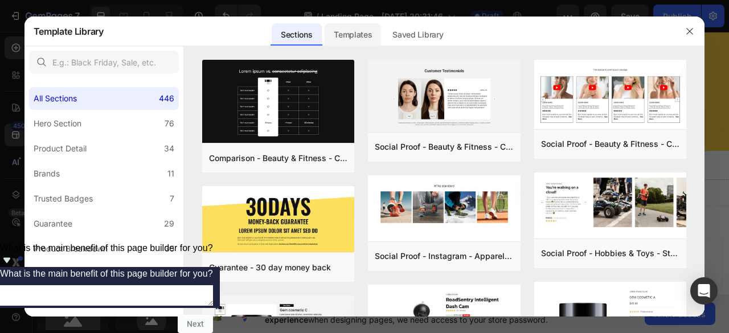
click at [353, 43] on div "Templates" at bounding box center [353, 34] width 56 height 23
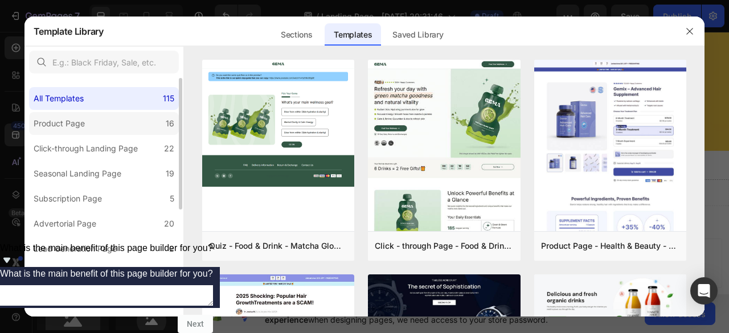
click at [58, 120] on div "Product Page" at bounding box center [59, 124] width 51 height 14
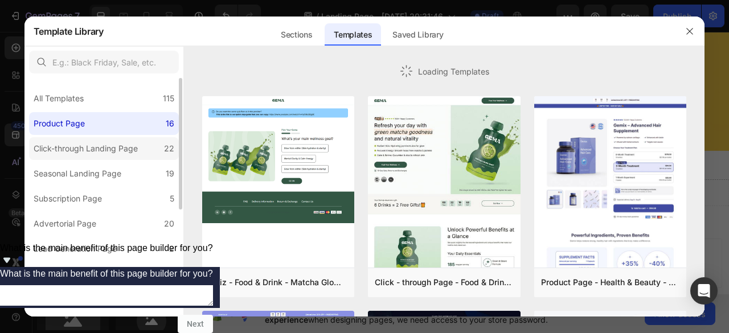
click at [69, 153] on div "Click-through Landing Page" at bounding box center [86, 149] width 104 height 14
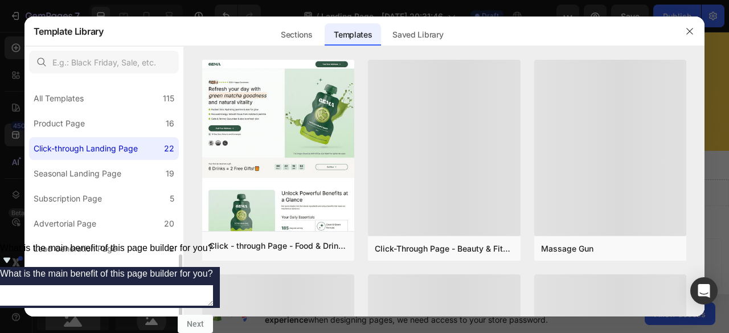
scroll to position [114, 0]
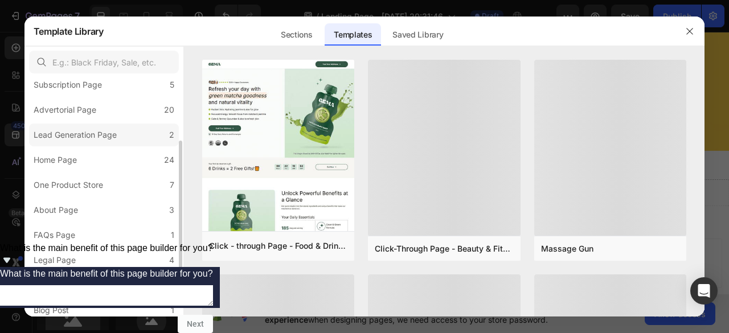
click at [76, 135] on div "Lead Generation Page" at bounding box center [75, 135] width 83 height 14
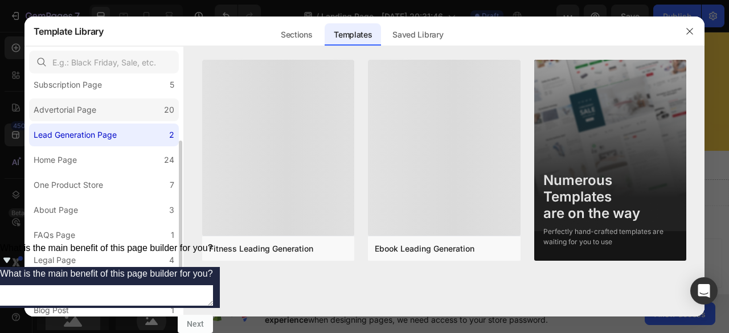
click at [84, 116] on div "Advertorial Page" at bounding box center [65, 110] width 63 height 14
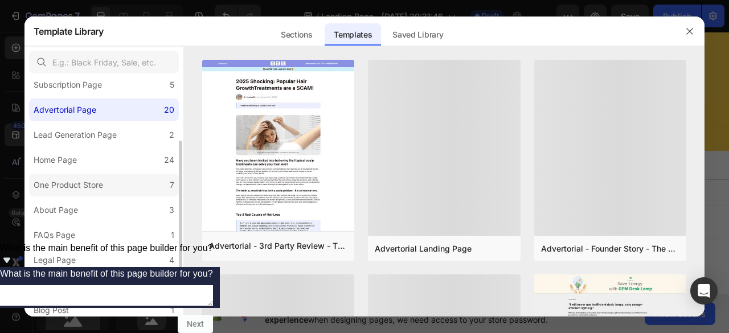
click at [93, 176] on label "One Product Store 7" at bounding box center [104, 185] width 150 height 23
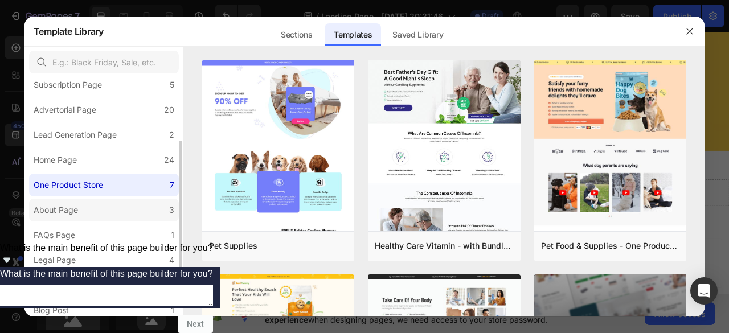
click at [101, 205] on label "About Page 3" at bounding box center [104, 210] width 150 height 23
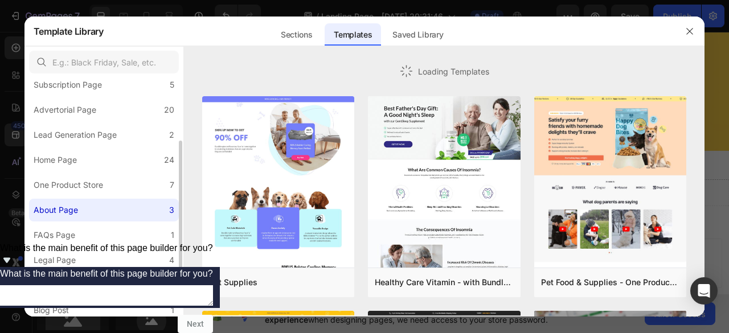
scroll to position [171, 0]
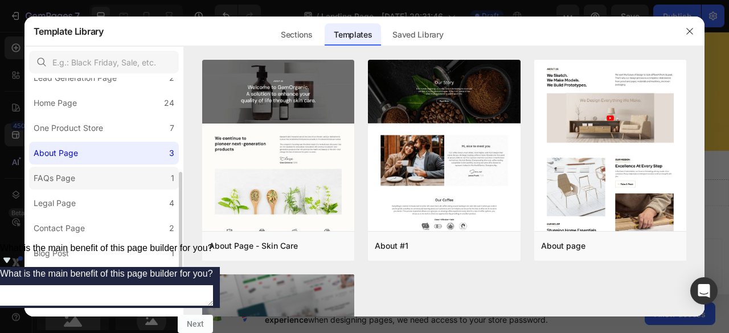
click at [116, 179] on label "FAQs Page 1" at bounding box center [104, 178] width 150 height 23
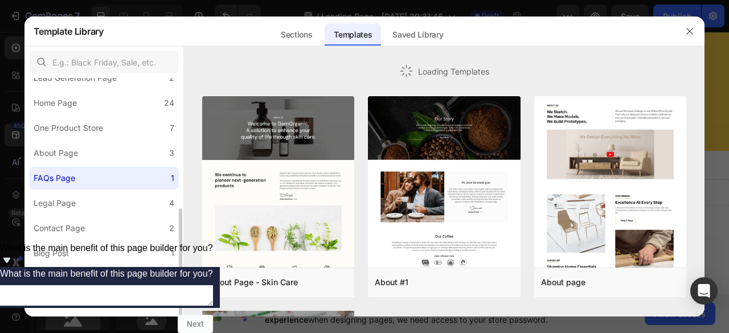
scroll to position [194, 0]
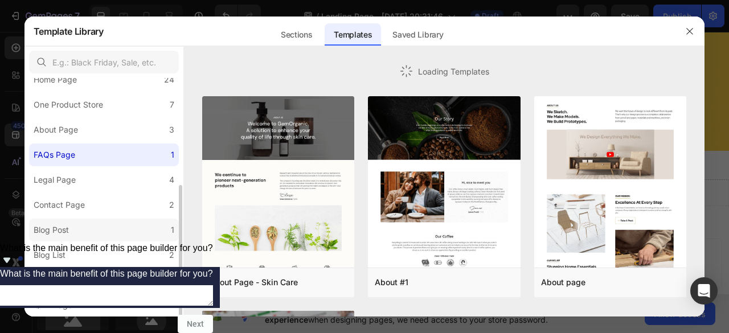
click at [102, 220] on label "Blog Post 1" at bounding box center [104, 230] width 150 height 23
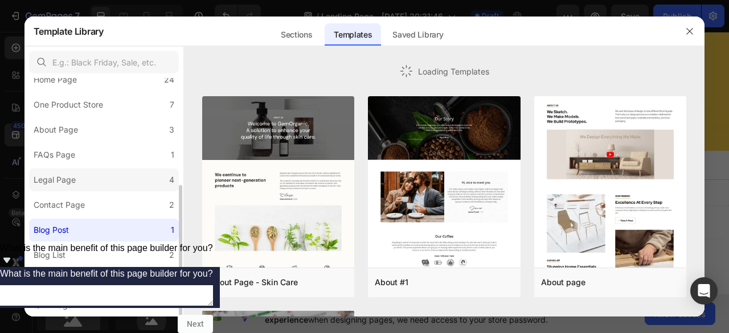
click at [112, 185] on label "Legal Page 4" at bounding box center [104, 180] width 150 height 23
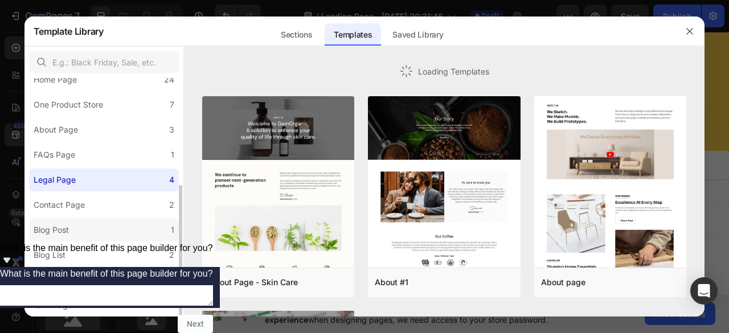
click at [116, 236] on label "Blog Post 1" at bounding box center [104, 230] width 150 height 23
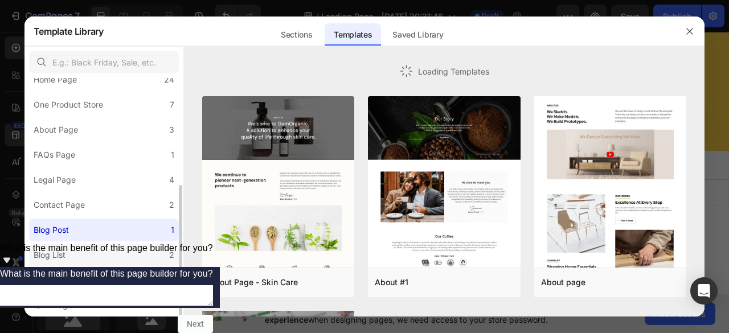
click at [104, 254] on label "Blog List 2" at bounding box center [104, 255] width 150 height 23
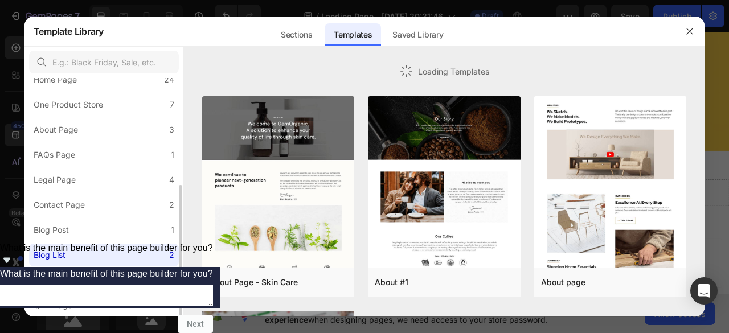
click at [109, 280] on label "Collection Page 3" at bounding box center [104, 280] width 150 height 23
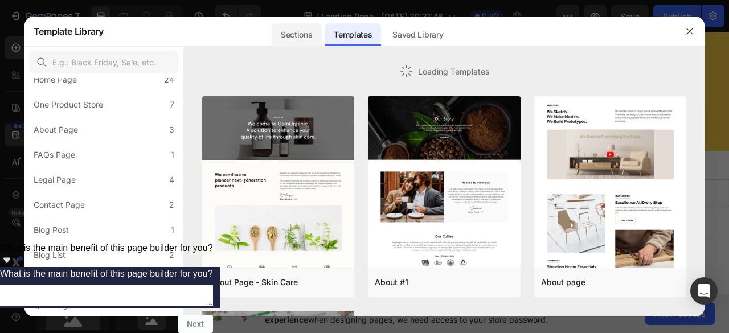
click at [291, 36] on div "Sections" at bounding box center [297, 34] width 50 height 23
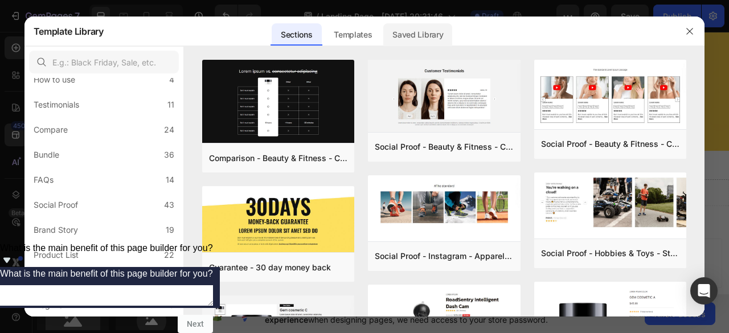
click at [406, 35] on div "Saved Library" at bounding box center [417, 34] width 69 height 23
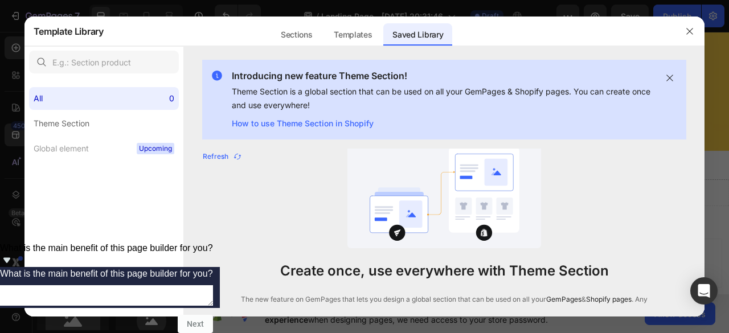
scroll to position [0, 0]
click at [313, 24] on div "Sections" at bounding box center [297, 34] width 50 height 23
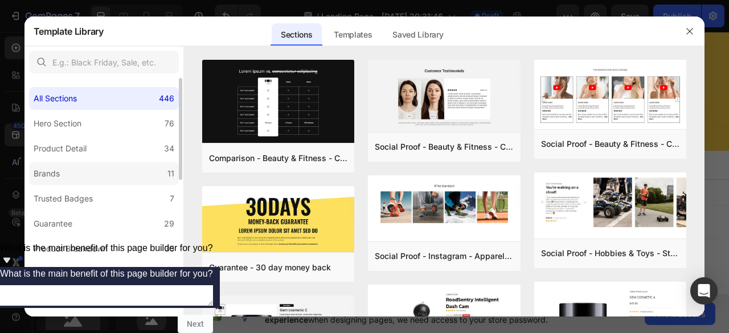
click at [147, 167] on label "Brands 11" at bounding box center [104, 173] width 150 height 23
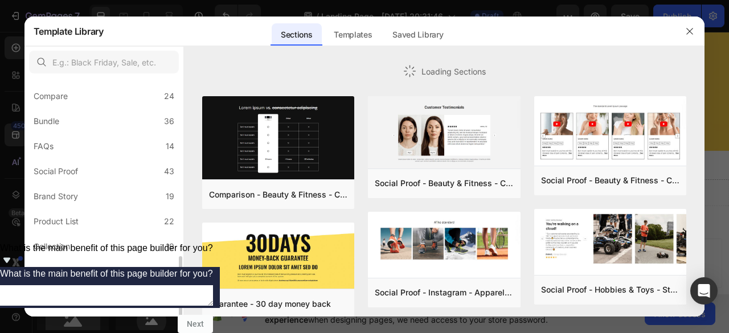
scroll to position [320, 0]
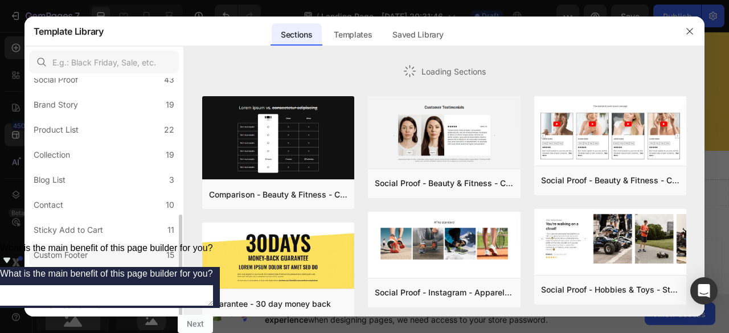
click at [105, 255] on label "Custom Footer 15" at bounding box center [104, 255] width 150 height 23
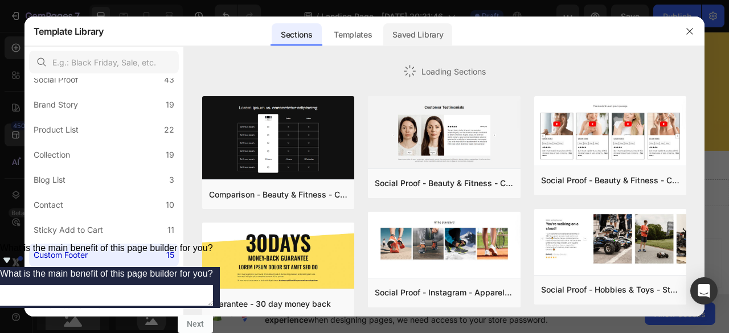
click at [399, 35] on div "Saved Library" at bounding box center [417, 34] width 69 height 23
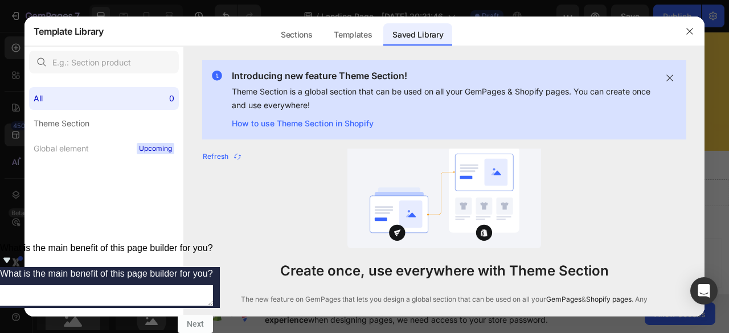
scroll to position [0, 0]
click at [693, 28] on icon "button" at bounding box center [689, 31] width 9 height 9
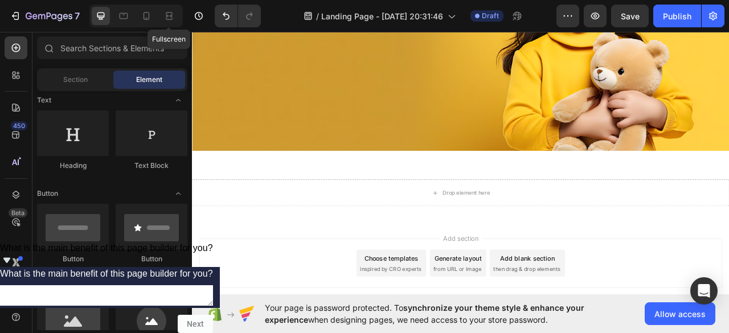
click at [509, 329] on span "from URL or image" at bounding box center [529, 334] width 61 height 10
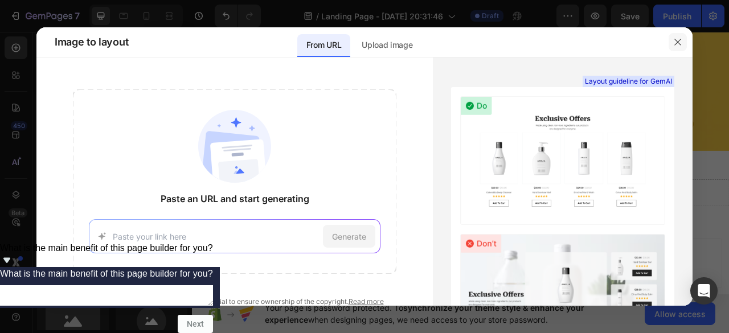
click at [678, 39] on icon "button" at bounding box center [677, 42] width 9 height 9
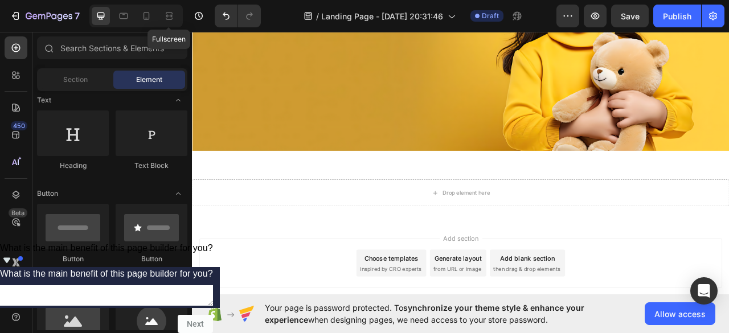
click at [529, 315] on div "Generate layout" at bounding box center [531, 321] width 60 height 12
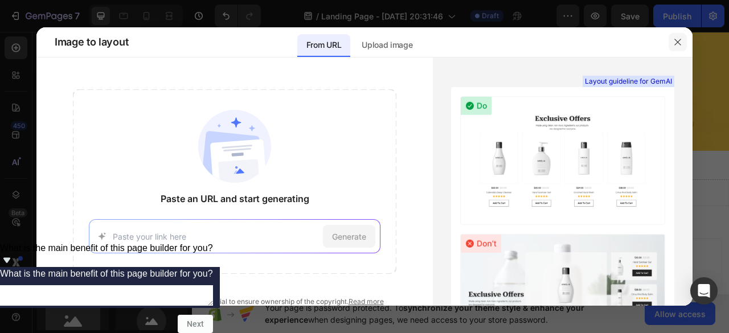
click at [676, 45] on icon "button" at bounding box center [677, 42] width 9 height 9
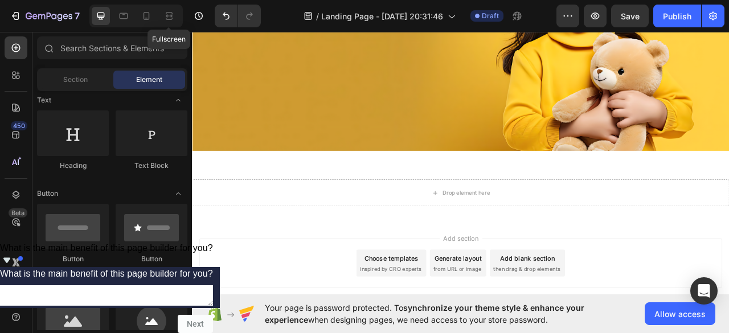
click at [607, 310] on div "Add blank section then drag & drop elements" at bounding box center [619, 327] width 96 height 34
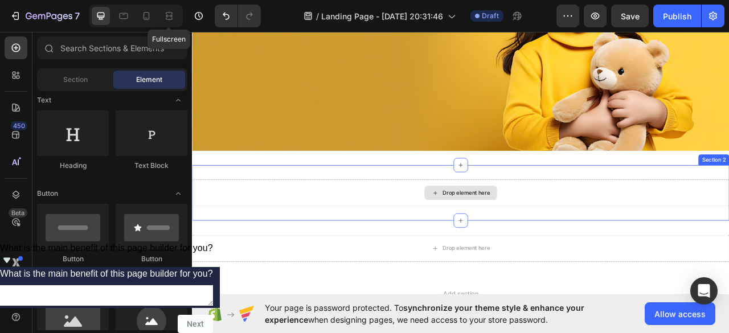
click at [680, 235] on div "Drop element here" at bounding box center [534, 237] width 684 height 34
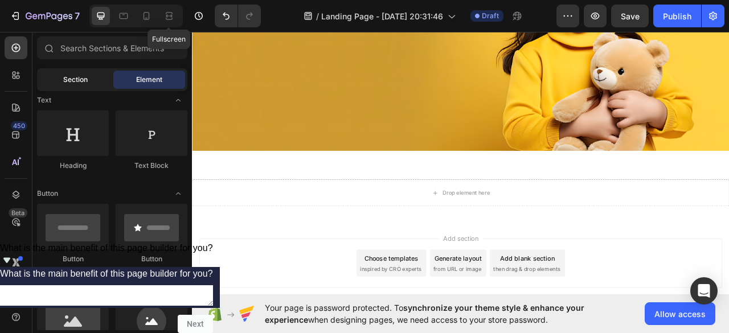
click at [52, 76] on div "Section" at bounding box center [75, 80] width 72 height 18
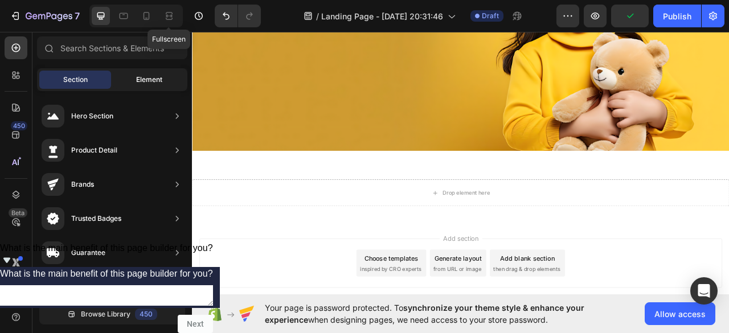
click at [120, 88] on div "Element" at bounding box center [149, 80] width 72 height 18
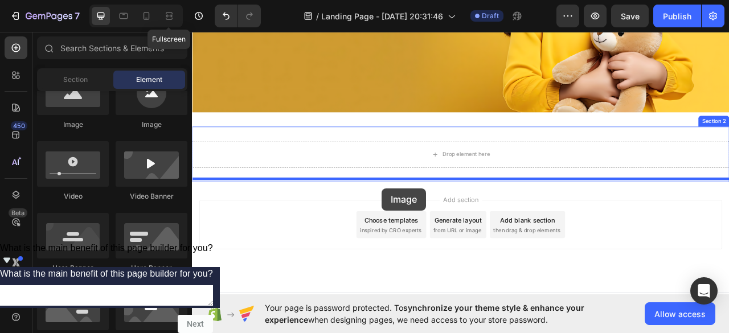
scroll to position [243, 0]
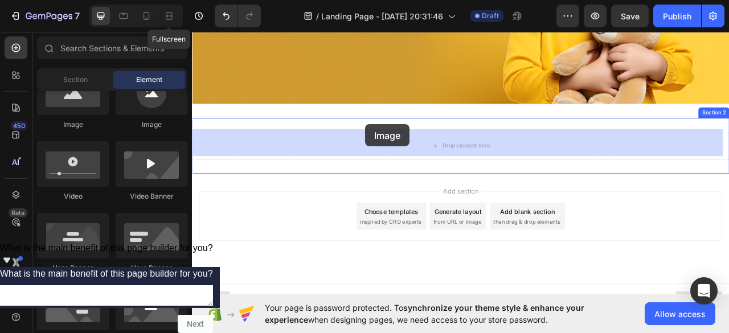
drag, startPoint x: 272, startPoint y: 138, endPoint x: 412, endPoint y: 150, distance: 141.2
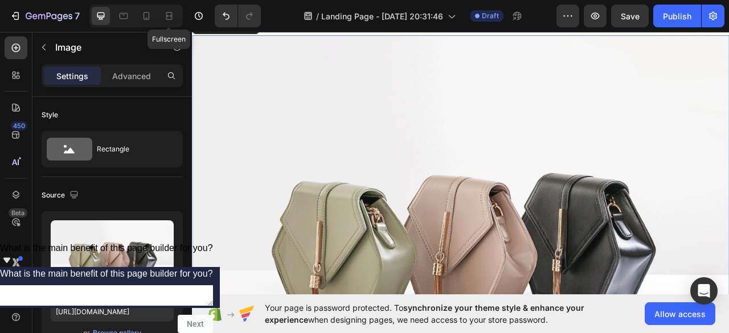
scroll to position [186, 0]
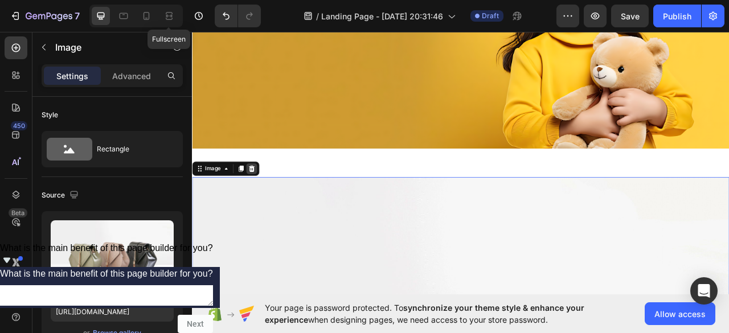
click at [269, 206] on icon at bounding box center [267, 207] width 7 height 8
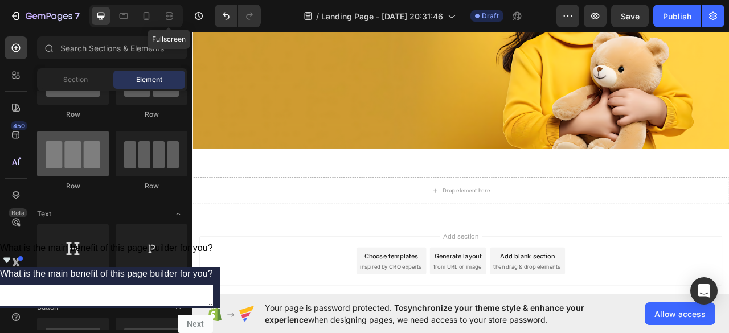
scroll to position [0, 0]
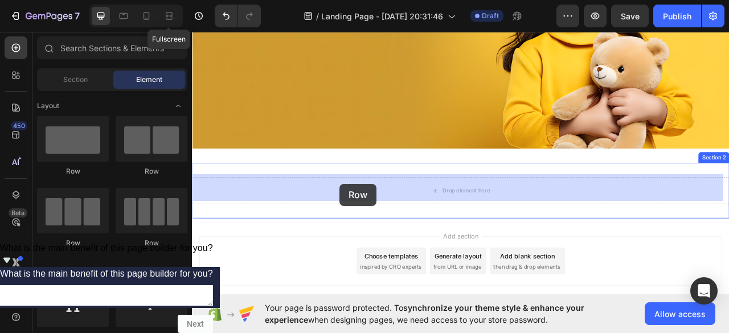
drag, startPoint x: 372, startPoint y: 275, endPoint x: 378, endPoint y: 227, distance: 48.3
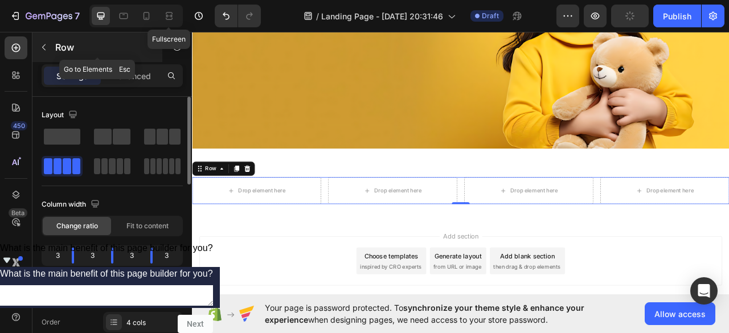
click at [35, 49] on button "button" at bounding box center [44, 47] width 18 height 18
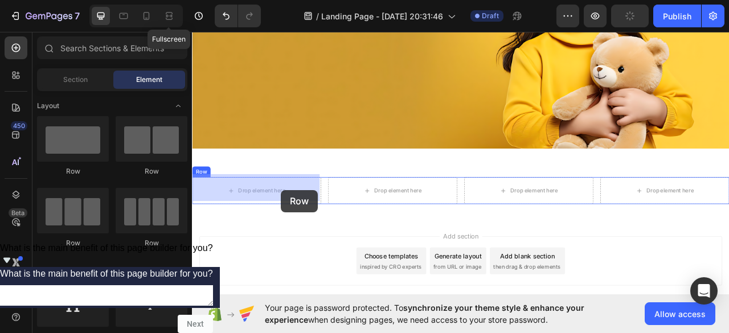
drag, startPoint x: 358, startPoint y: 231, endPoint x: 304, endPoint y: 234, distance: 54.2
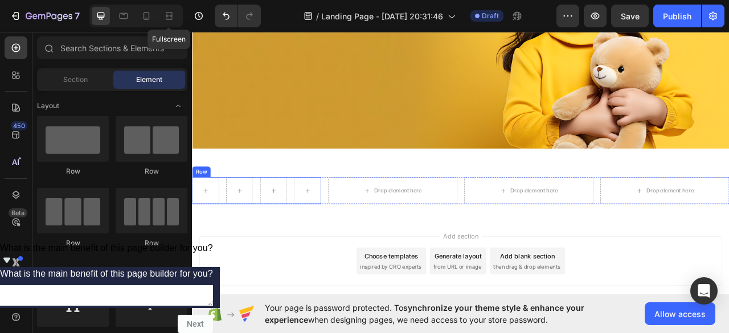
drag, startPoint x: 254, startPoint y: 233, endPoint x: 272, endPoint y: 240, distance: 18.9
click at [269, 232] on div "Row" at bounding box center [274, 235] width 164 height 34
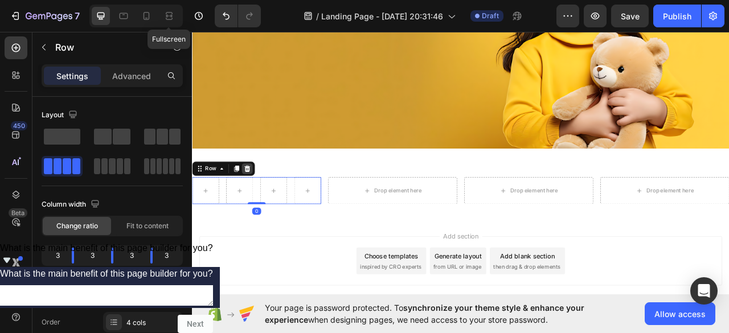
click at [264, 202] on icon at bounding box center [261, 206] width 9 height 9
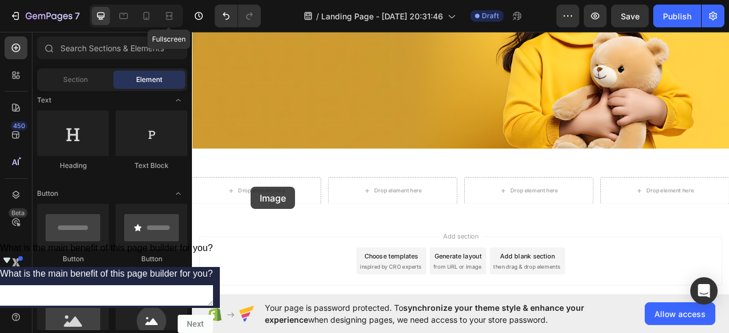
scroll to position [189, 0]
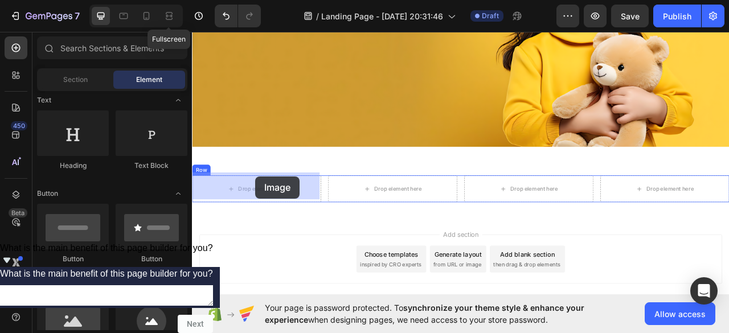
drag, startPoint x: 268, startPoint y: 332, endPoint x: 265, endPoint y: 219, distance: 112.8
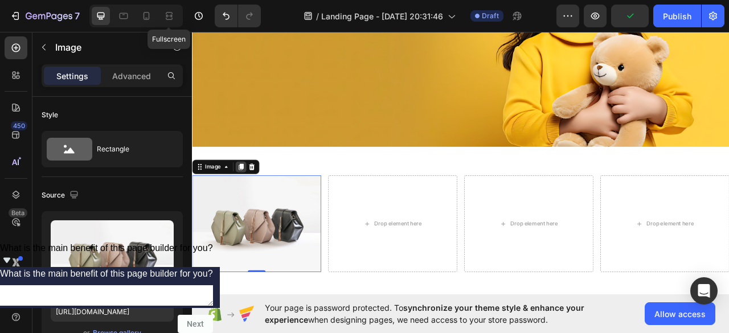
click at [250, 200] on icon at bounding box center [253, 204] width 9 height 9
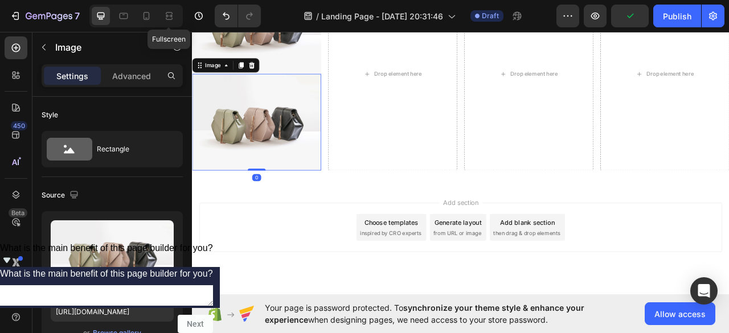
click at [250, 199] on div "Image Image 0 Drop element here Drop element here Drop element here Row Section…" at bounding box center [534, 86] width 684 height 283
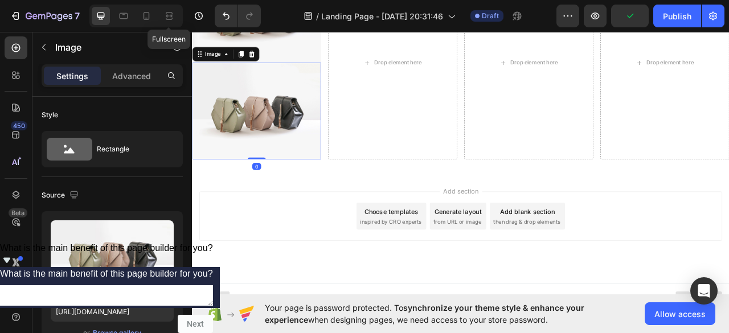
scroll to position [452, 0]
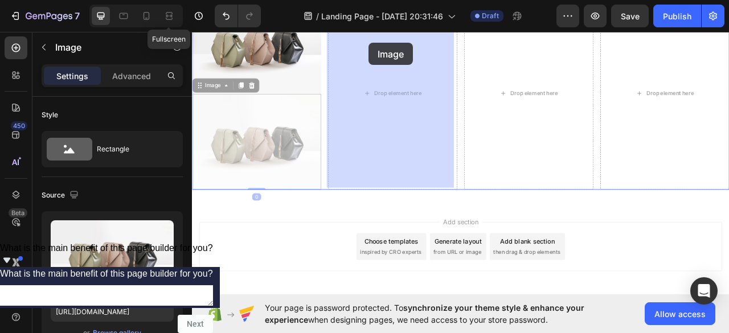
drag, startPoint x: 283, startPoint y: 136, endPoint x: 410, endPoint y: 51, distance: 152.5
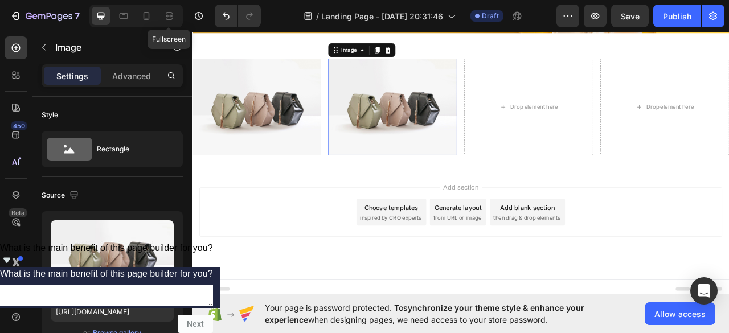
scroll to position [330, 0]
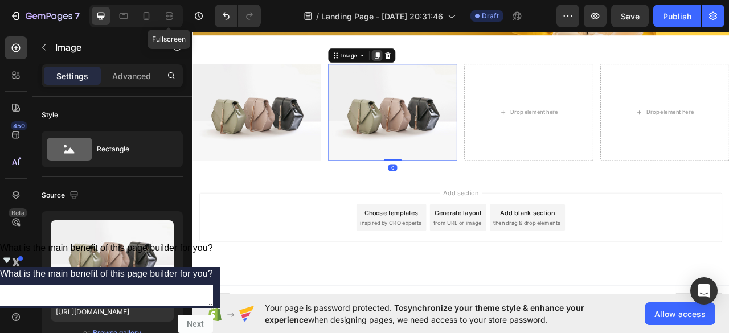
click at [428, 59] on icon at bounding box center [427, 63] width 6 height 8
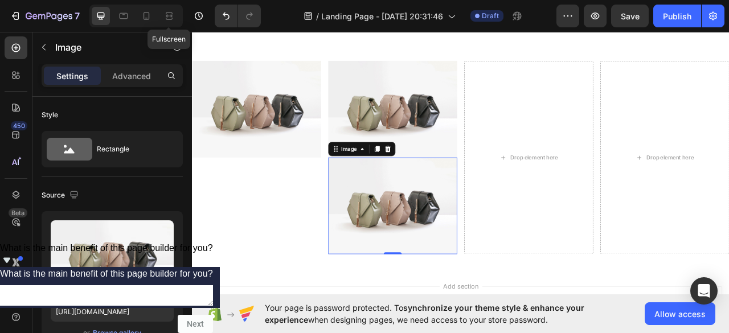
scroll to position [391, 0]
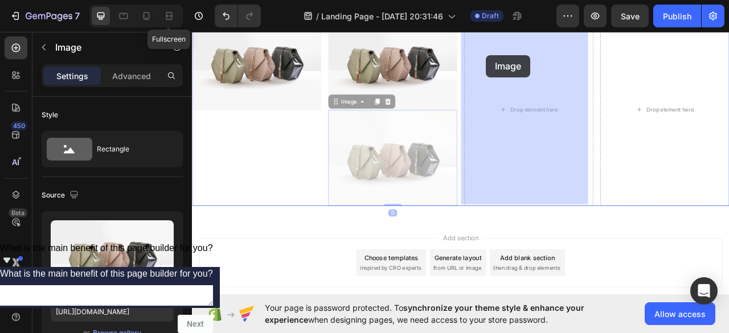
drag, startPoint x: 430, startPoint y: 188, endPoint x: 566, endPoint y: 62, distance: 185.4
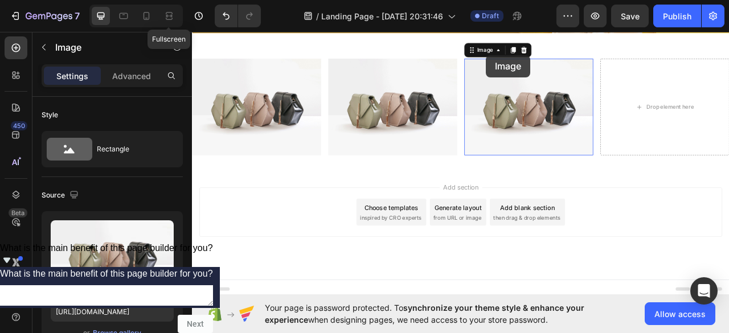
scroll to position [330, 0]
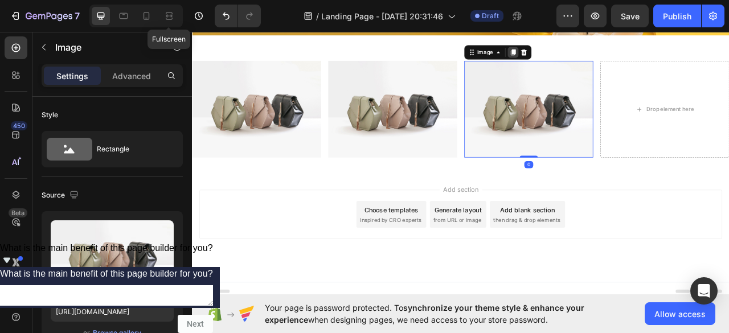
click at [598, 60] on icon at bounding box center [601, 59] width 6 height 8
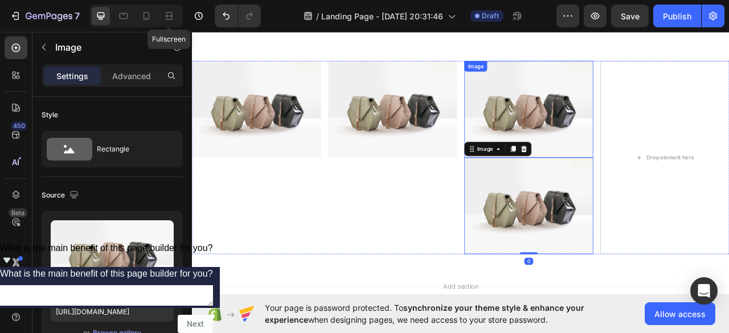
scroll to position [391, 0]
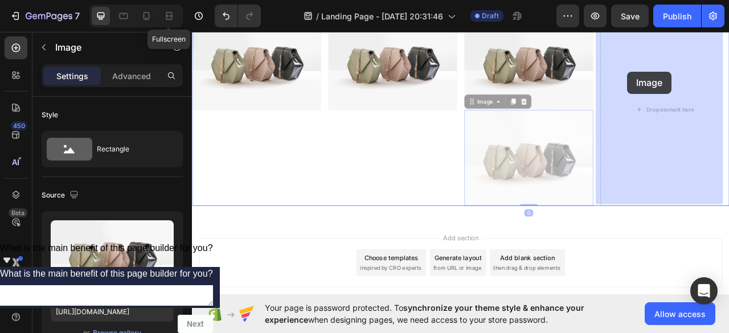
drag, startPoint x: 601, startPoint y: 187, endPoint x: 746, endPoint y: 83, distance: 178.0
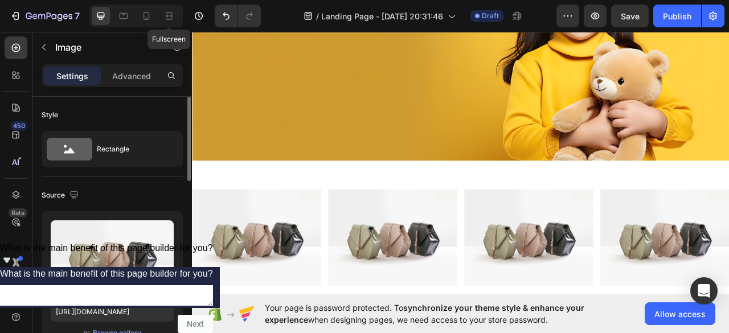
scroll to position [114, 0]
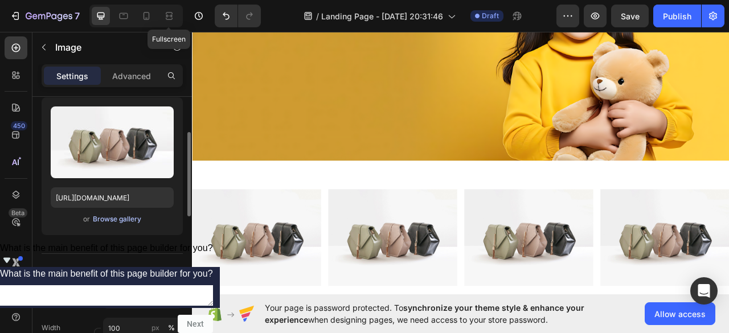
click at [129, 223] on div "Browse gallery" at bounding box center [117, 219] width 48 height 10
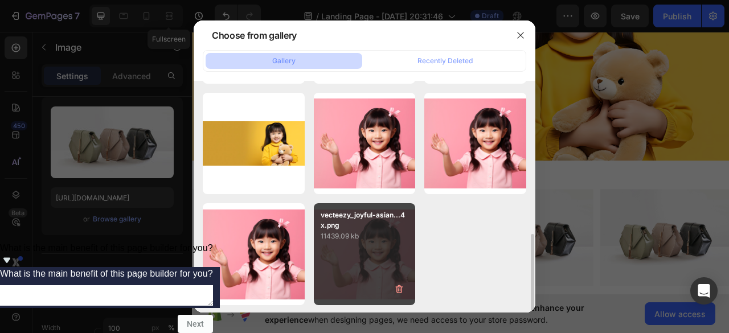
scroll to position [156, 0]
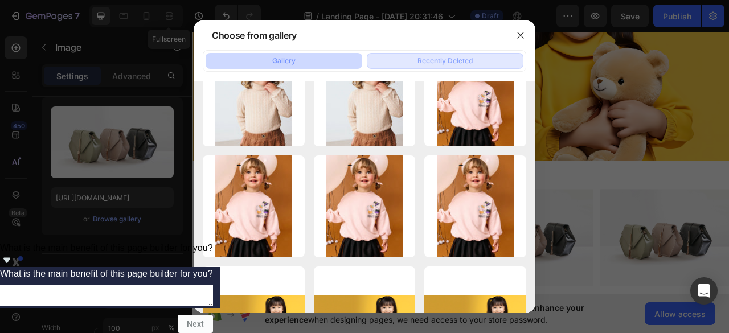
click at [414, 63] on button "Recently Deleted" at bounding box center [445, 61] width 157 height 16
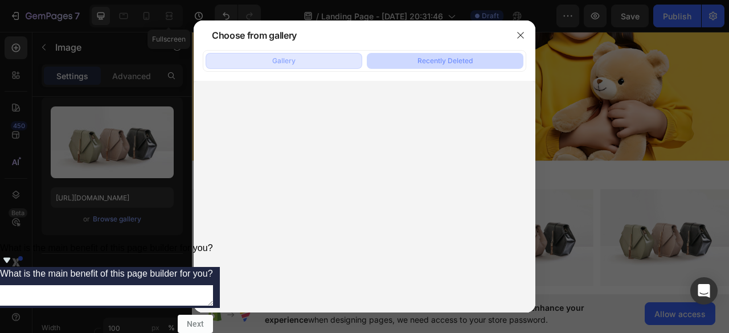
click at [322, 63] on button "Gallery" at bounding box center [284, 61] width 157 height 16
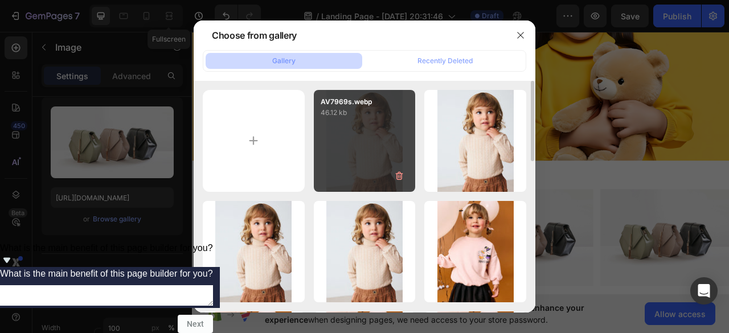
click at [363, 144] on div "AV7969s.webp 46.12 kb" at bounding box center [365, 141] width 102 height 102
type input "[URL][DOMAIN_NAME]"
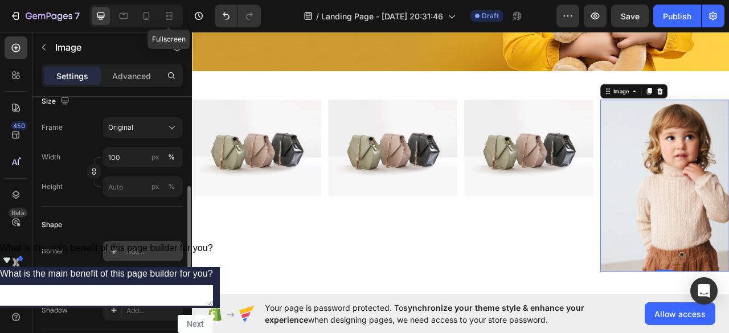
scroll to position [342, 0]
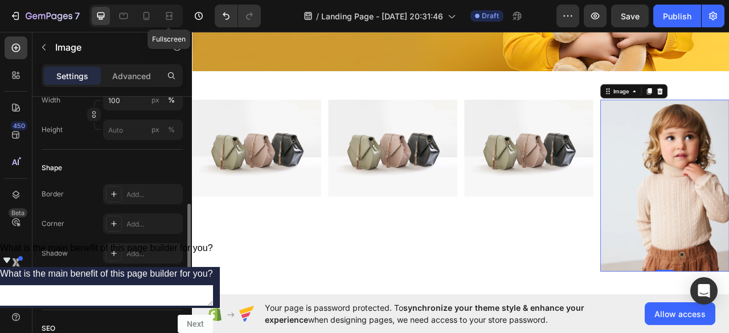
click at [137, 111] on div "Width 100 px % Height px %" at bounding box center [112, 115] width 141 height 50
click at [138, 103] on input "100" at bounding box center [143, 100] width 80 height 21
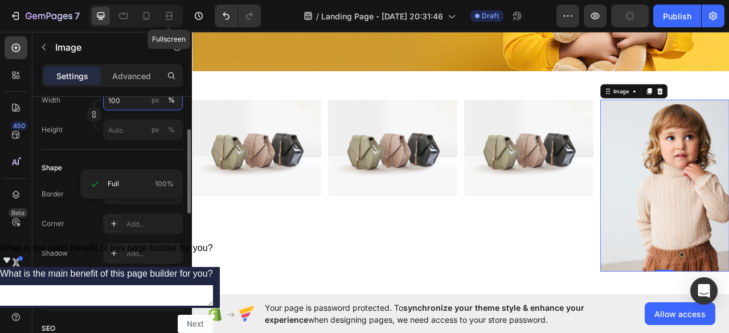
scroll to position [285, 0]
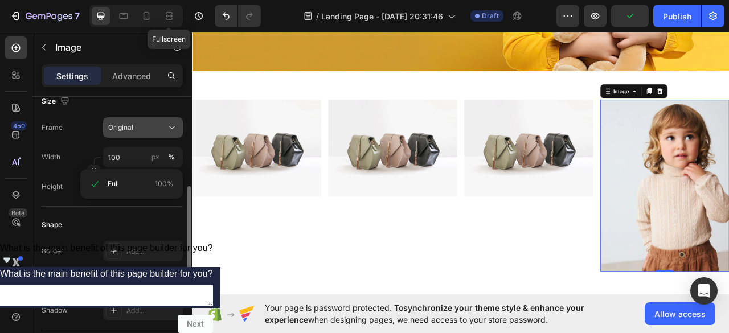
click at [156, 127] on div "Original" at bounding box center [136, 127] width 56 height 10
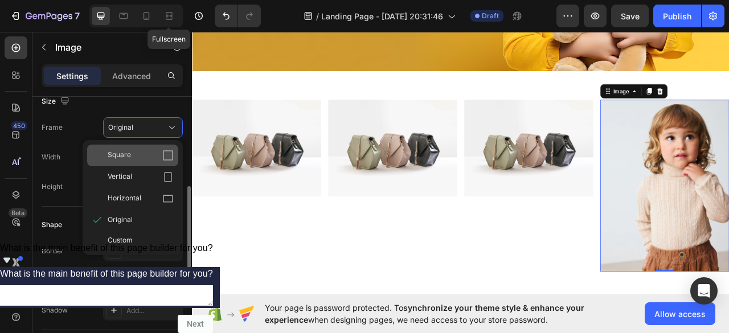
click at [156, 160] on div "Square" at bounding box center [141, 155] width 66 height 11
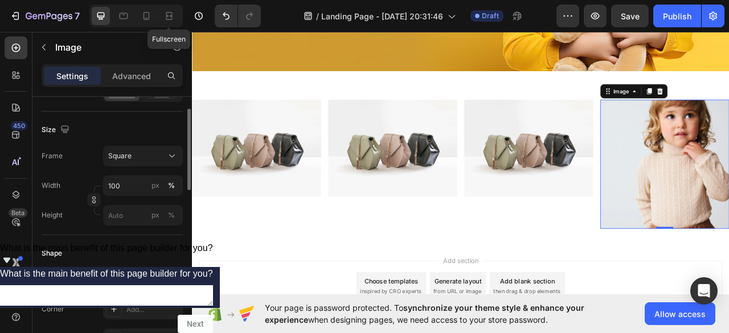
scroll to position [228, 0]
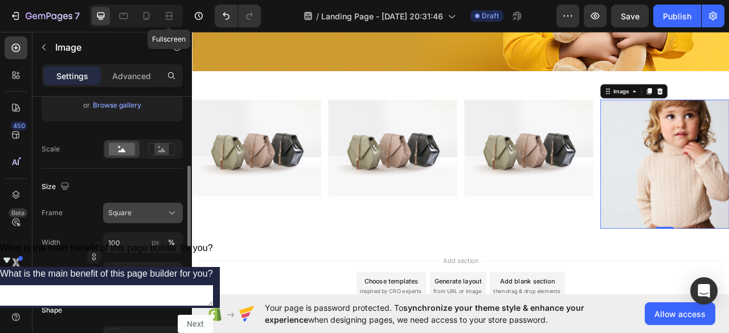
click at [145, 212] on div "Square" at bounding box center [136, 213] width 56 height 10
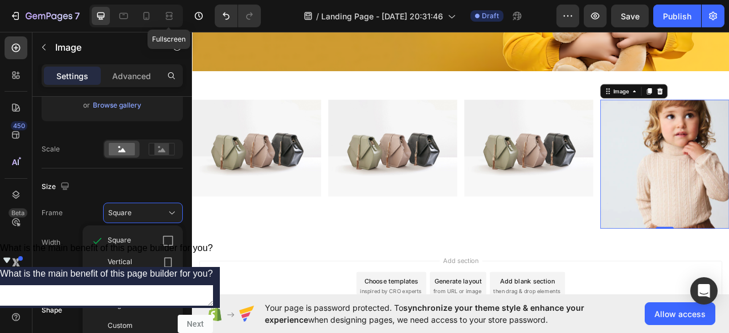
click at [155, 287] on div "Horizontal" at bounding box center [141, 284] width 66 height 11
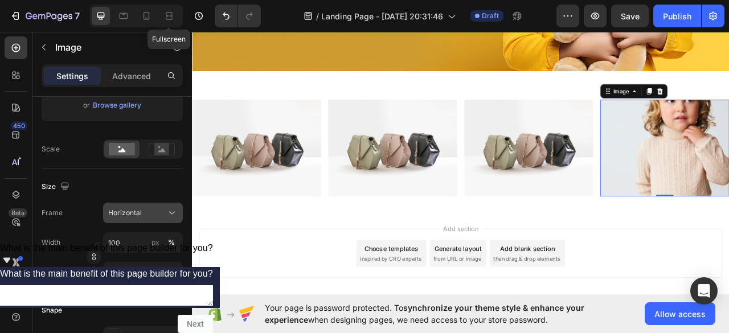
click at [141, 210] on span "Horizontal" at bounding box center [125, 213] width 34 height 10
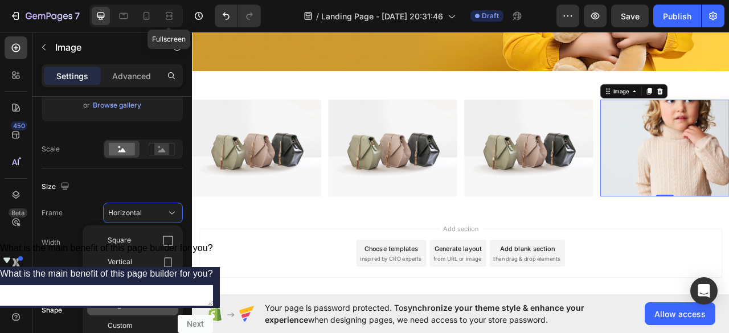
click at [138, 304] on div "Original" at bounding box center [141, 305] width 66 height 10
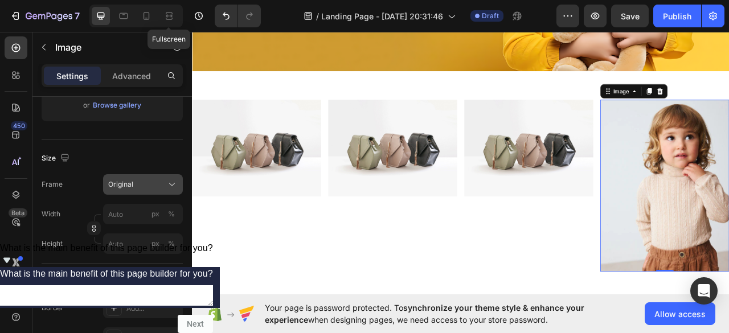
click at [161, 187] on div "Original" at bounding box center [136, 184] width 56 height 10
click at [148, 147] on div "Size Frame Original Width px % Height px %" at bounding box center [112, 202] width 141 height 124
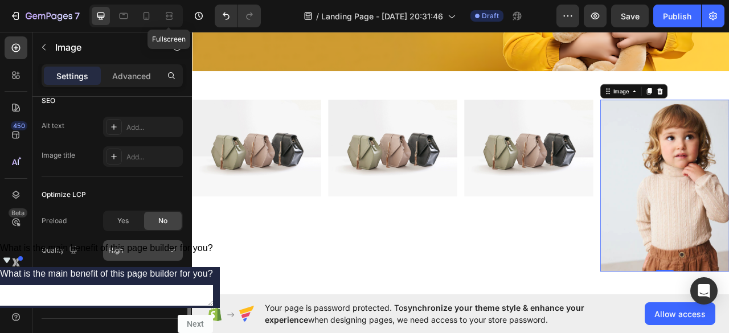
scroll to position [590, 0]
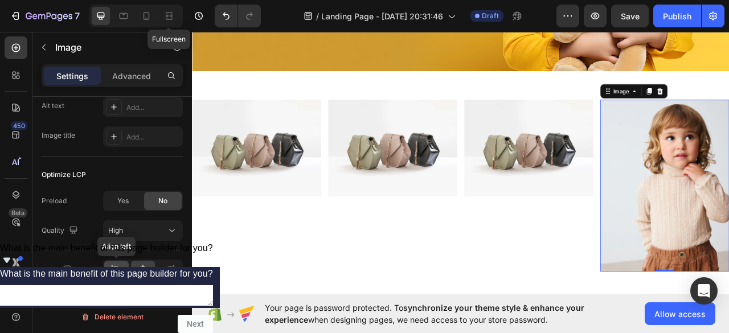
click at [116, 272] on icon at bounding box center [116, 269] width 11 height 11
click at [140, 269] on icon at bounding box center [142, 269] width 11 height 11
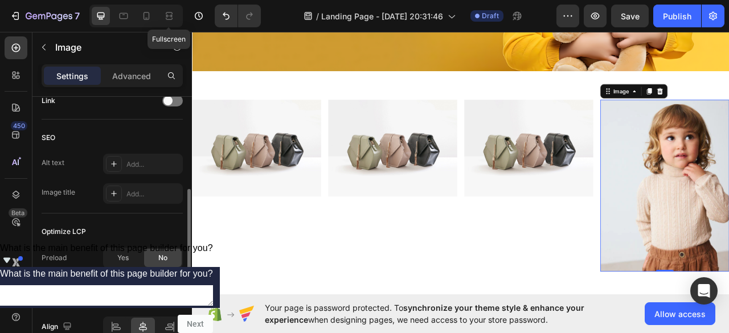
scroll to position [476, 0]
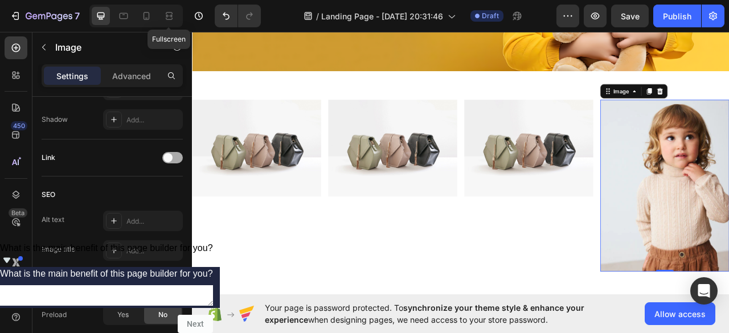
click at [170, 157] on span at bounding box center [167, 157] width 9 height 9
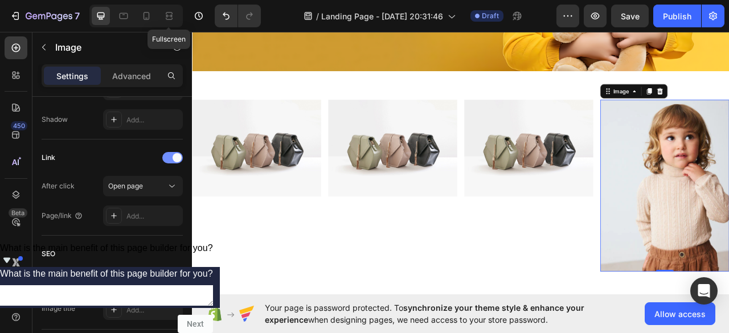
click at [170, 157] on div at bounding box center [172, 157] width 21 height 11
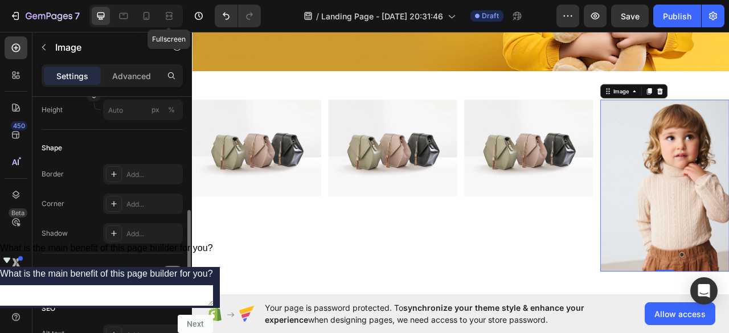
scroll to position [191, 0]
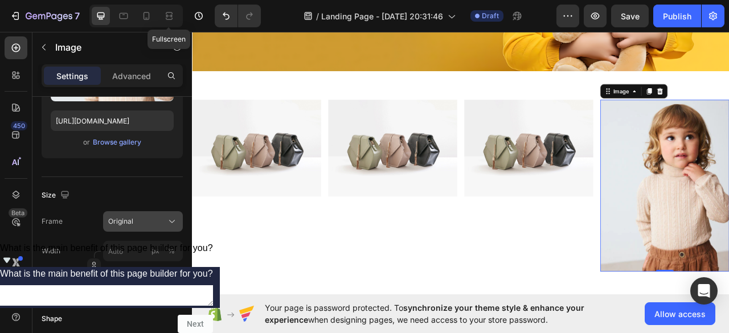
click at [133, 222] on div "Original" at bounding box center [136, 221] width 56 height 10
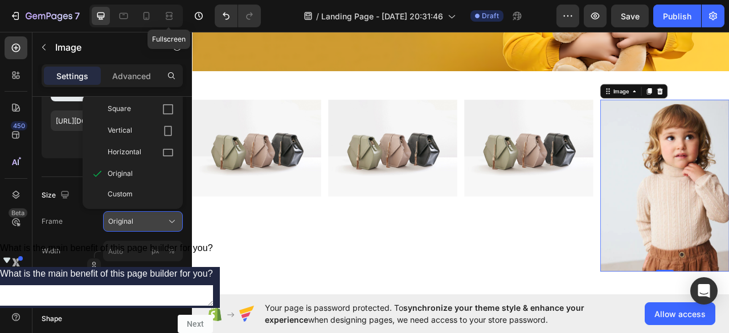
click at [133, 222] on div "Original" at bounding box center [136, 221] width 56 height 10
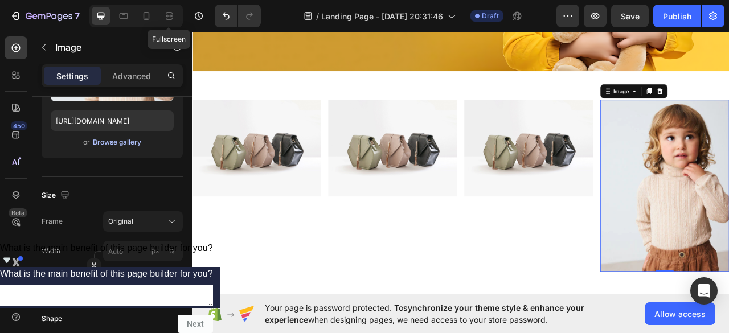
scroll to position [20, 0]
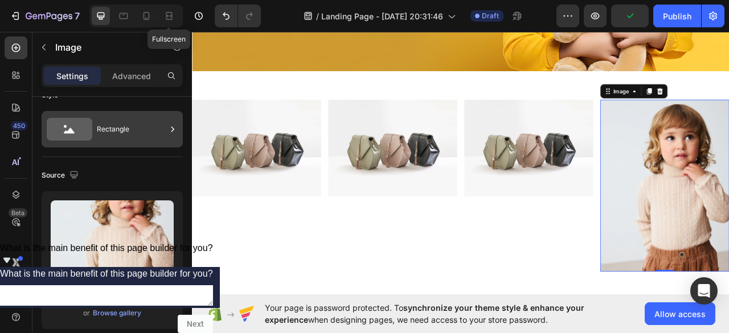
click at [129, 132] on div "Rectangle" at bounding box center [131, 129] width 69 height 26
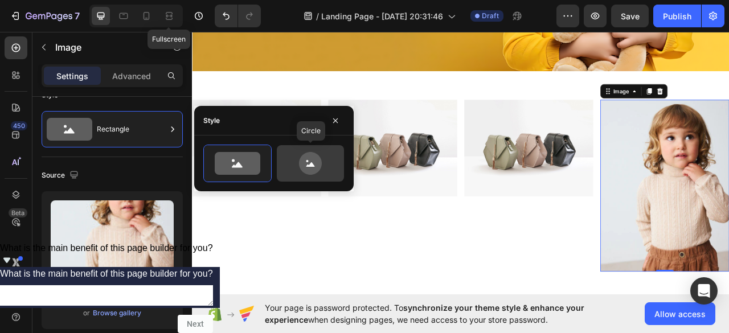
click at [313, 161] on icon at bounding box center [310, 163] width 23 height 23
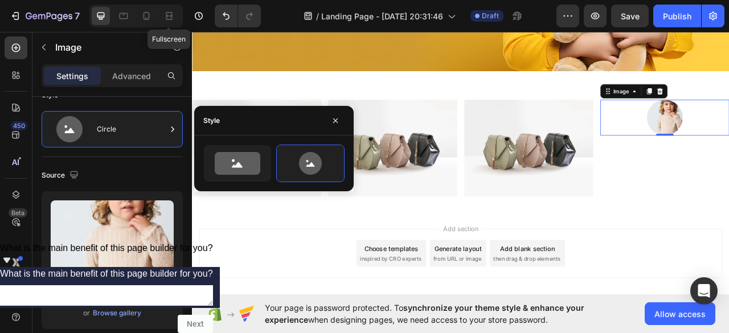
click at [273, 170] on div at bounding box center [273, 164] width 141 height 38
click at [250, 176] on div at bounding box center [237, 163] width 67 height 36
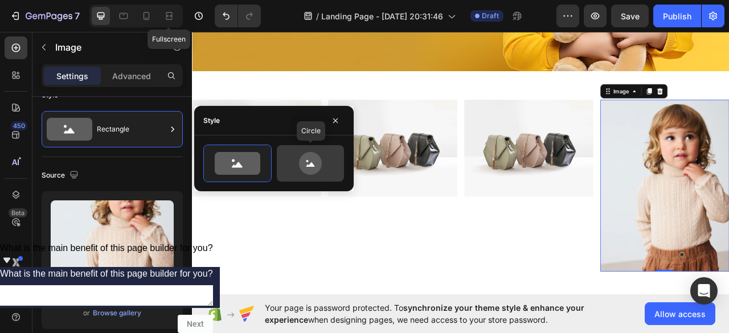
click at [288, 161] on icon at bounding box center [311, 163] width 54 height 23
type input "80"
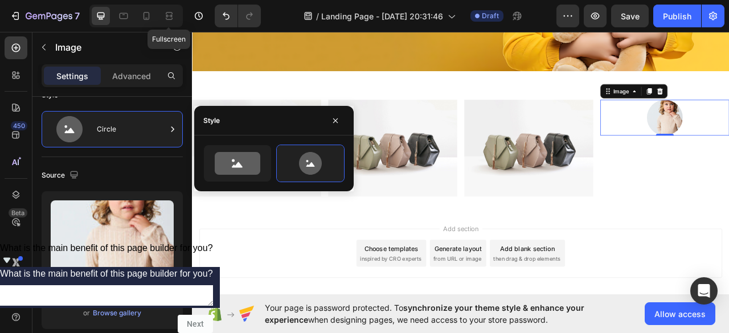
click at [729, 292] on div "Add section Choose templates inspired by CRO experts Generate layout from URL o…" at bounding box center [533, 314] width 665 height 63
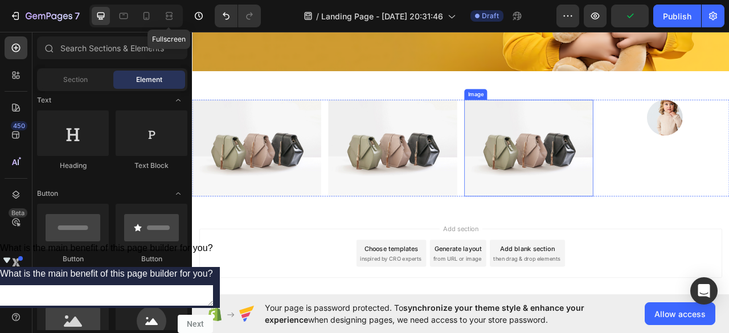
click at [625, 175] on img at bounding box center [620, 180] width 164 height 123
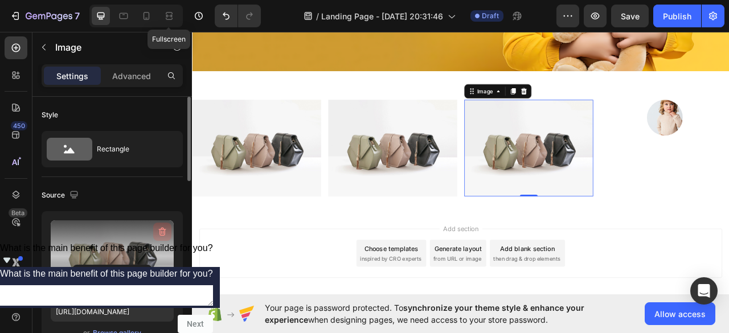
click at [158, 226] on icon "button" at bounding box center [162, 231] width 11 height 11
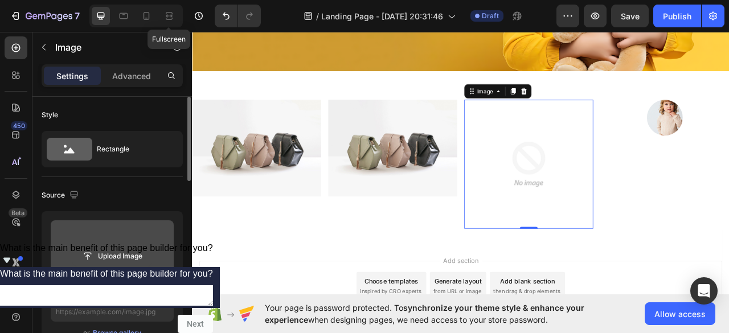
scroll to position [114, 0]
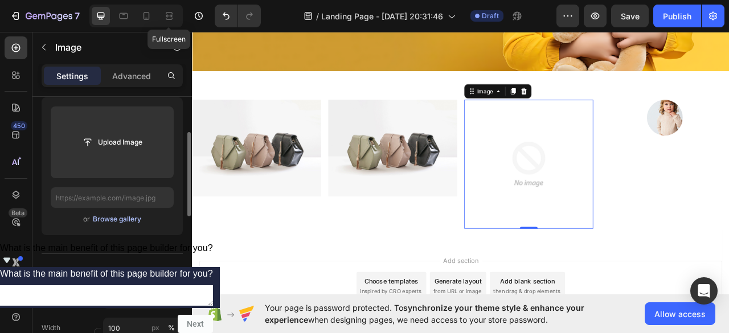
click at [128, 220] on div "Browse gallery" at bounding box center [117, 219] width 48 height 10
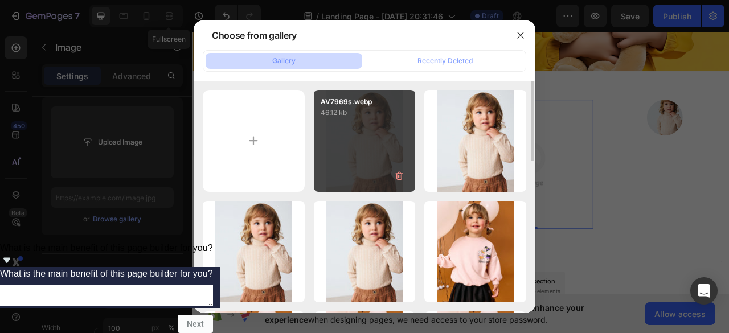
drag, startPoint x: 518, startPoint y: 34, endPoint x: 360, endPoint y: 94, distance: 169.5
click at [517, 34] on icon "button" at bounding box center [520, 35] width 9 height 9
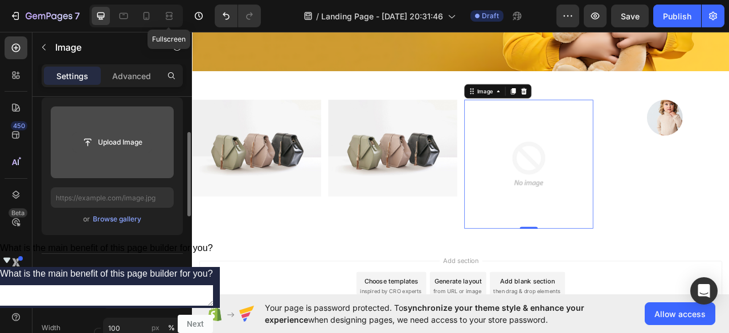
click at [112, 140] on input "file" at bounding box center [112, 142] width 79 height 19
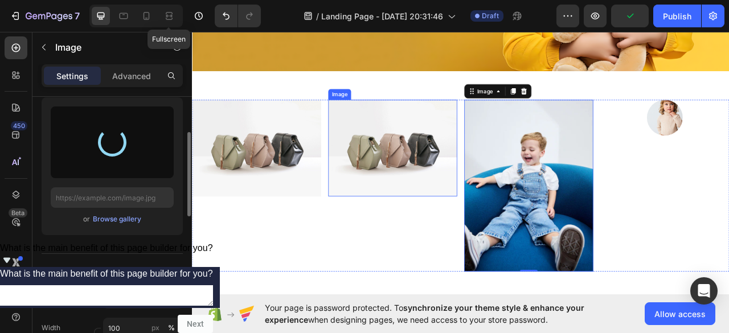
type input "[URL][DOMAIN_NAME]"
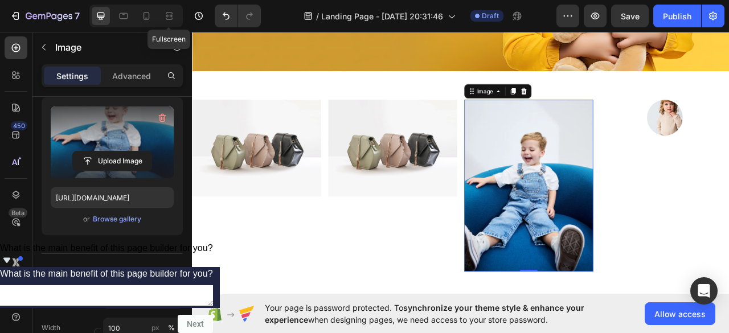
scroll to position [0, 0]
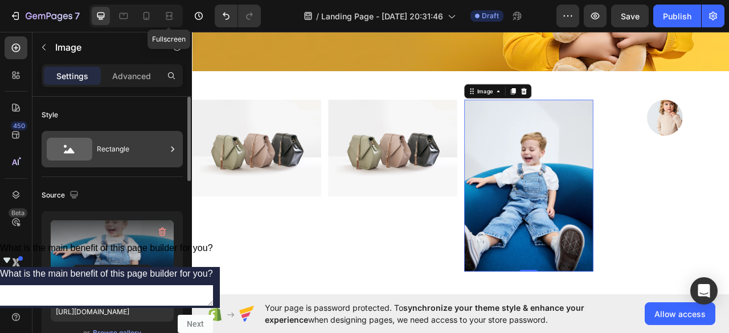
click at [126, 146] on div "Rectangle" at bounding box center [131, 149] width 69 height 26
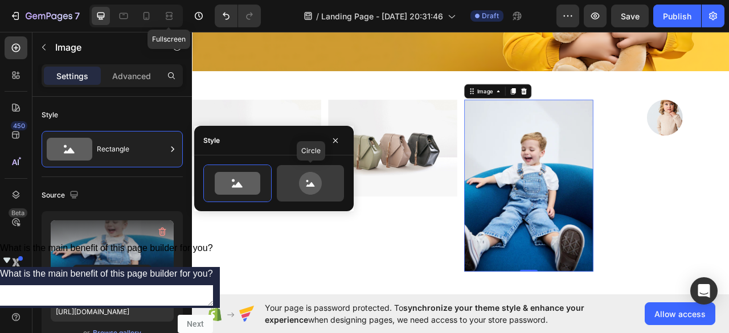
click at [297, 183] on icon at bounding box center [311, 183] width 54 height 23
type input "80"
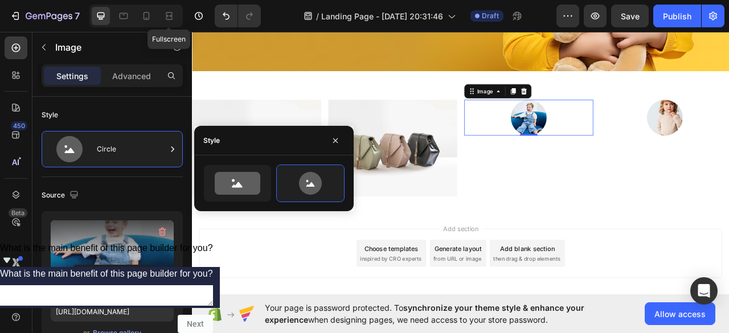
click at [671, 263] on div "Add section Choose templates inspired by CRO experts Generate layout from URL o…" at bounding box center [534, 330] width 684 height 140
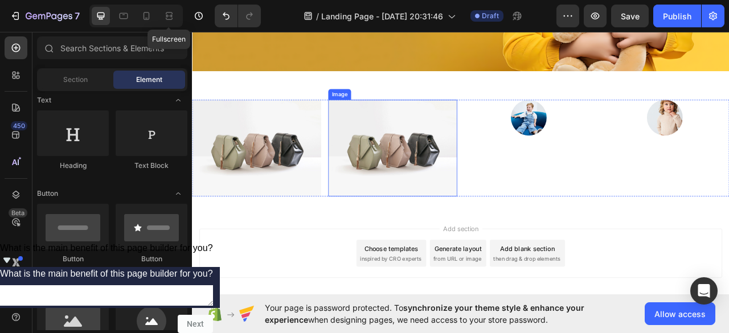
click at [499, 193] on img at bounding box center [447, 180] width 164 height 123
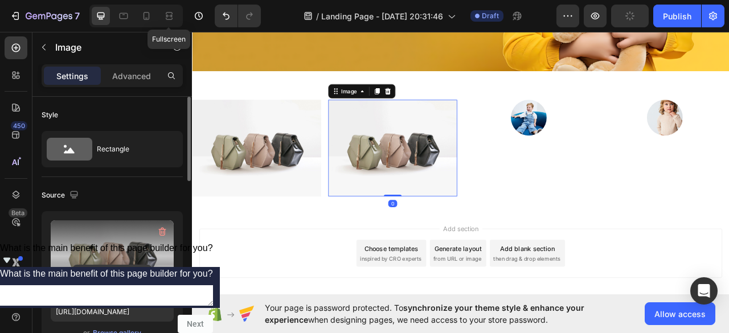
click at [128, 271] on input "file" at bounding box center [112, 274] width 79 height 19
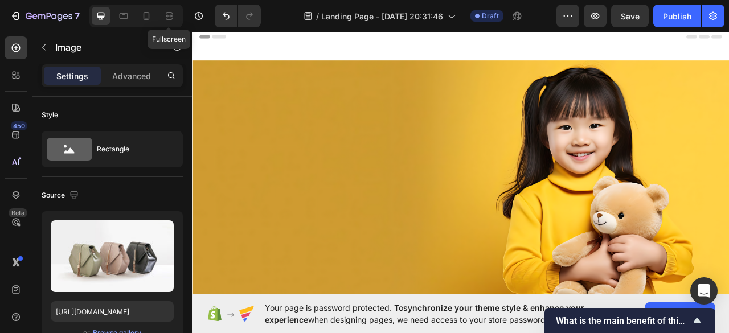
scroll to position [285, 0]
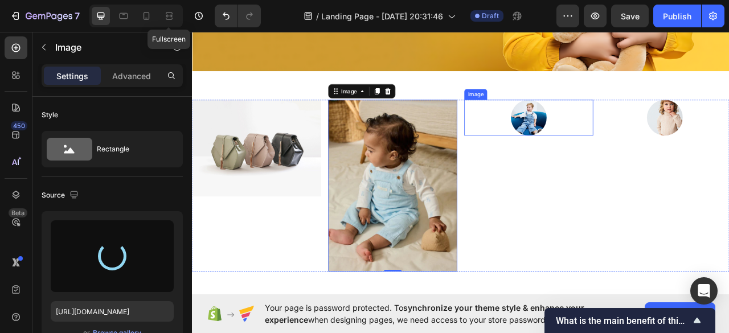
type input "[URL][DOMAIN_NAME]"
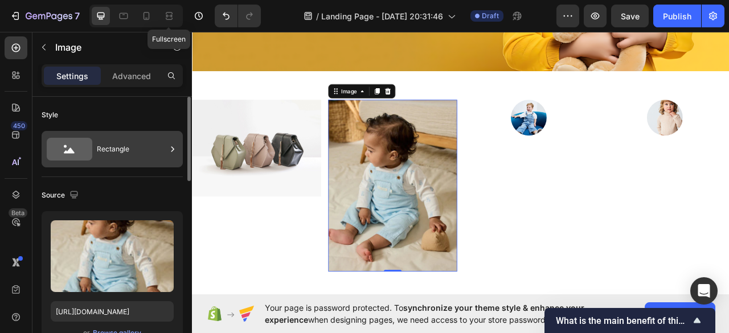
click at [124, 144] on div "Rectangle" at bounding box center [131, 149] width 69 height 26
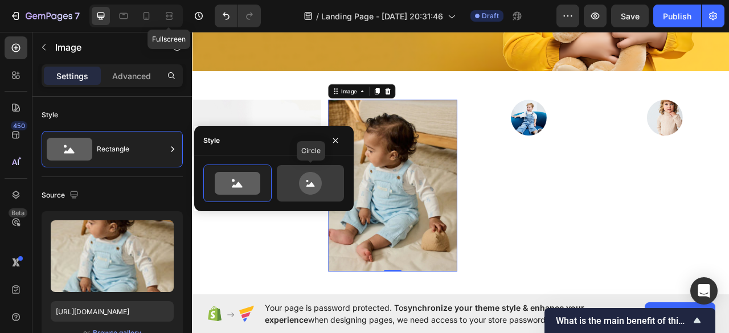
drag, startPoint x: 314, startPoint y: 192, endPoint x: 278, endPoint y: 193, distance: 36.5
click at [312, 191] on icon at bounding box center [310, 183] width 23 height 23
type input "80"
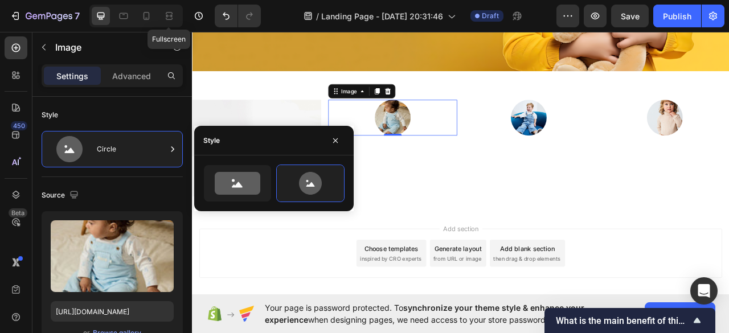
drag, startPoint x: 461, startPoint y: 220, endPoint x: 284, endPoint y: 268, distance: 183.1
click at [282, 273] on div "Add section Choose templates inspired by CRO experts Generate layout from URL o…" at bounding box center [534, 330] width 684 height 140
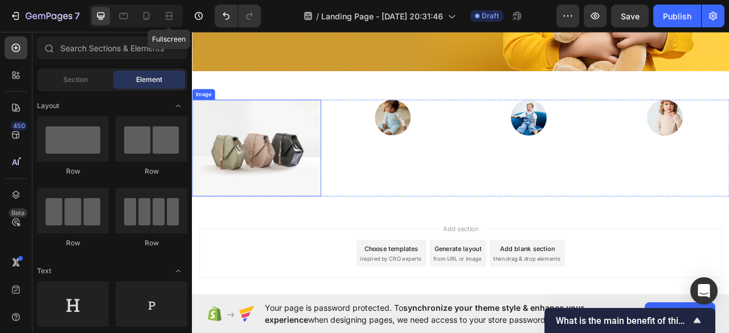
drag, startPoint x: 291, startPoint y: 187, endPoint x: 262, endPoint y: 194, distance: 29.8
click at [290, 189] on img at bounding box center [274, 180] width 164 height 123
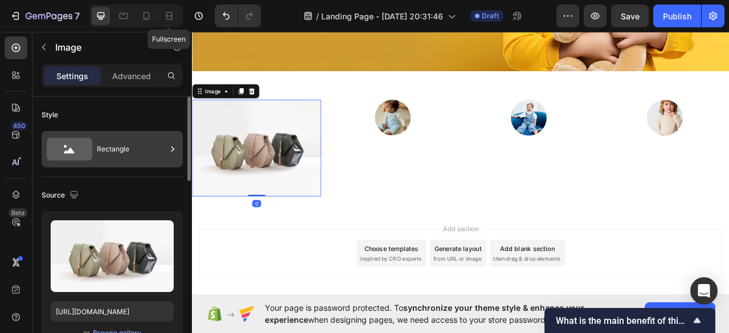
click at [144, 140] on div "Rectangle" at bounding box center [131, 149] width 69 height 26
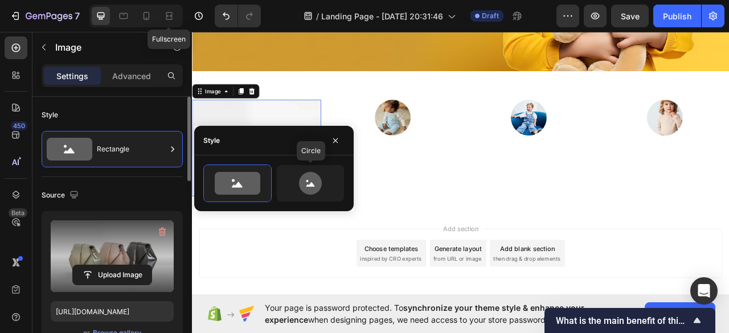
drag, startPoint x: 304, startPoint y: 178, endPoint x: 114, endPoint y: 221, distance: 194.6
click at [298, 177] on icon at bounding box center [311, 183] width 54 height 23
type input "80"
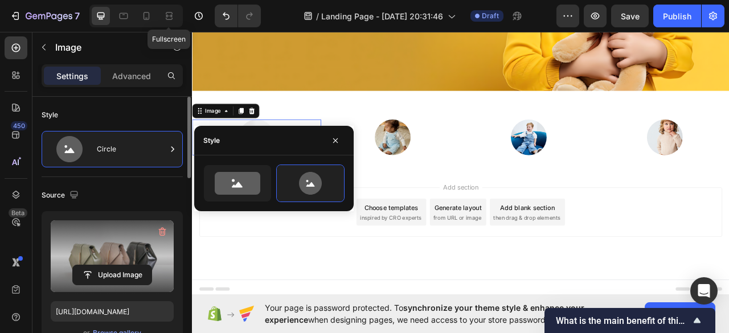
scroll to position [255, 0]
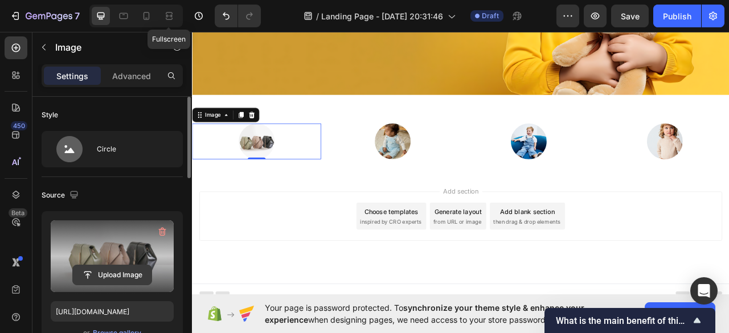
click at [133, 275] on input "file" at bounding box center [112, 274] width 79 height 19
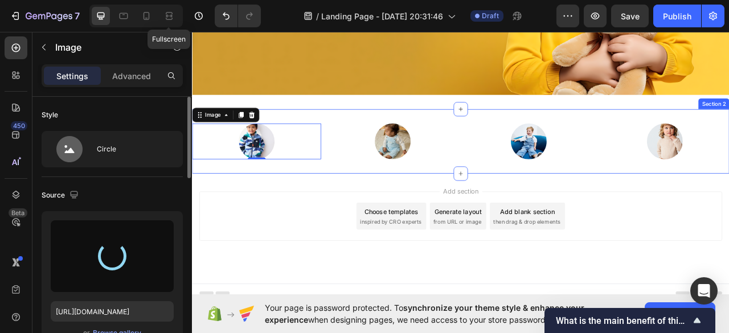
type input "https://cdn.shopify.com/s/files/1/0704/6843/6124/files/gempages_586509821285499…"
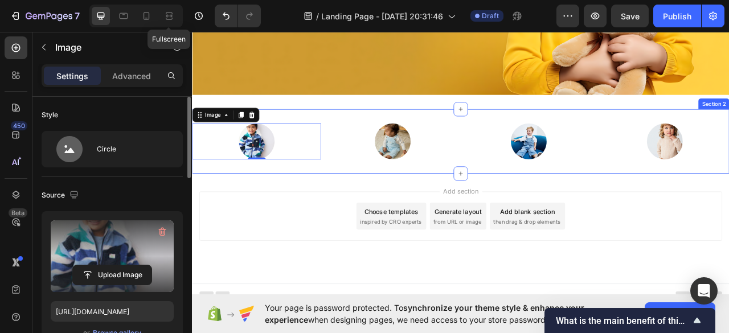
click at [391, 131] on div "Image 0 Image Image Image Row Section 2" at bounding box center [534, 172] width 684 height 82
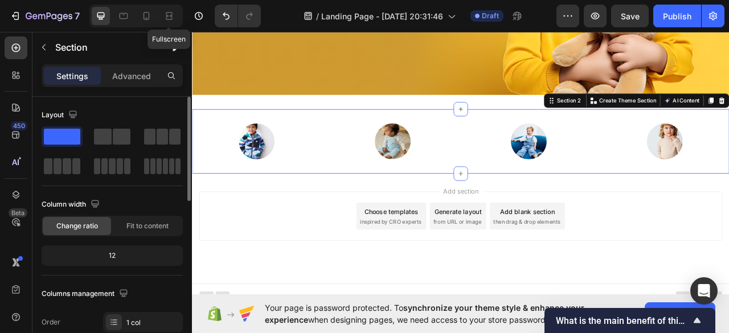
scroll to position [228, 0]
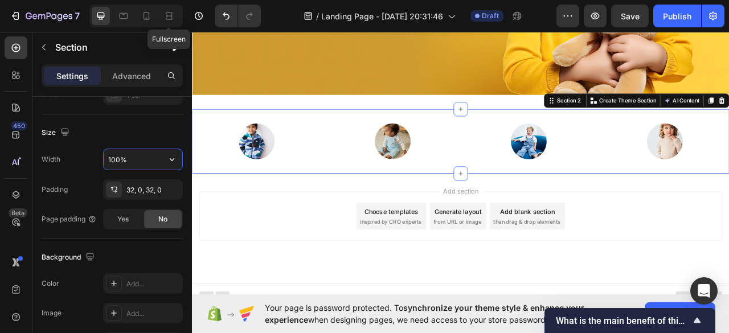
click at [139, 157] on input "100%" at bounding box center [143, 159] width 79 height 21
click at [148, 159] on input "100%" at bounding box center [143, 159] width 79 height 21
click at [169, 157] on icon "button" at bounding box center [171, 159] width 11 height 11
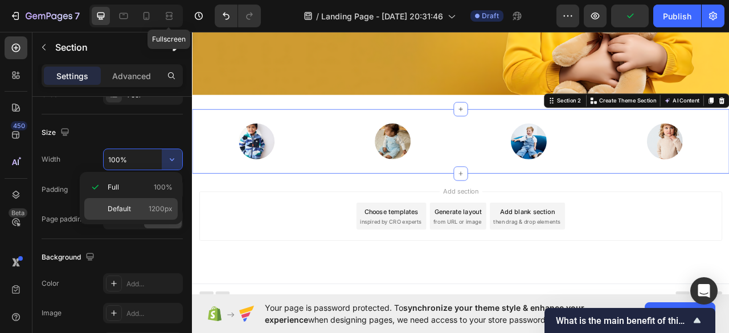
click at [143, 209] on p "Default 1200px" at bounding box center [140, 209] width 65 height 10
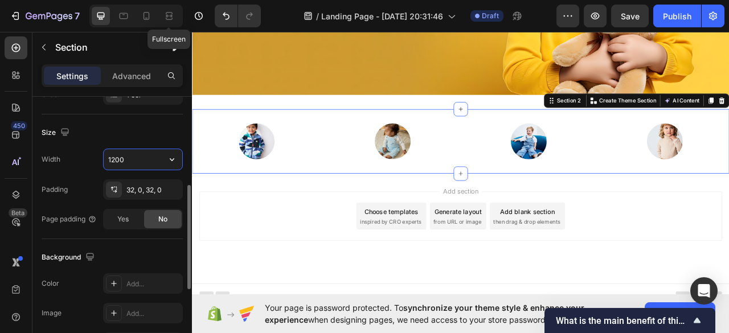
click at [138, 166] on input "1200" at bounding box center [143, 159] width 79 height 21
click at [139, 166] on input "1200" at bounding box center [143, 159] width 79 height 21
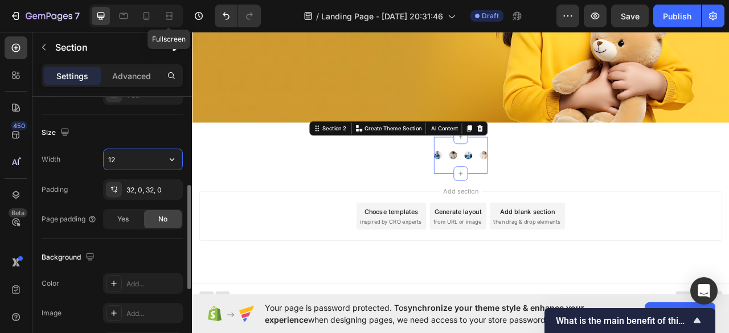
type input "1"
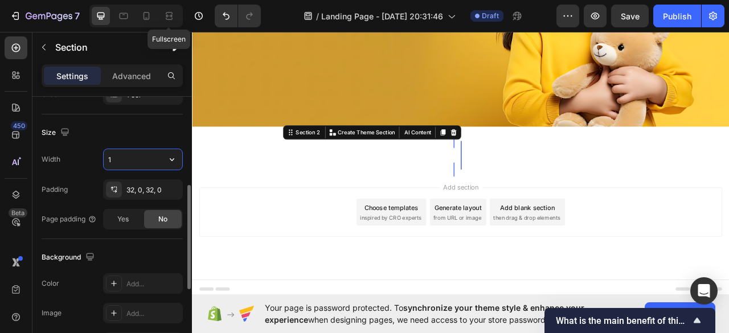
scroll to position [209, 0]
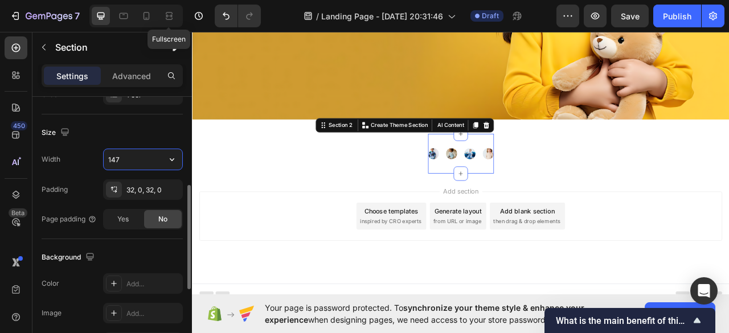
type input "1470"
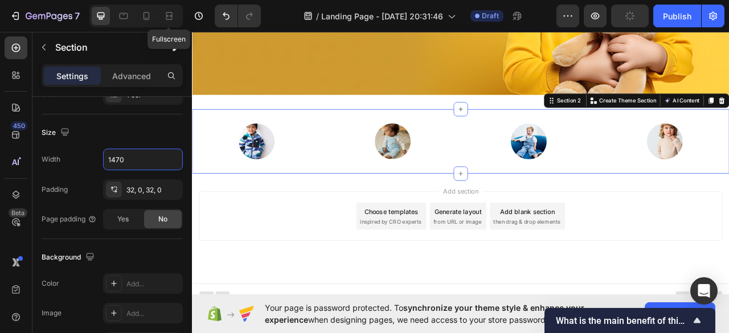
click at [260, 259] on div "Add section Choose templates inspired by CRO experts Generate layout from URL o…" at bounding box center [533, 267] width 665 height 63
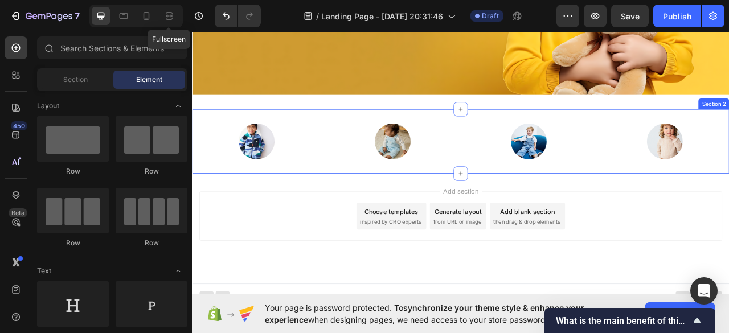
click at [343, 133] on div "Image Image Image Image Row Section 2" at bounding box center [534, 172] width 684 height 82
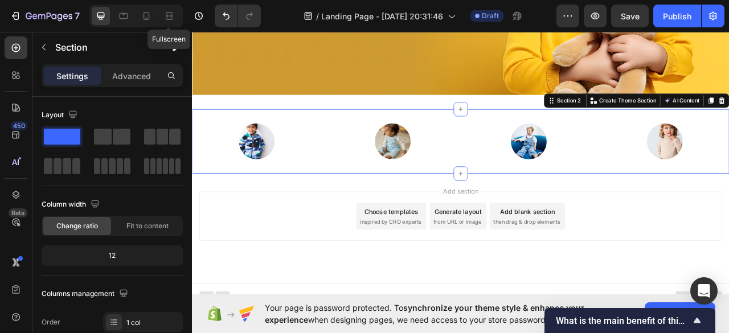
click at [343, 137] on div "Image Image Image Image Row Section 2 You can create reusable sections Create T…" at bounding box center [534, 172] width 684 height 82
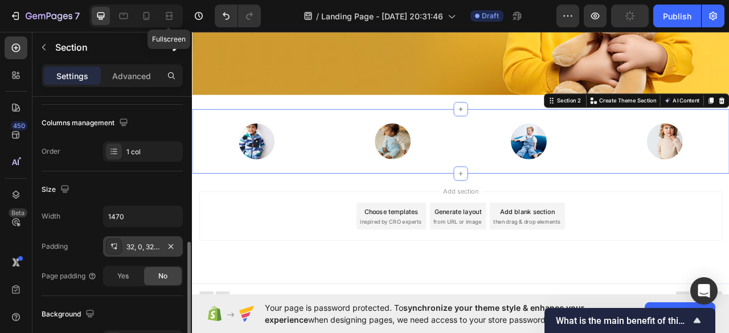
scroll to position [228, 0]
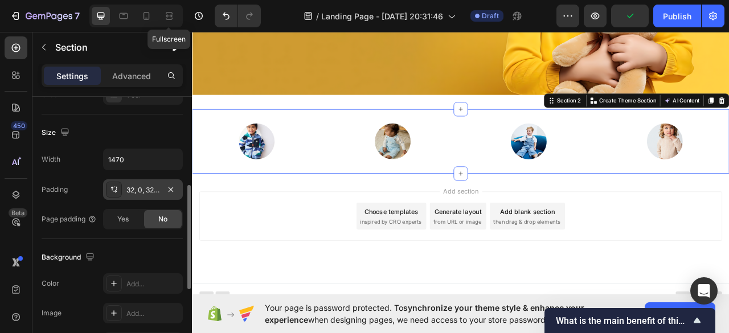
click at [141, 190] on div "32, 0, 32, 0" at bounding box center [142, 190] width 33 height 10
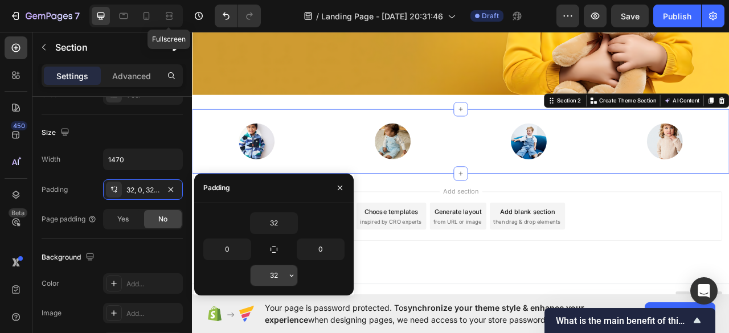
click at [293, 273] on icon "button" at bounding box center [291, 275] width 9 height 9
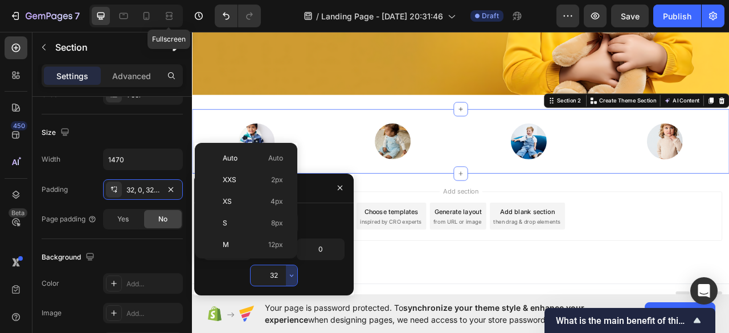
scroll to position [82, 0]
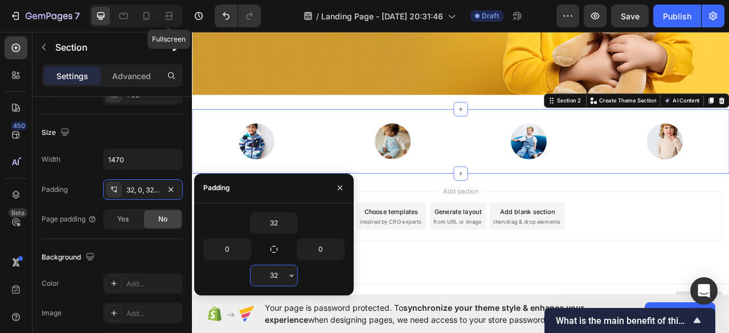
click at [284, 274] on input "32" at bounding box center [274, 275] width 47 height 21
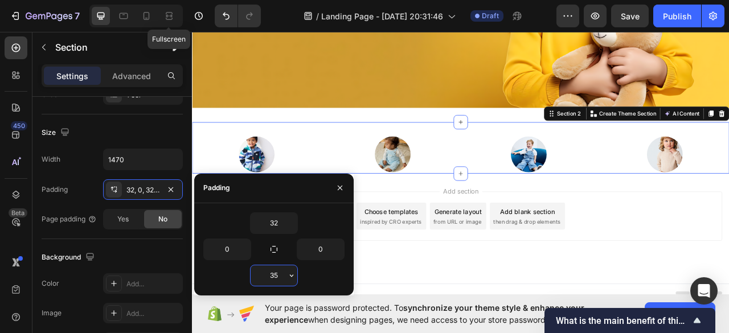
scroll to position [256, 0]
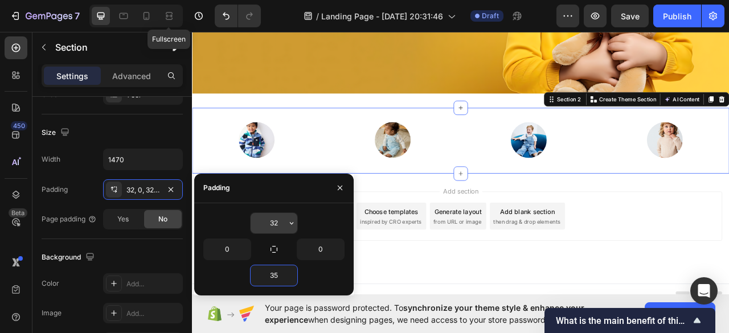
type input "35"
click at [277, 227] on input "32" at bounding box center [274, 223] width 47 height 21
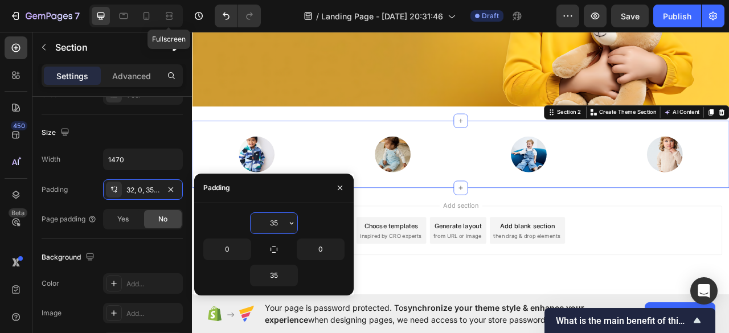
scroll to position [258, 0]
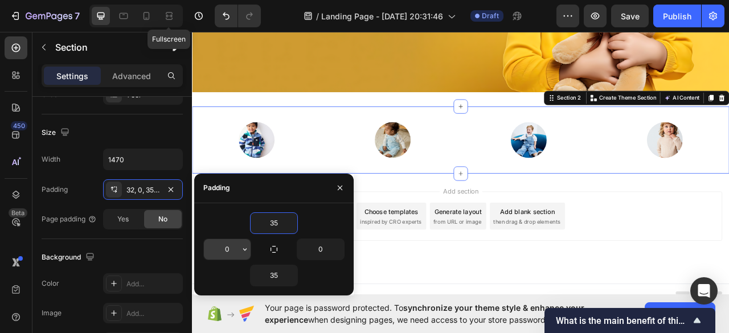
type input "35"
click at [220, 256] on input "0" at bounding box center [227, 249] width 47 height 21
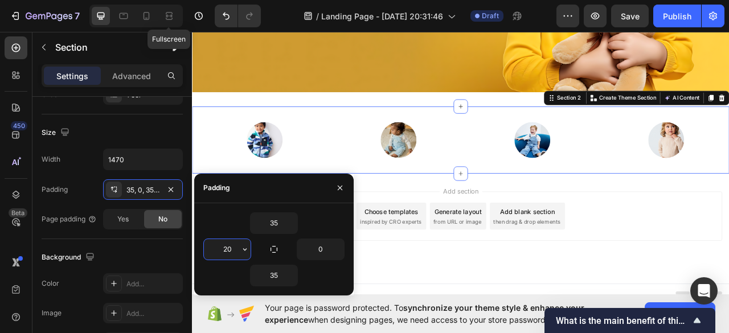
type input "2"
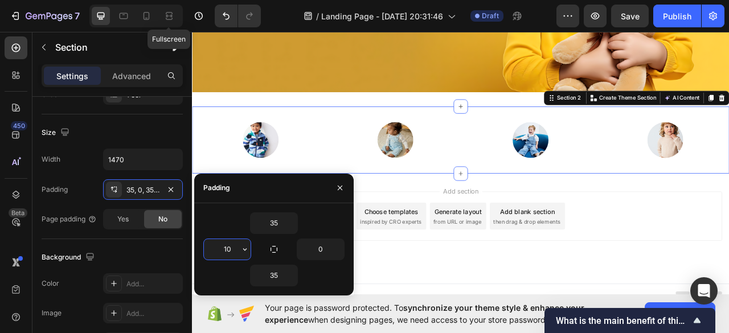
type input "1"
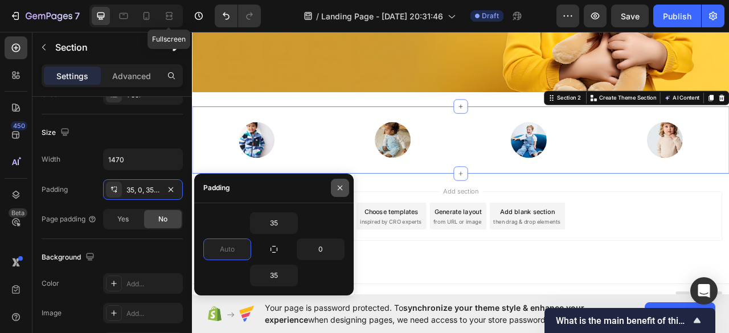
click at [338, 187] on icon "button" at bounding box center [339, 187] width 9 height 9
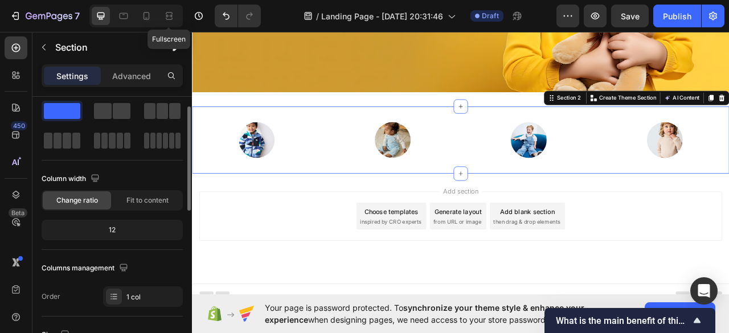
scroll to position [0, 0]
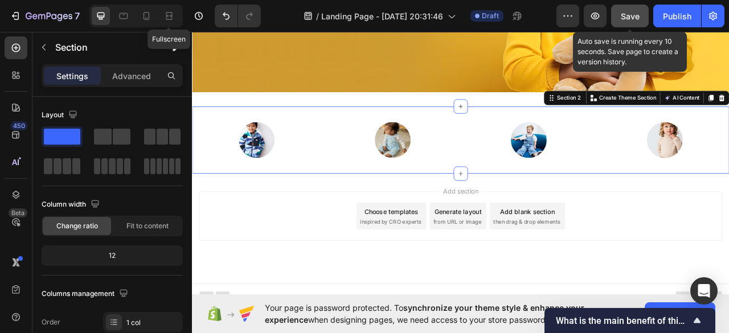
click at [629, 17] on span "Save" at bounding box center [630, 16] width 19 height 10
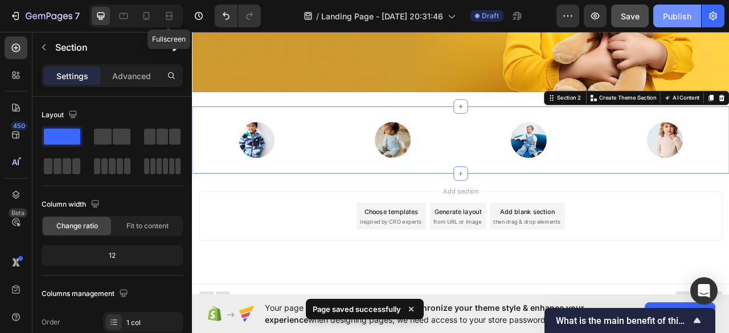
click at [675, 7] on button "Publish" at bounding box center [677, 16] width 48 height 23
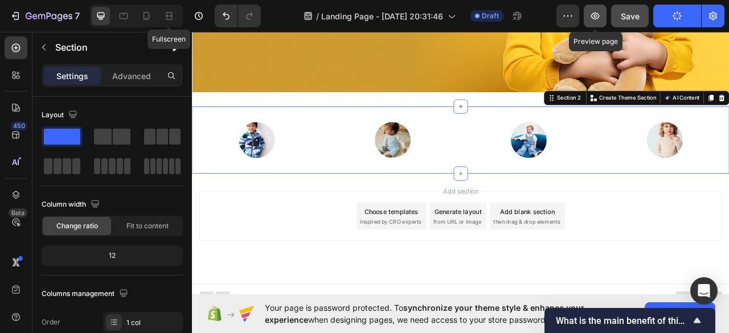
click at [592, 15] on icon "button" at bounding box center [595, 15] width 11 height 11
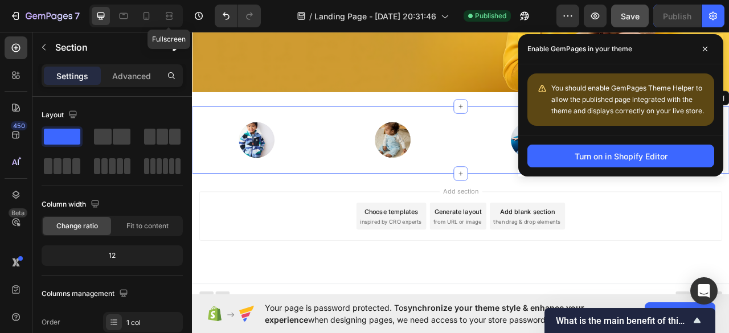
click at [331, 280] on div "Add section Choose templates inspired by CRO experts Generate layout from URL o…" at bounding box center [533, 267] width 665 height 63
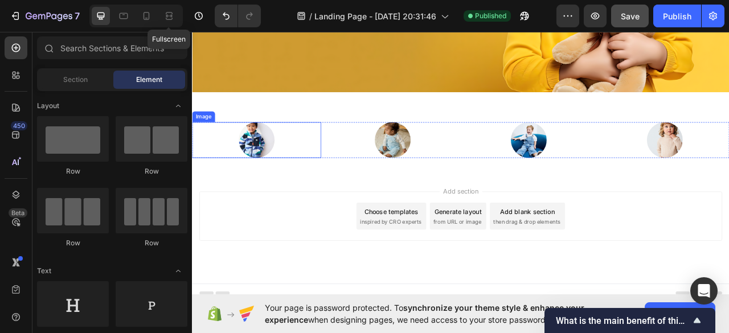
click at [340, 161] on div at bounding box center [274, 171] width 164 height 46
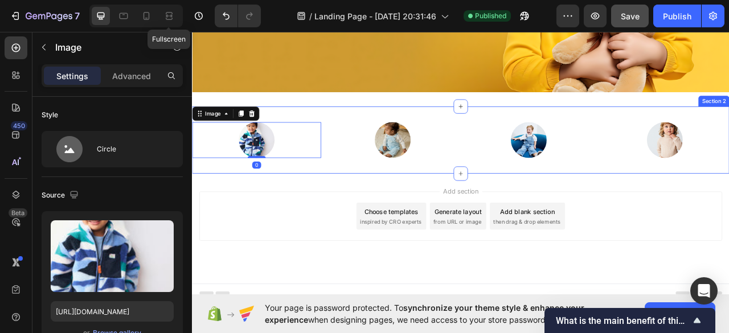
click at [388, 190] on div "Image 0 Image Image Image Row Section 2" at bounding box center [534, 170] width 684 height 85
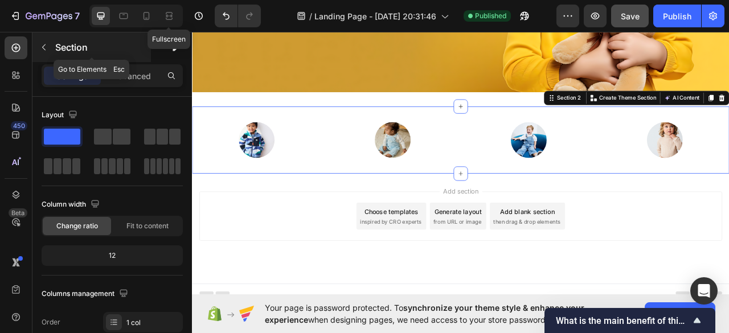
click at [46, 50] on icon "button" at bounding box center [43, 47] width 9 height 9
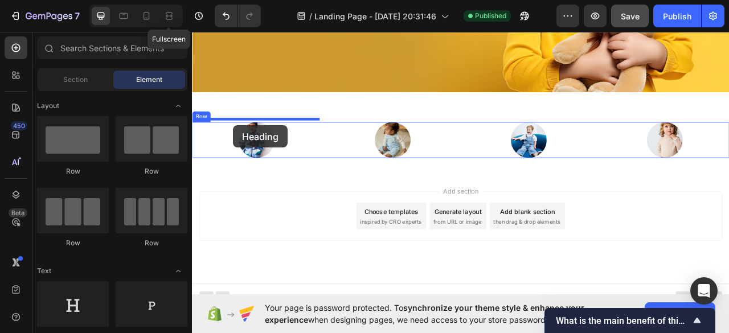
drag, startPoint x: 265, startPoint y: 165, endPoint x: 244, endPoint y: 152, distance: 24.8
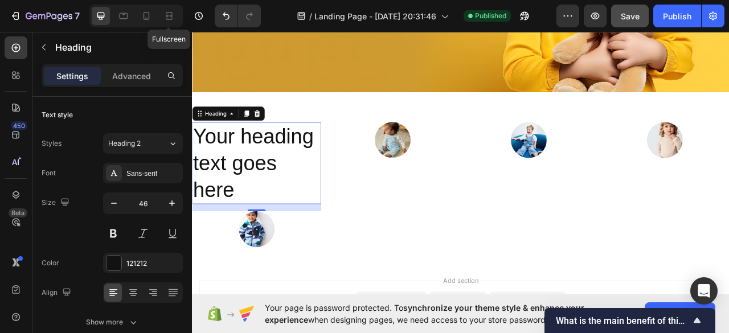
scroll to position [285, 0]
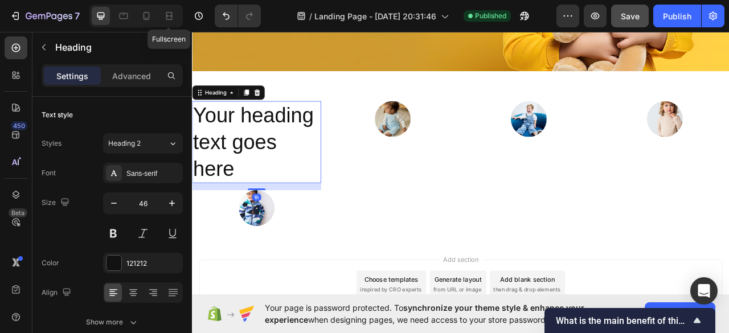
click at [260, 147] on h2 "Your heading text goes here" at bounding box center [274, 173] width 164 height 104
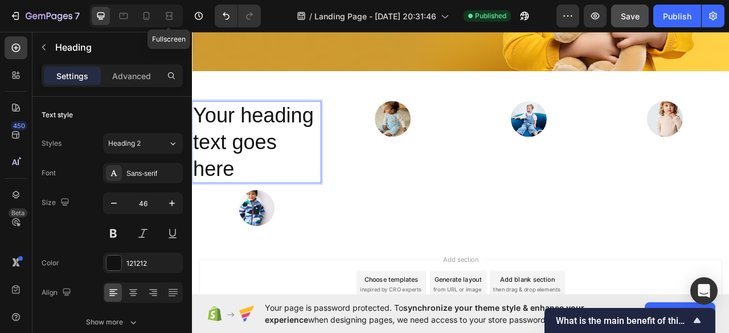
click at [320, 167] on p "Your heading text goes here" at bounding box center [274, 173] width 162 height 102
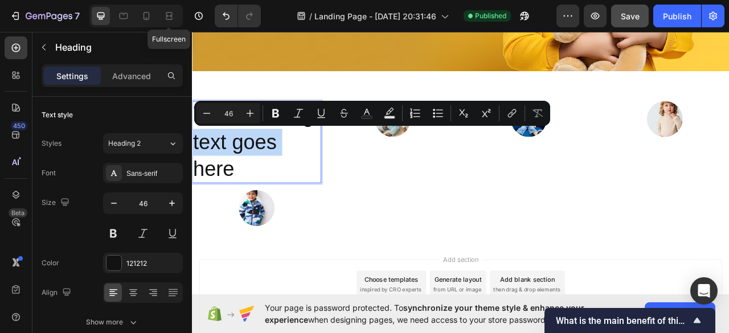
drag, startPoint x: 320, startPoint y: 167, endPoint x: 374, endPoint y: 161, distance: 55.0
click at [192, 162] on html "Header Image Section 1 Your heading text goes here Heading 16 Image Image Image…" at bounding box center [534, 103] width 684 height 721
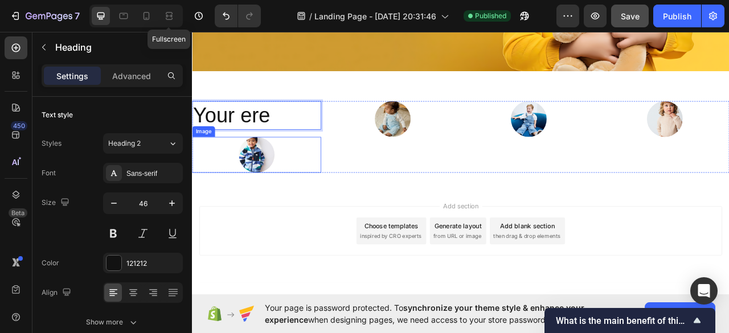
drag, startPoint x: 195, startPoint y: 169, endPoint x: 346, endPoint y: 170, distance: 151.5
click at [311, 169] on div "Your ere Heading 16 Image" at bounding box center [274, 166] width 164 height 91
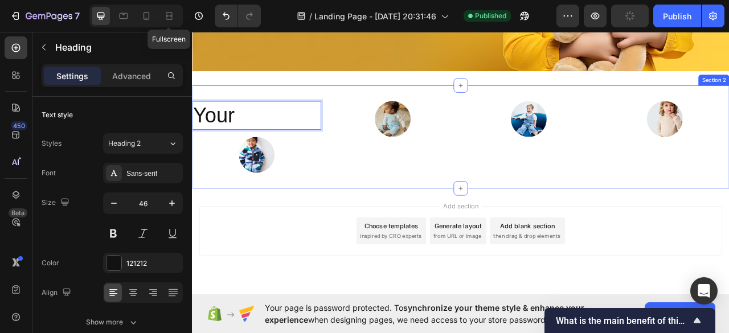
click at [391, 101] on div "Your Heading 16 Image Image Image Image Row Section 2" at bounding box center [534, 166] width 684 height 131
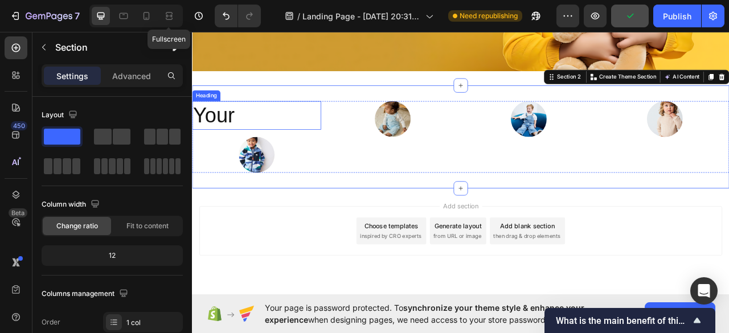
click at [227, 141] on p "Your" at bounding box center [274, 139] width 162 height 34
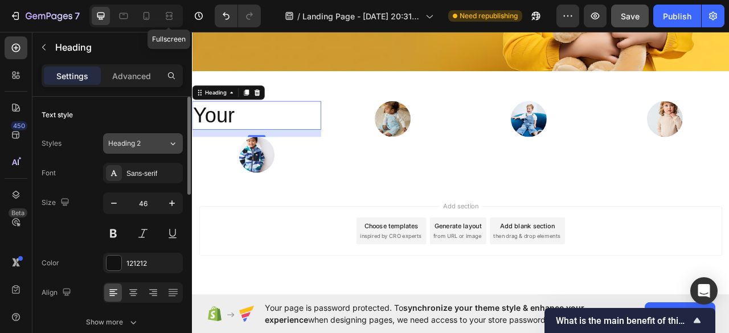
click at [171, 145] on icon at bounding box center [173, 143] width 10 height 11
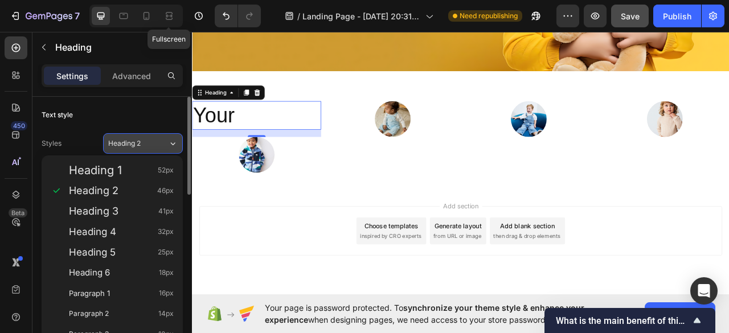
click at [171, 145] on icon at bounding box center [173, 143] width 10 height 11
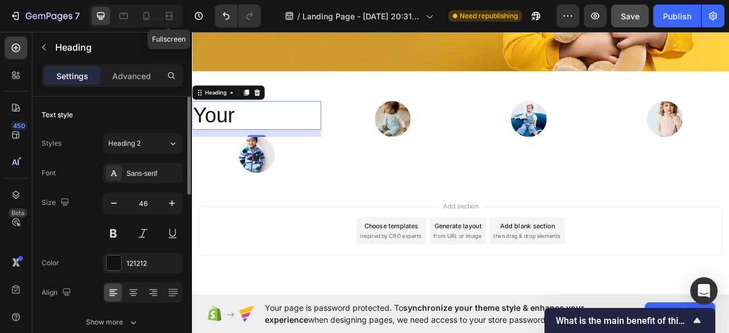
click at [169, 111] on div "Text style" at bounding box center [112, 115] width 141 height 18
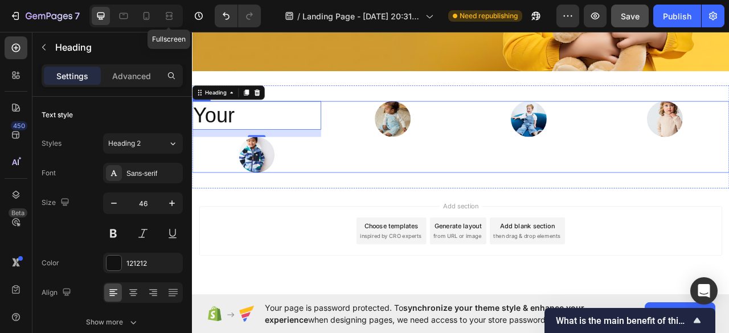
click at [359, 182] on div "Your Heading 16 Image Image Image Image Row" at bounding box center [534, 166] width 684 height 91
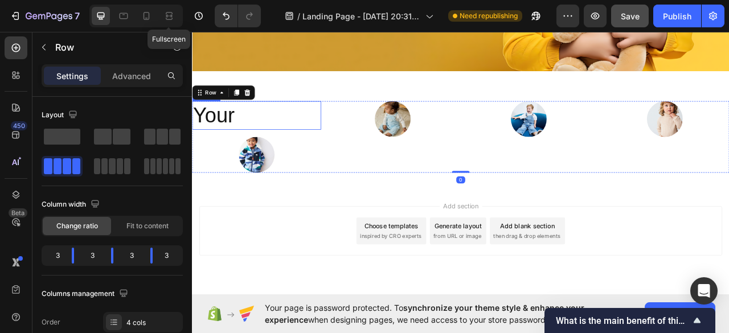
click at [318, 134] on p "Your" at bounding box center [274, 139] width 162 height 34
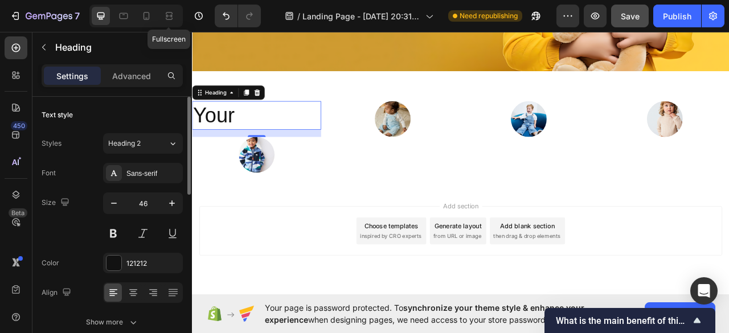
scroll to position [114, 0]
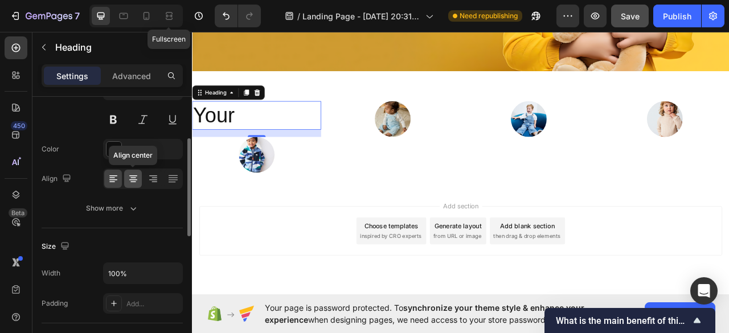
click at [133, 178] on icon at bounding box center [133, 178] width 11 height 11
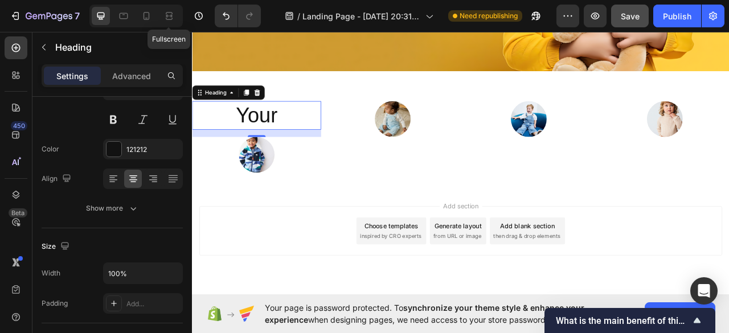
click at [294, 333] on div "Add section Choose templates inspired by CRO experts Generate layout from URL o…" at bounding box center [534, 302] width 684 height 140
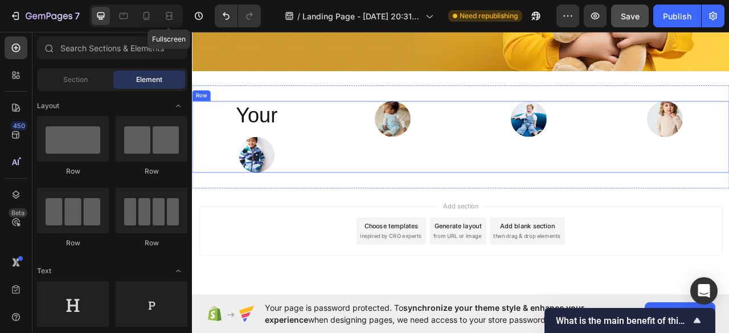
click at [267, 158] on div "Your Heading Image" at bounding box center [274, 166] width 164 height 91
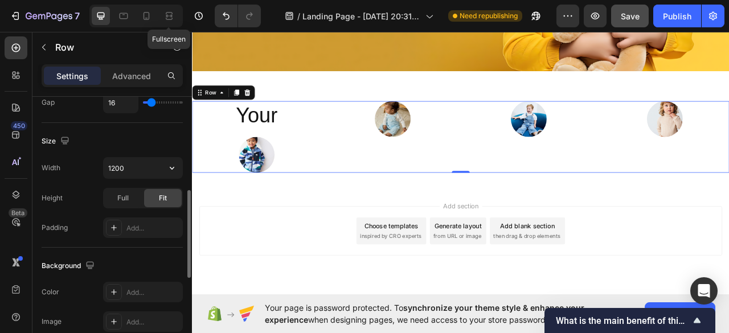
scroll to position [0, 0]
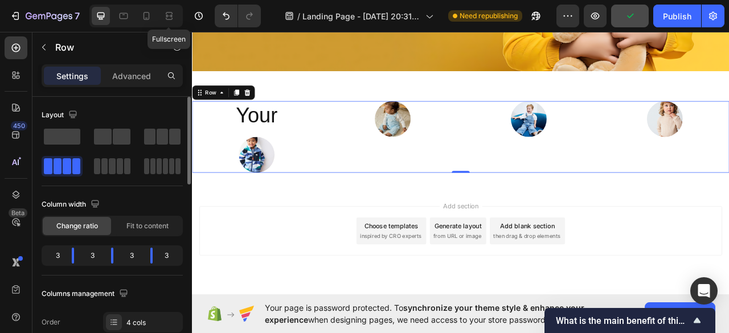
click at [138, 263] on div "3" at bounding box center [131, 256] width 19 height 16
click at [156, 0] on body "7 Fullscreen Version history / Landing Page - Sep 28, 20:31:46 Need republishin…" at bounding box center [364, 0] width 729 height 0
click at [159, 230] on span "Fit to content" at bounding box center [147, 226] width 42 height 10
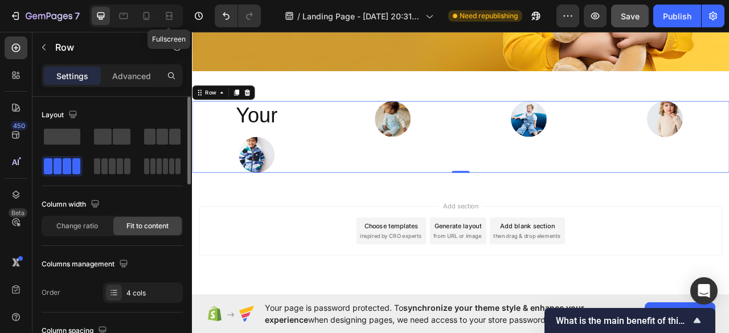
click at [154, 230] on span "Fit to content" at bounding box center [147, 226] width 42 height 10
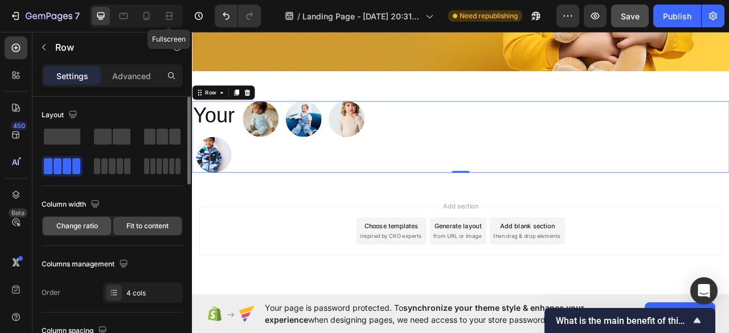
click at [84, 223] on span "Change ratio" at bounding box center [77, 226] width 42 height 10
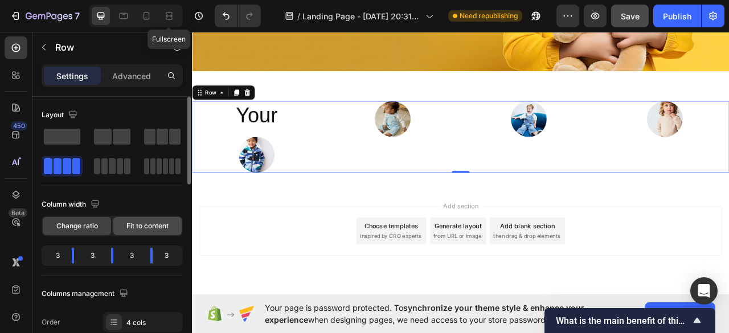
click at [139, 224] on span "Fit to content" at bounding box center [147, 226] width 42 height 10
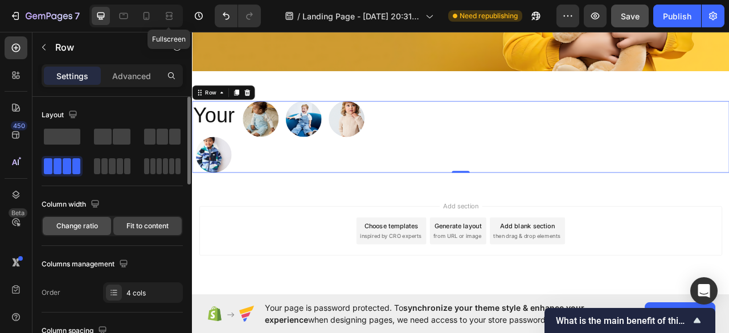
click at [93, 228] on span "Change ratio" at bounding box center [77, 226] width 42 height 10
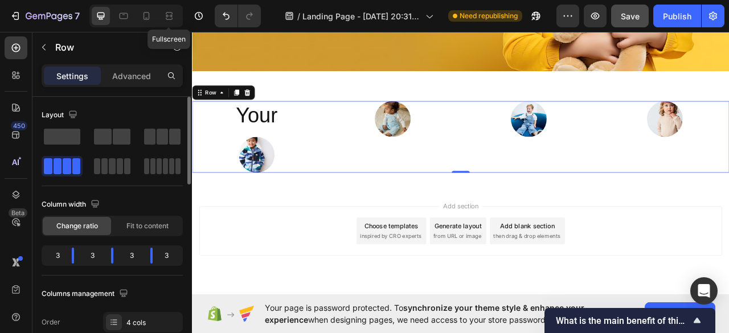
click at [111, 296] on div "Columns management" at bounding box center [86, 294] width 89 height 15
click at [112, 319] on icon at bounding box center [113, 322] width 9 height 9
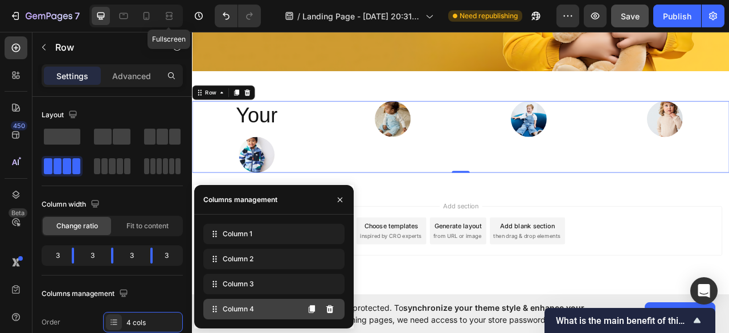
click at [244, 313] on span "Column 4" at bounding box center [238, 309] width 31 height 10
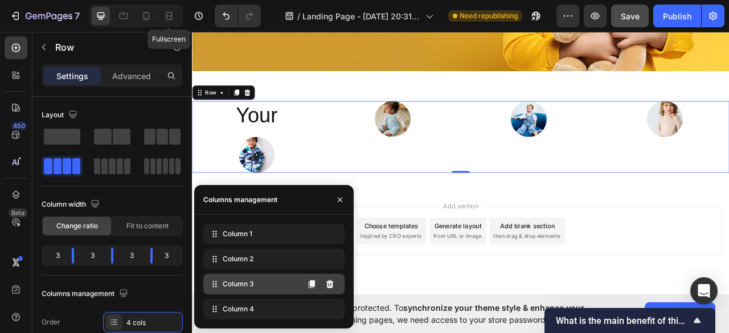
click at [260, 280] on div "Column 3" at bounding box center [273, 284] width 141 height 21
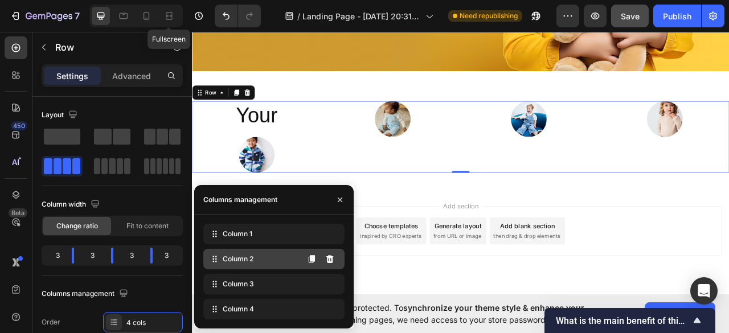
click at [275, 255] on div "Column 2" at bounding box center [273, 259] width 141 height 21
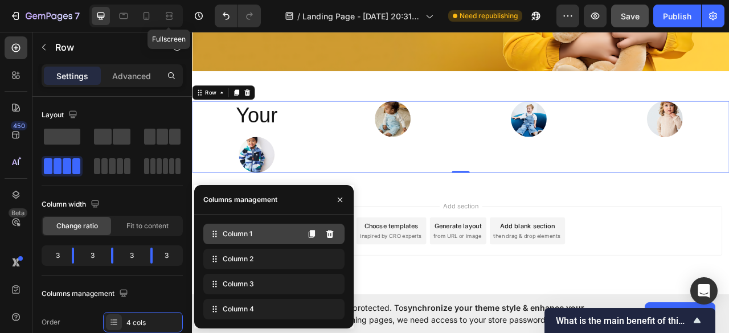
drag, startPoint x: 277, startPoint y: 232, endPoint x: 261, endPoint y: 233, distance: 16.0
click at [276, 232] on div "Column 1" at bounding box center [273, 234] width 141 height 21
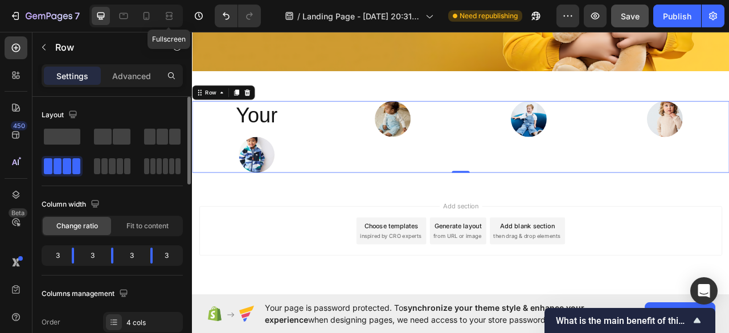
click at [173, 181] on div "Layout" at bounding box center [112, 146] width 141 height 80
click at [162, 163] on div at bounding box center [162, 166] width 36 height 16
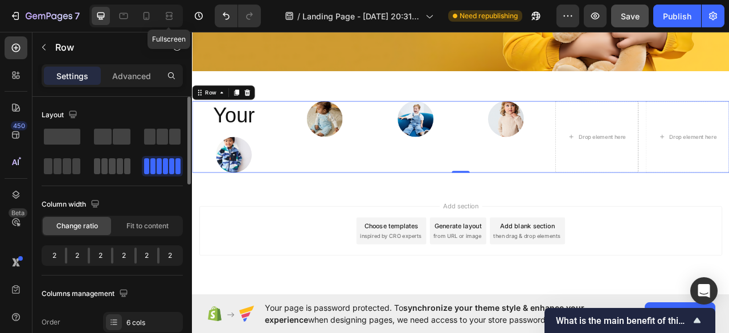
click at [122, 161] on span at bounding box center [120, 166] width 6 height 16
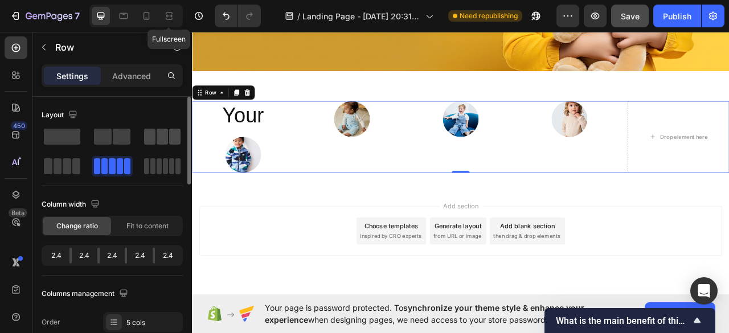
click at [158, 133] on span at bounding box center [162, 137] width 11 height 16
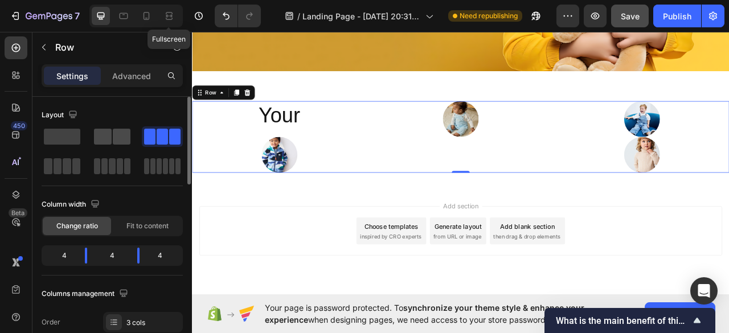
click at [124, 129] on span at bounding box center [122, 137] width 18 height 16
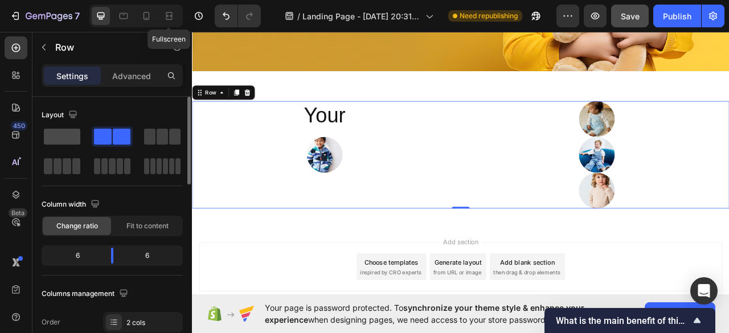
click at [62, 140] on span at bounding box center [62, 137] width 36 height 16
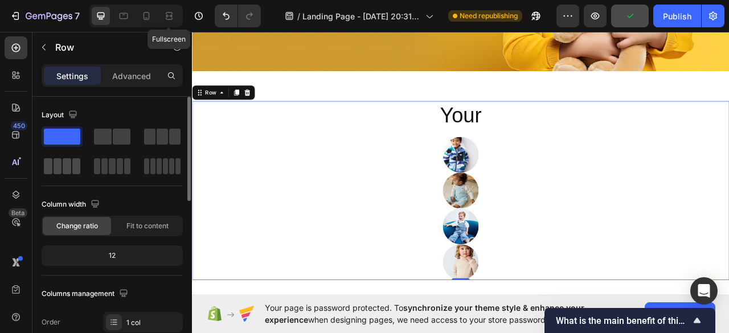
click at [69, 164] on span at bounding box center [67, 166] width 9 height 16
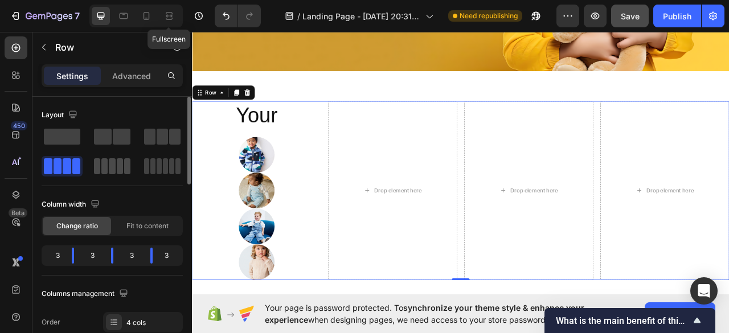
click at [120, 170] on span at bounding box center [120, 166] width 6 height 16
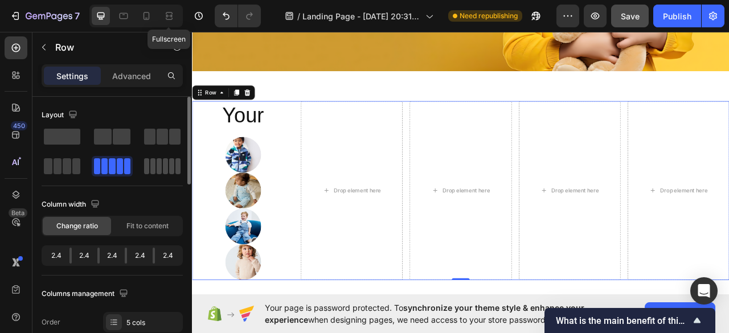
click at [162, 168] on div at bounding box center [162, 166] width 36 height 16
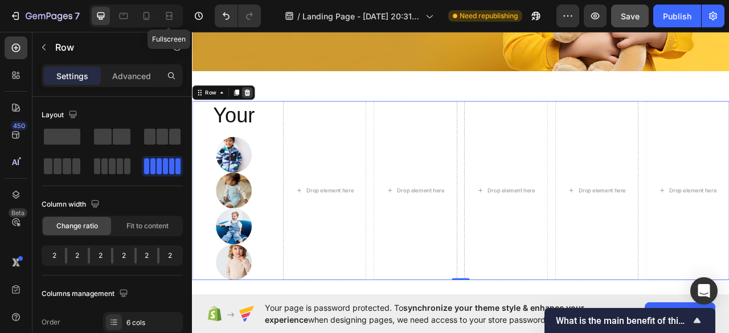
click at [266, 108] on icon at bounding box center [261, 109] width 9 height 9
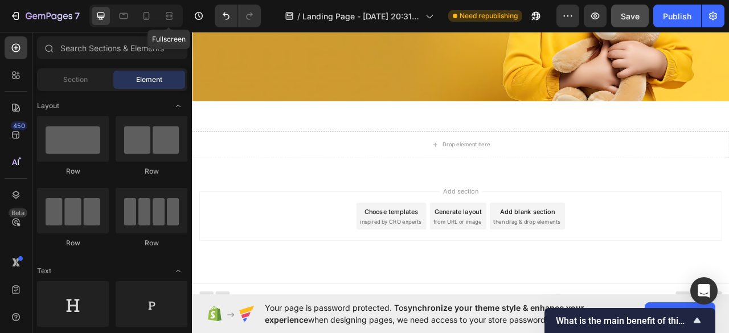
scroll to position [76, 0]
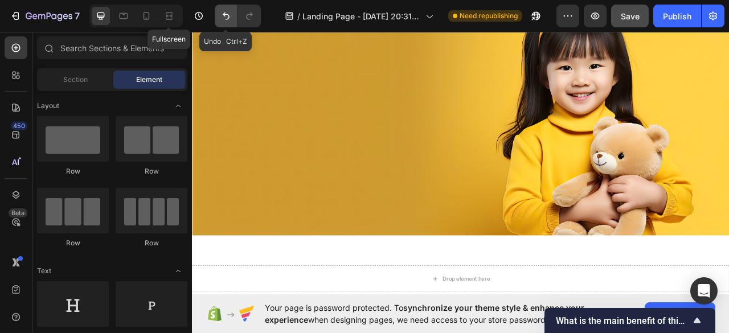
drag, startPoint x: 227, startPoint y: 19, endPoint x: 51, endPoint y: 10, distance: 176.3
click at [227, 19] on icon "Undo/Redo" at bounding box center [225, 15] width 11 height 11
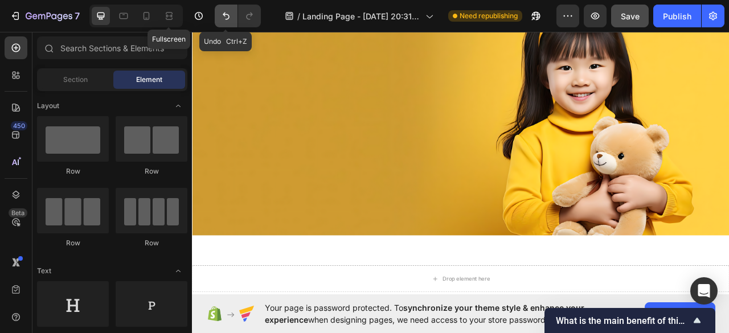
click at [227, 19] on icon "Undo/Redo" at bounding box center [225, 15] width 11 height 11
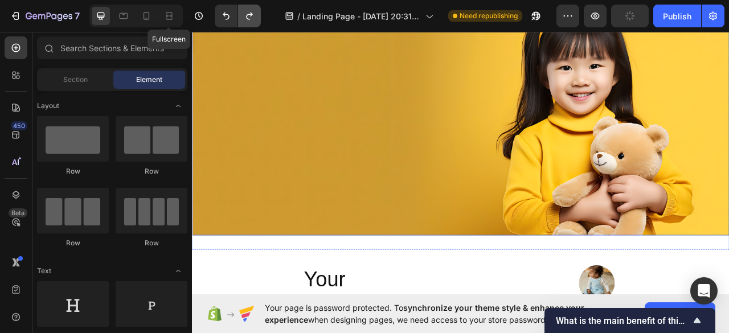
scroll to position [349, 0]
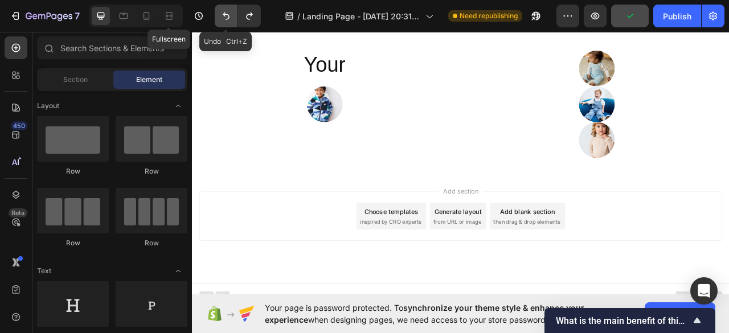
click at [222, 15] on icon "Undo/Redo" at bounding box center [225, 15] width 11 height 11
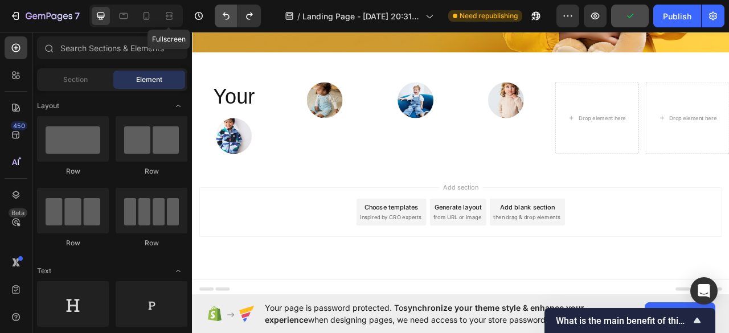
scroll to position [190, 0]
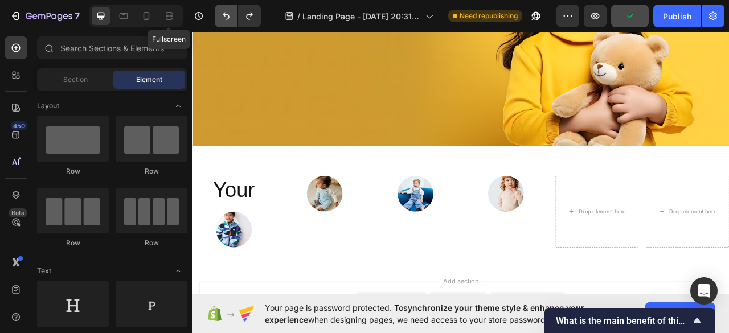
click at [224, 19] on icon "Undo/Redo" at bounding box center [225, 15] width 11 height 11
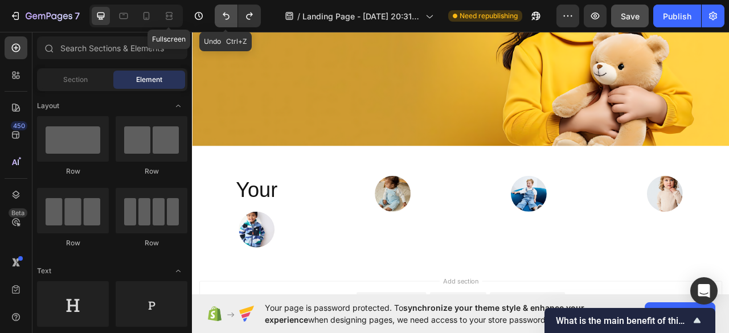
click at [227, 14] on icon "Undo/Redo" at bounding box center [226, 16] width 7 height 7
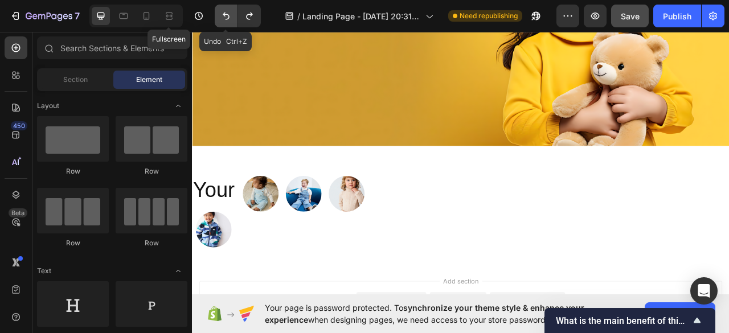
click at [226, 22] on button "Undo/Redo" at bounding box center [226, 16] width 23 height 23
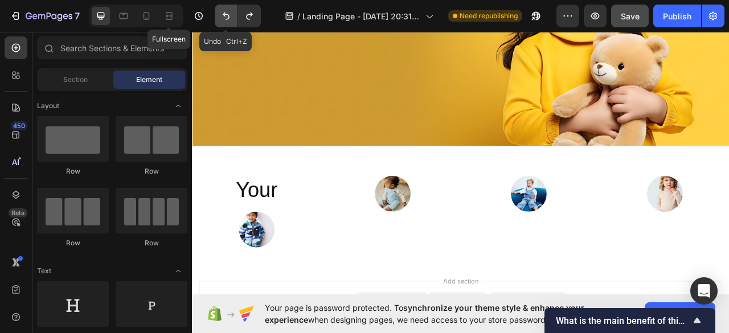
click at [226, 22] on button "Undo/Redo" at bounding box center [226, 16] width 23 height 23
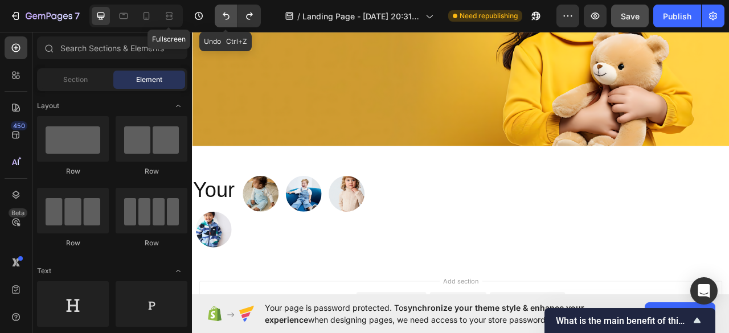
click at [226, 22] on button "Undo/Redo" at bounding box center [226, 16] width 23 height 23
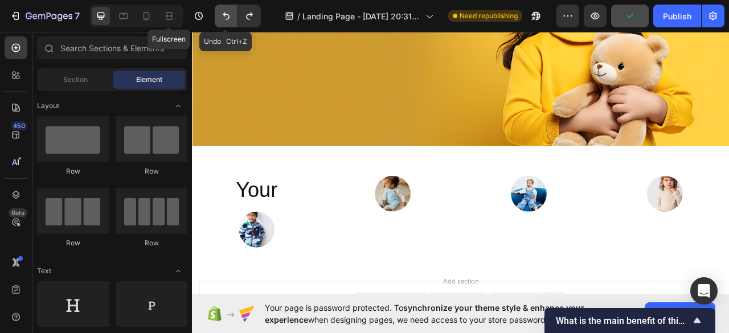
click at [227, 22] on button "Undo/Redo" at bounding box center [226, 16] width 23 height 23
click at [225, 17] on icon "Undo/Redo" at bounding box center [225, 15] width 11 height 11
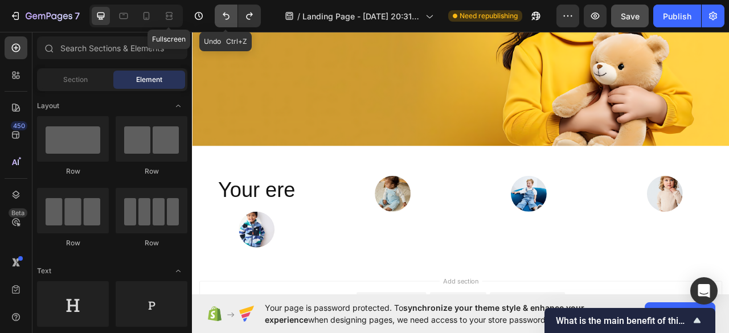
click at [225, 18] on icon "Undo/Redo" at bounding box center [225, 15] width 11 height 11
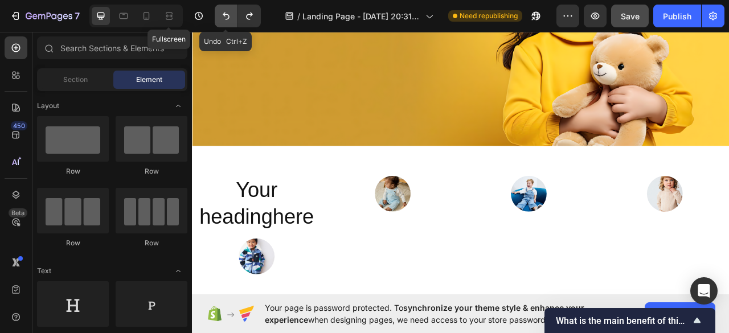
click at [225, 18] on icon "Undo/Redo" at bounding box center [225, 15] width 11 height 11
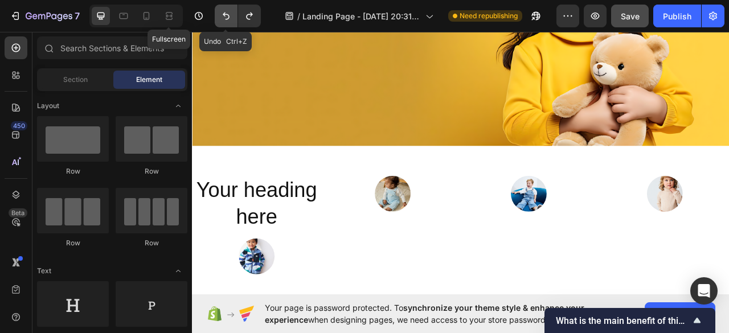
click at [225, 18] on icon "Undo/Redo" at bounding box center [225, 15] width 11 height 11
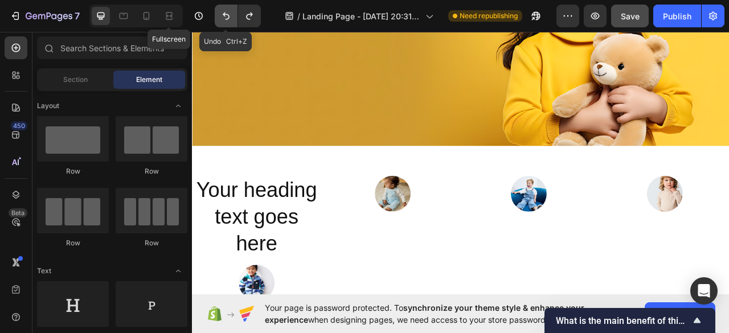
click at [226, 18] on icon "Undo/Redo" at bounding box center [225, 15] width 11 height 11
